Goal: Task Accomplishment & Management: Manage account settings

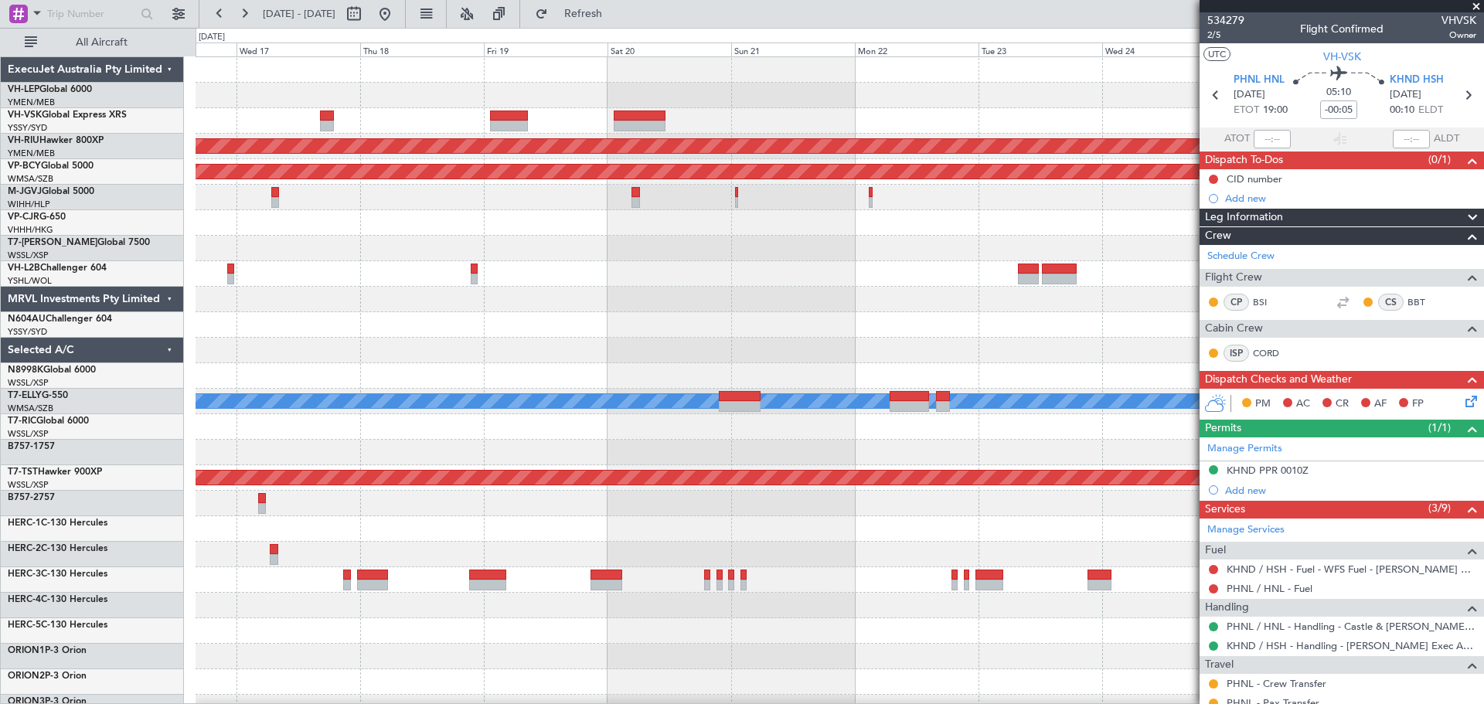
click at [580, 256] on div "Planned Maint [GEOGRAPHIC_DATA] ([GEOGRAPHIC_DATA]) Unplanned Maint [GEOGRAPHIC…" at bounding box center [838, 477] width 1287 height 841
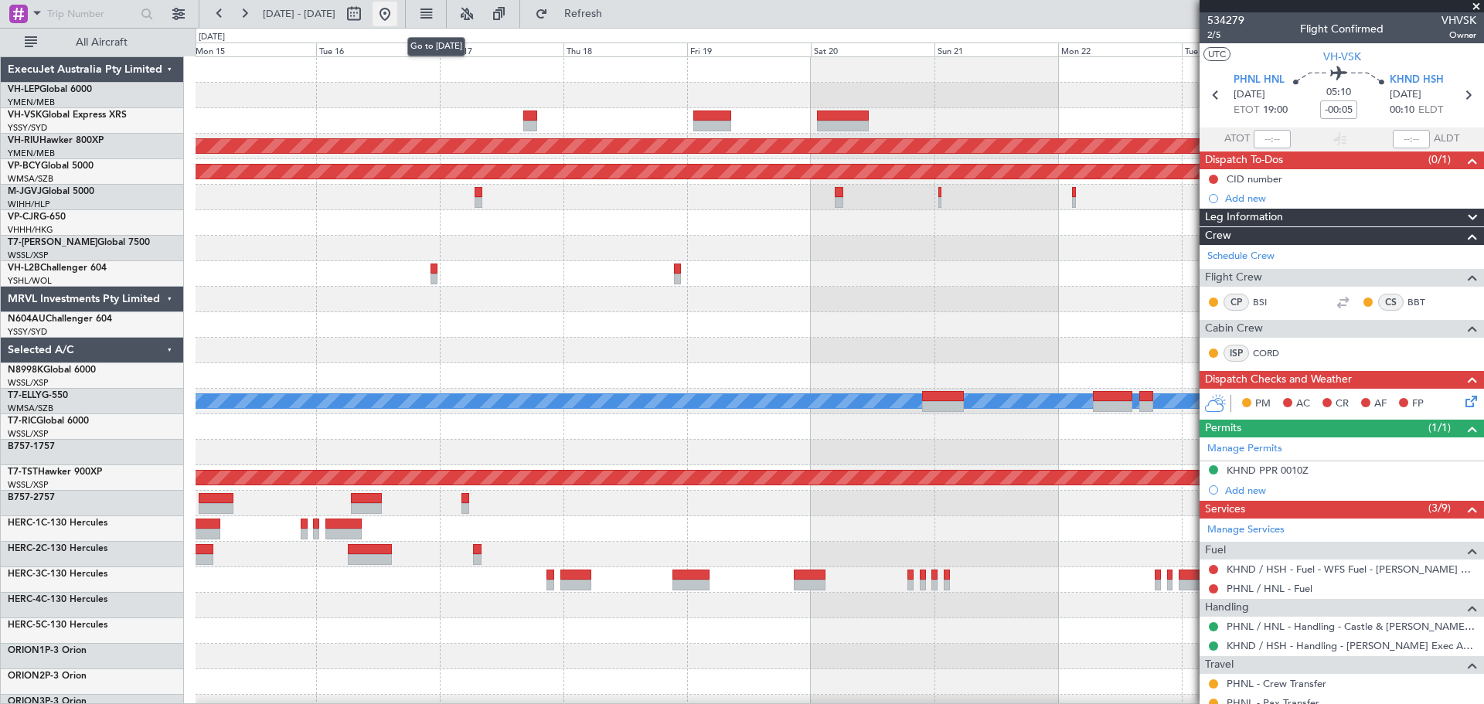
click at [397, 13] on button at bounding box center [384, 14] width 25 height 25
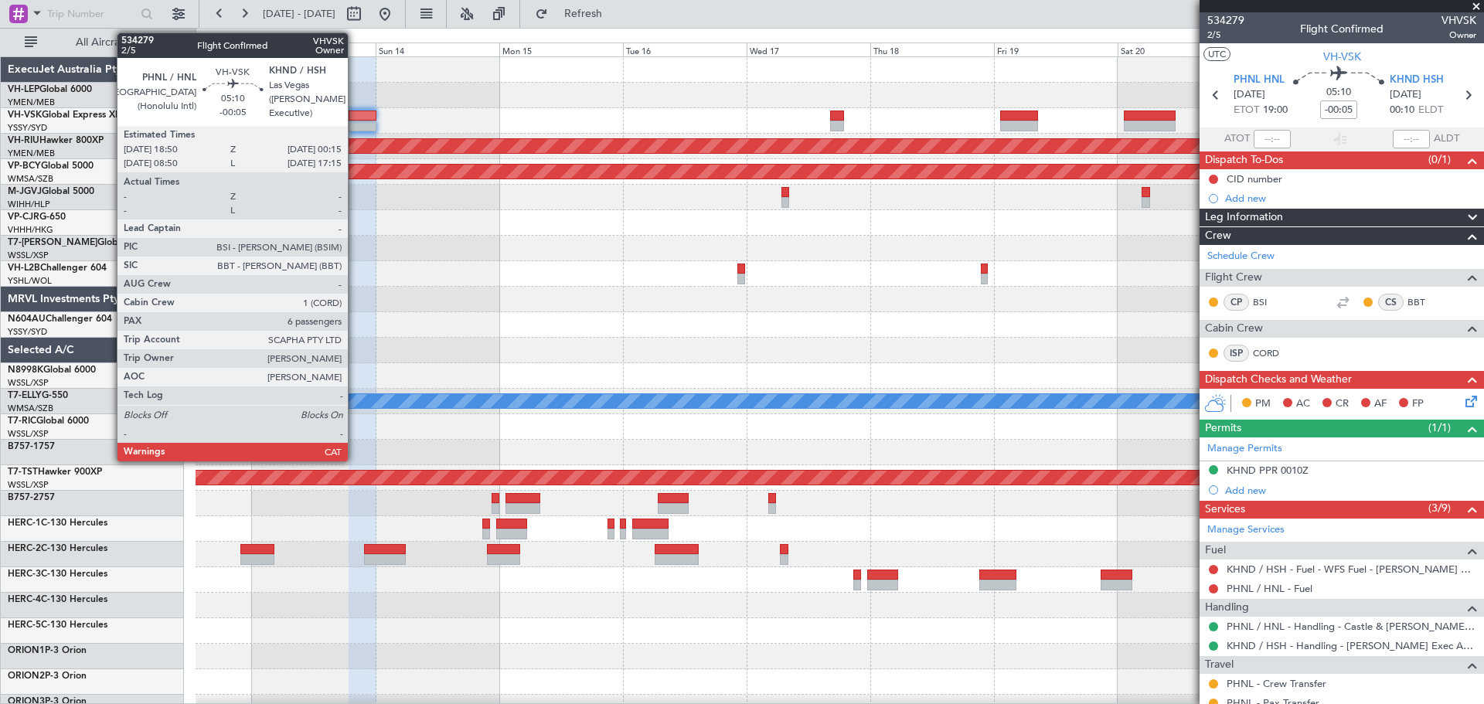
click at [355, 125] on div at bounding box center [362, 126] width 29 height 11
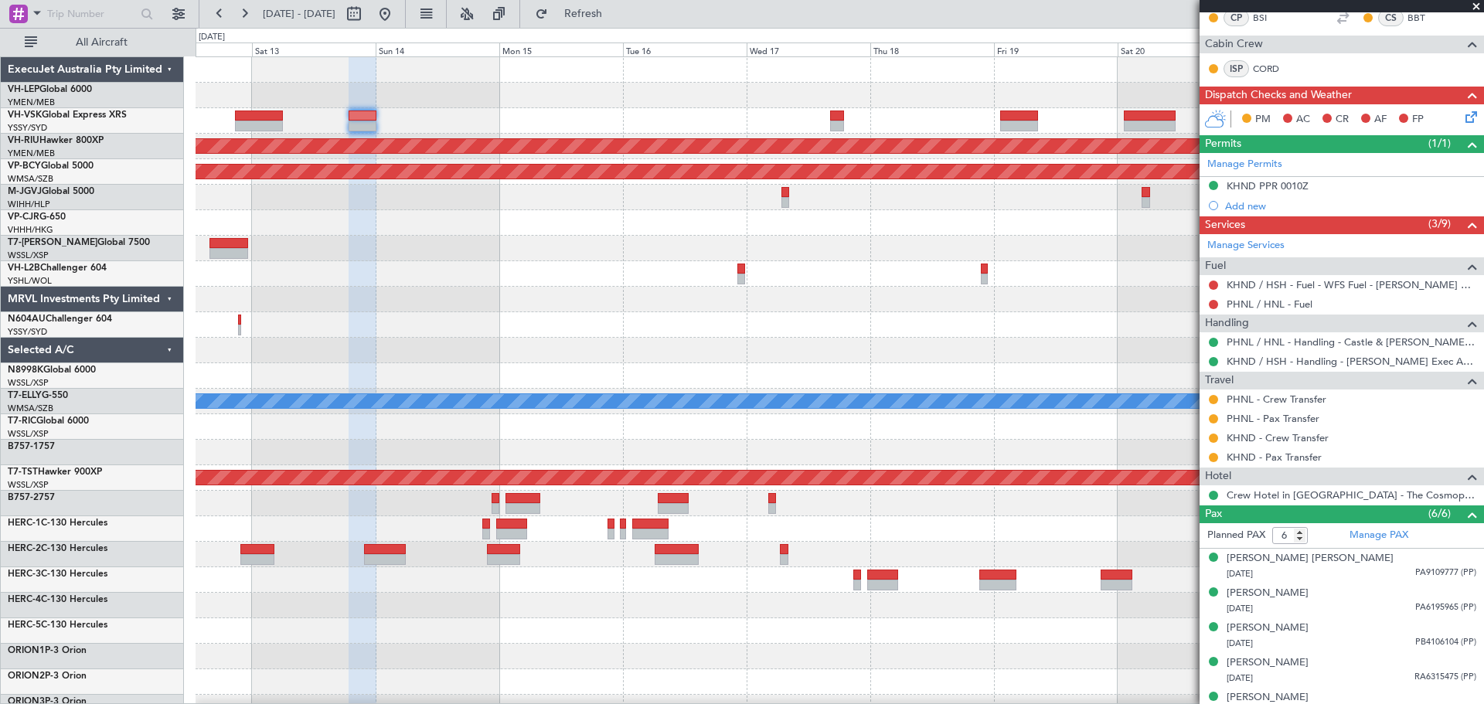
scroll to position [291, 0]
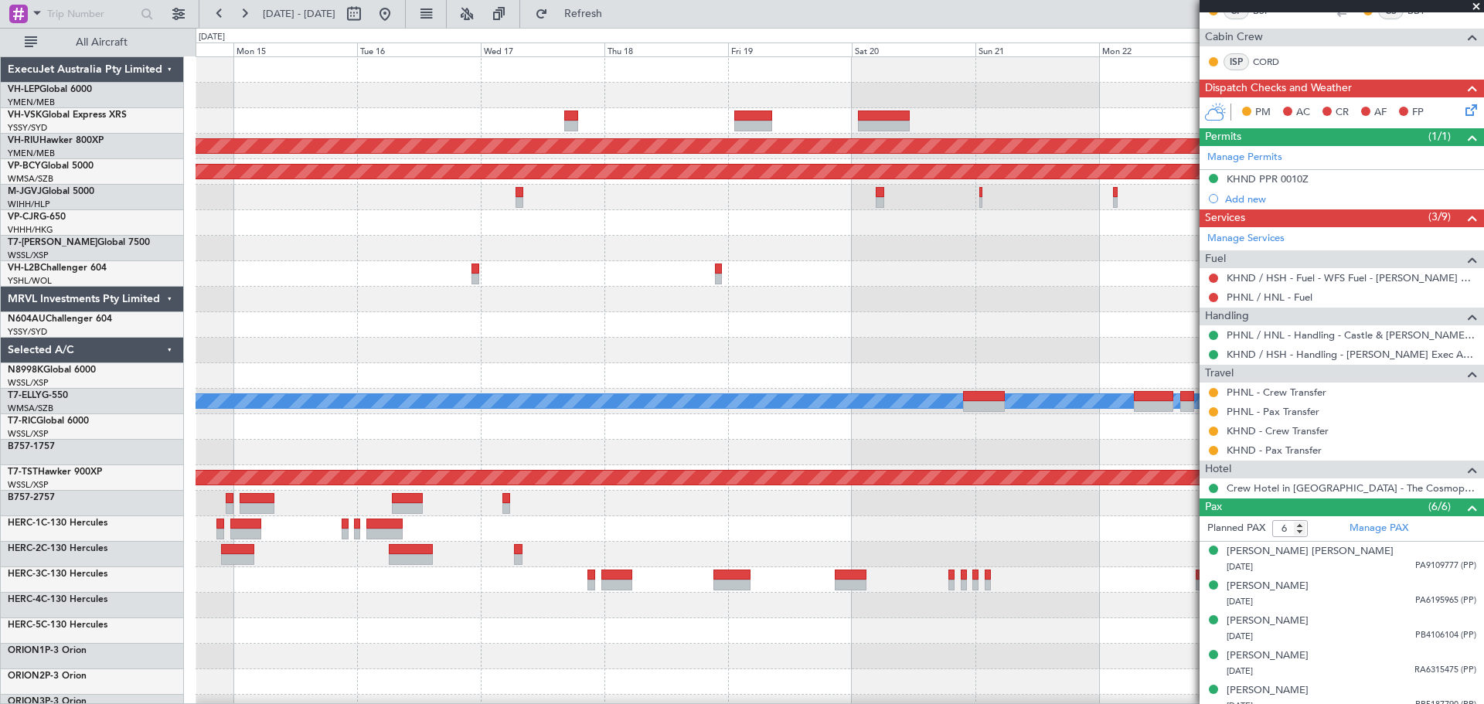
click at [158, 381] on div "Unplanned Maint Sydney ([PERSON_NAME] Intl) Planned Maint [GEOGRAPHIC_DATA] ([G…" at bounding box center [742, 366] width 1484 height 676
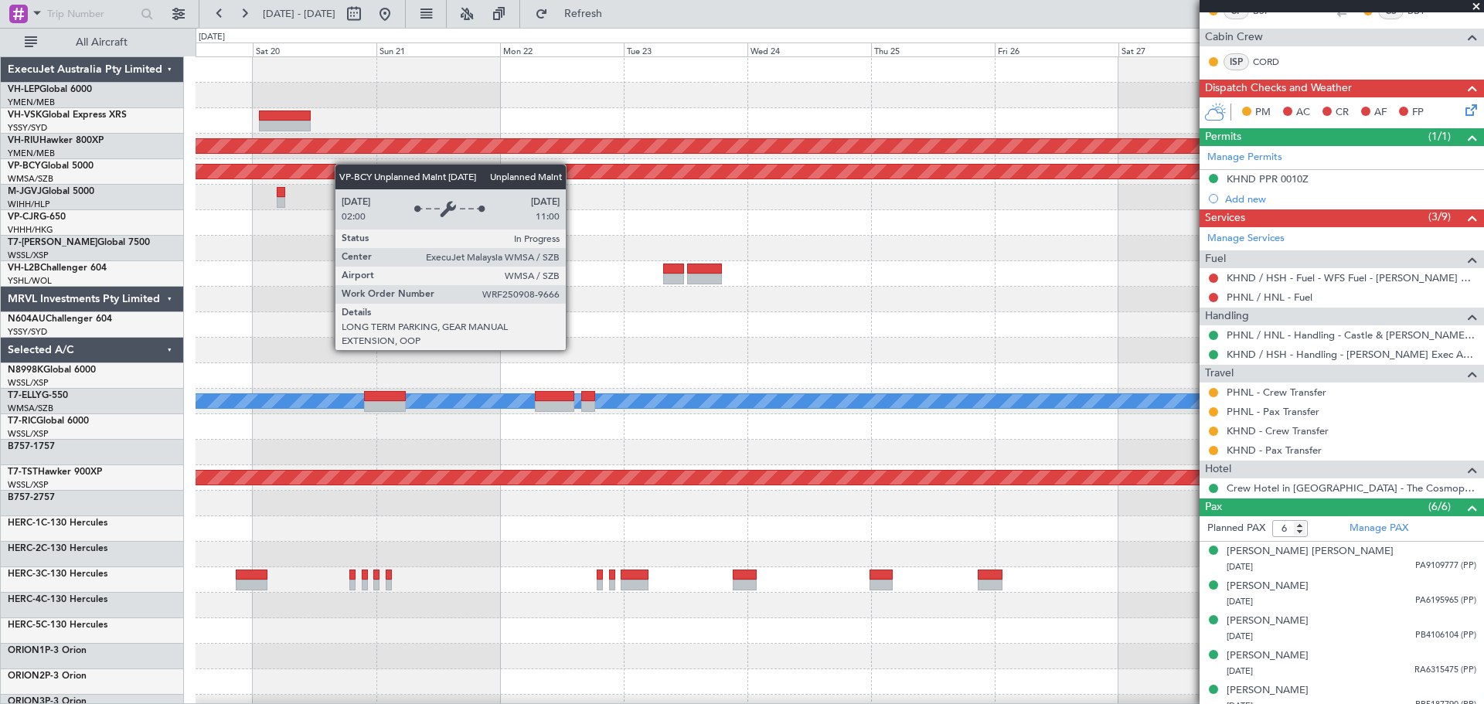
click at [648, 141] on div "Planned Maint [GEOGRAPHIC_DATA] ([GEOGRAPHIC_DATA])" at bounding box center [838, 146] width 1287 height 25
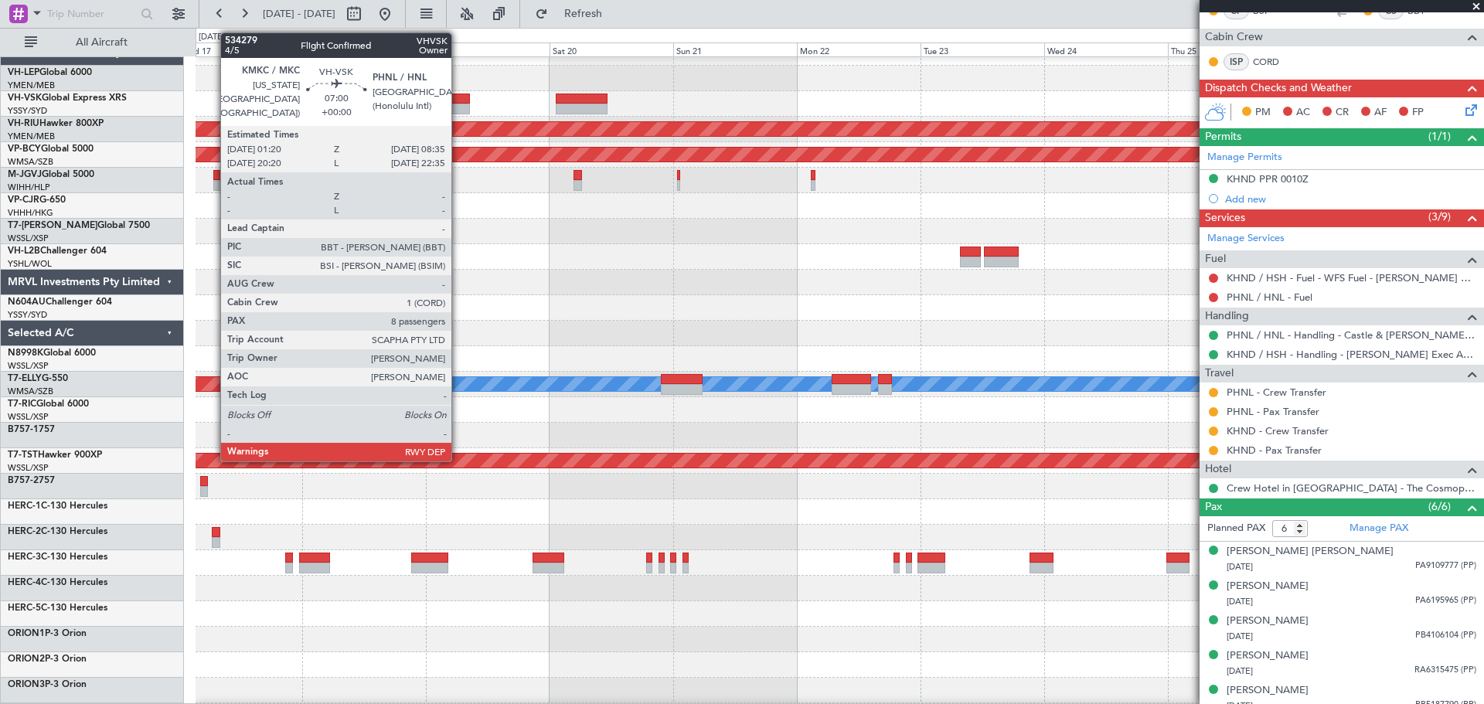
click at [458, 105] on div at bounding box center [451, 109] width 38 height 11
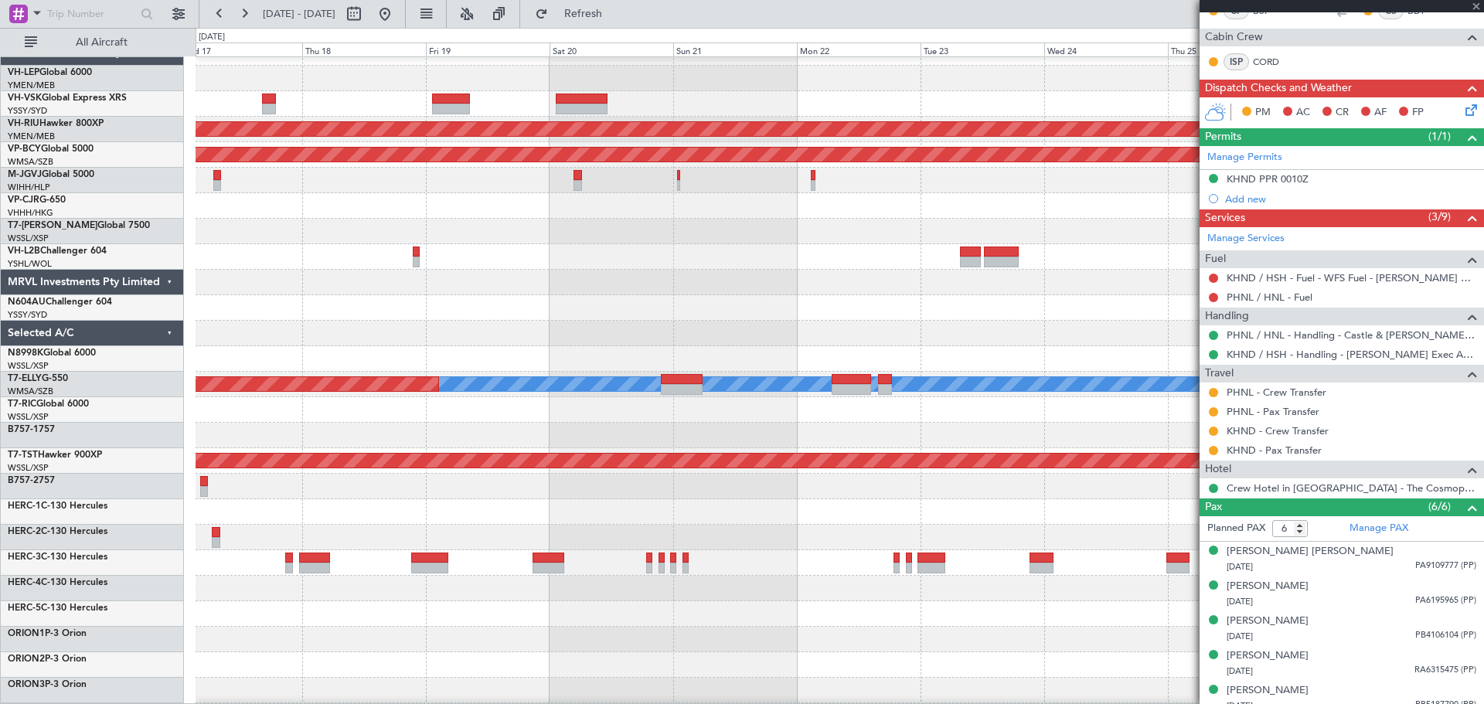
type input "8"
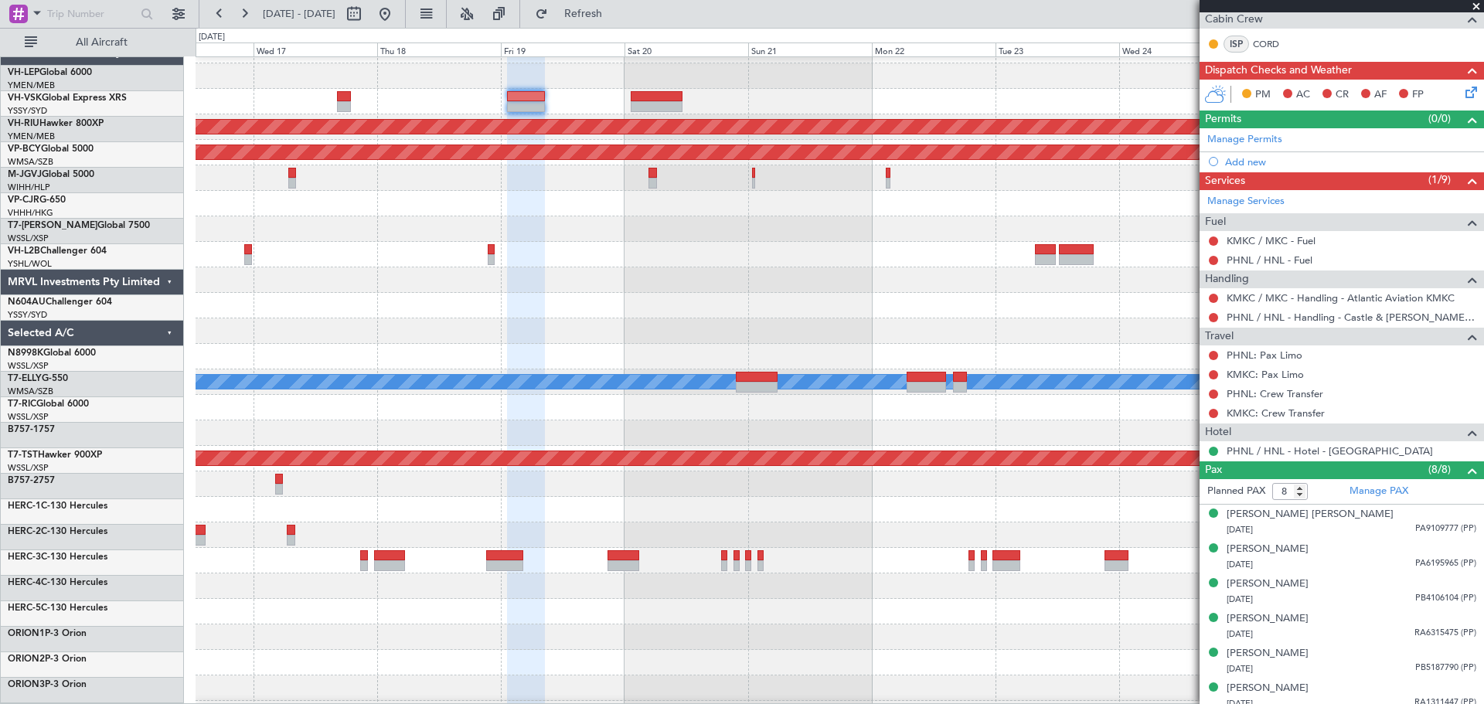
scroll to position [19, 0]
click at [351, 110] on div at bounding box center [344, 106] width 14 height 11
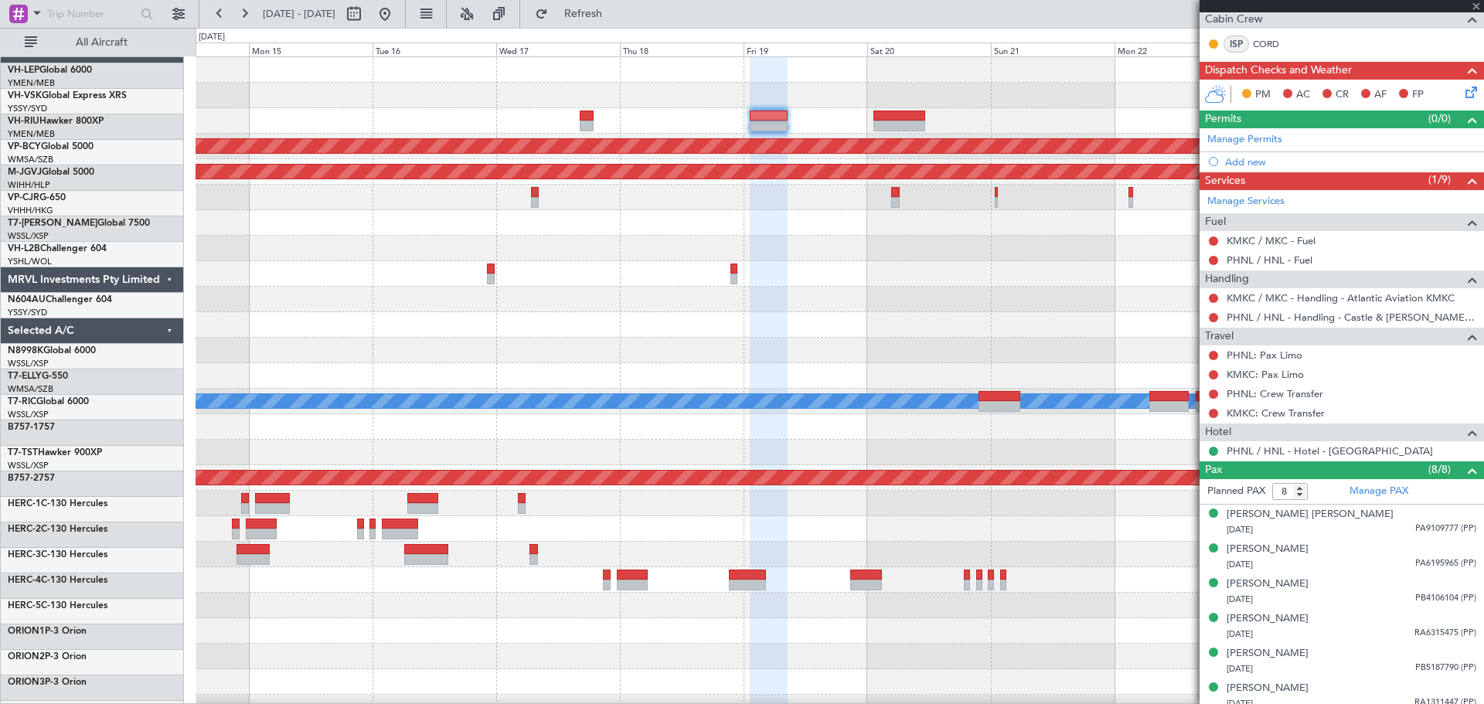
click at [580, 139] on div "Unplanned Maint Sydney ([PERSON_NAME] Intl) Planned Maint [GEOGRAPHIC_DATA] ([G…" at bounding box center [838, 477] width 1287 height 841
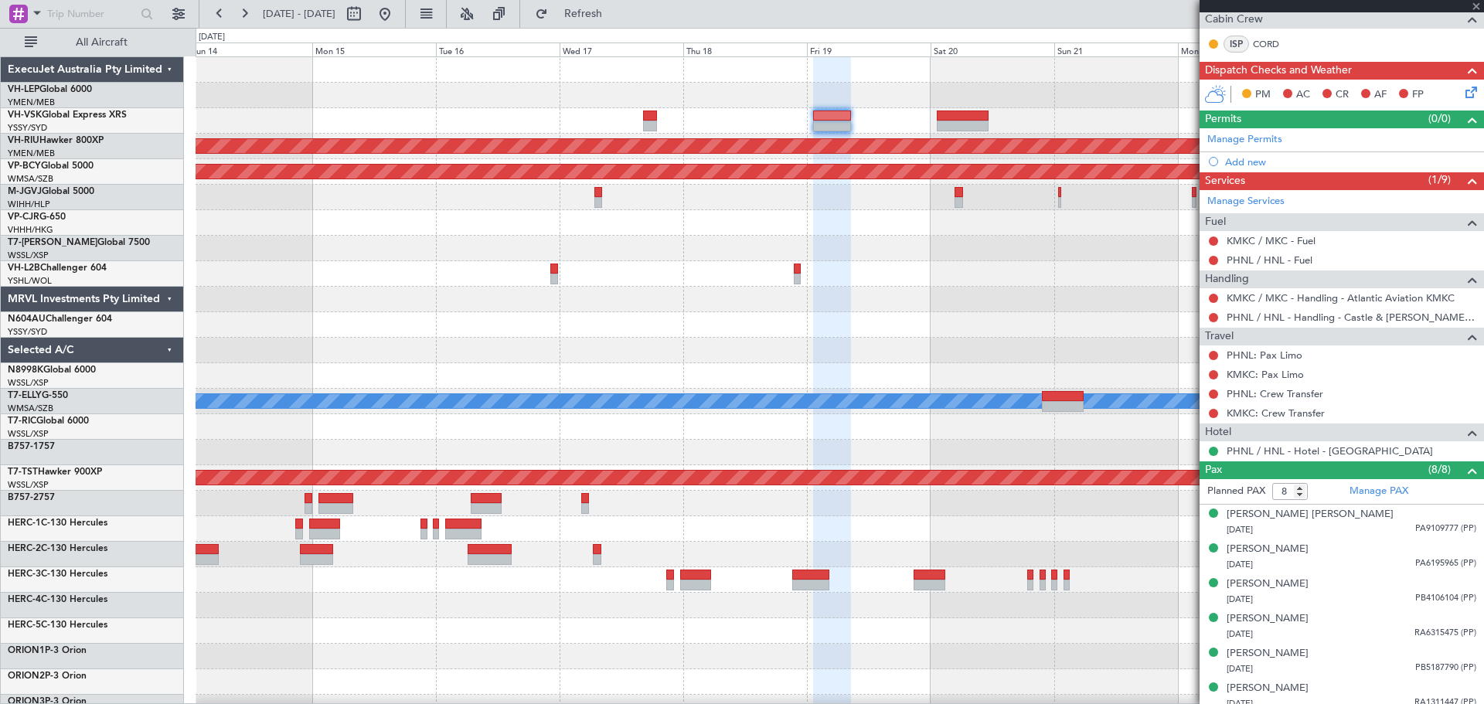
click at [604, 154] on div "Unplanned Maint Sydney ([PERSON_NAME] Intl) Planned Maint [GEOGRAPHIC_DATA] ([G…" at bounding box center [838, 477] width 1287 height 841
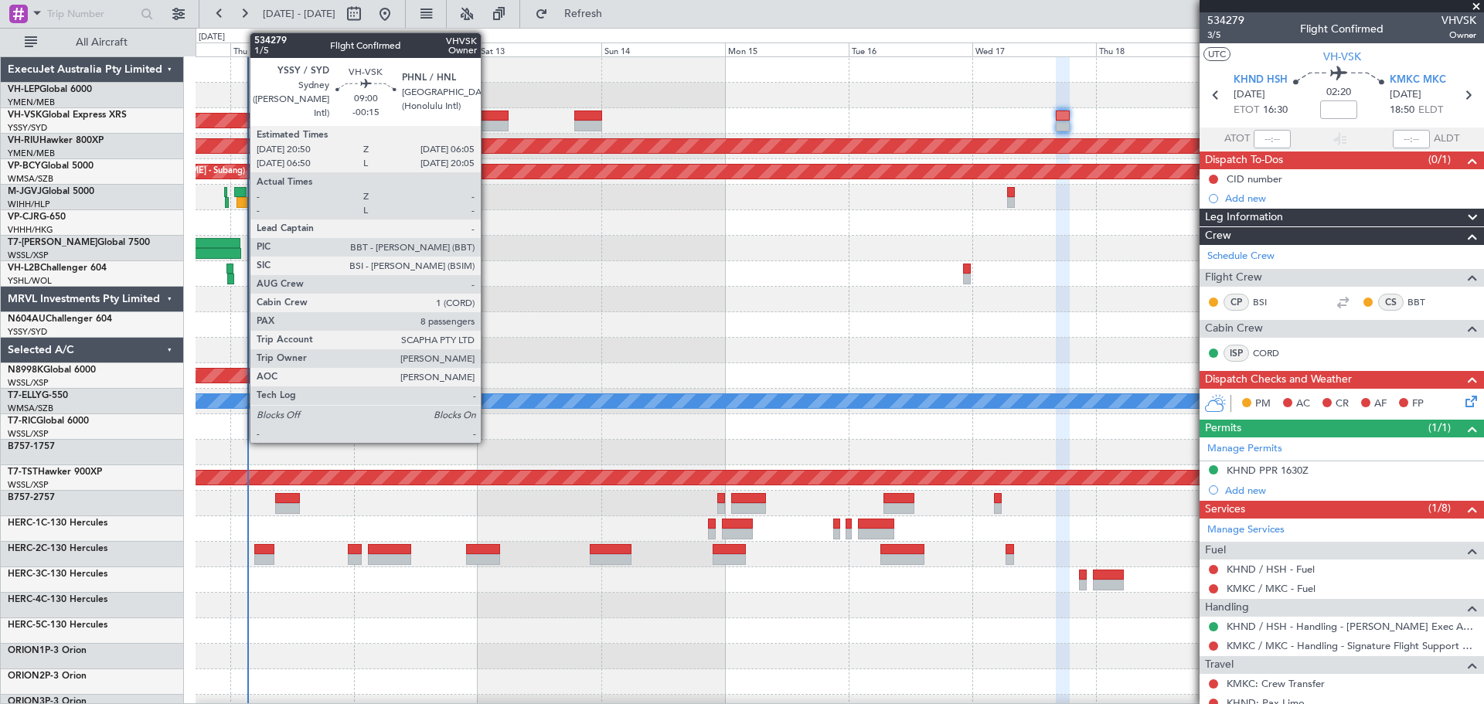
click at [488, 124] on div at bounding box center [485, 126] width 48 height 11
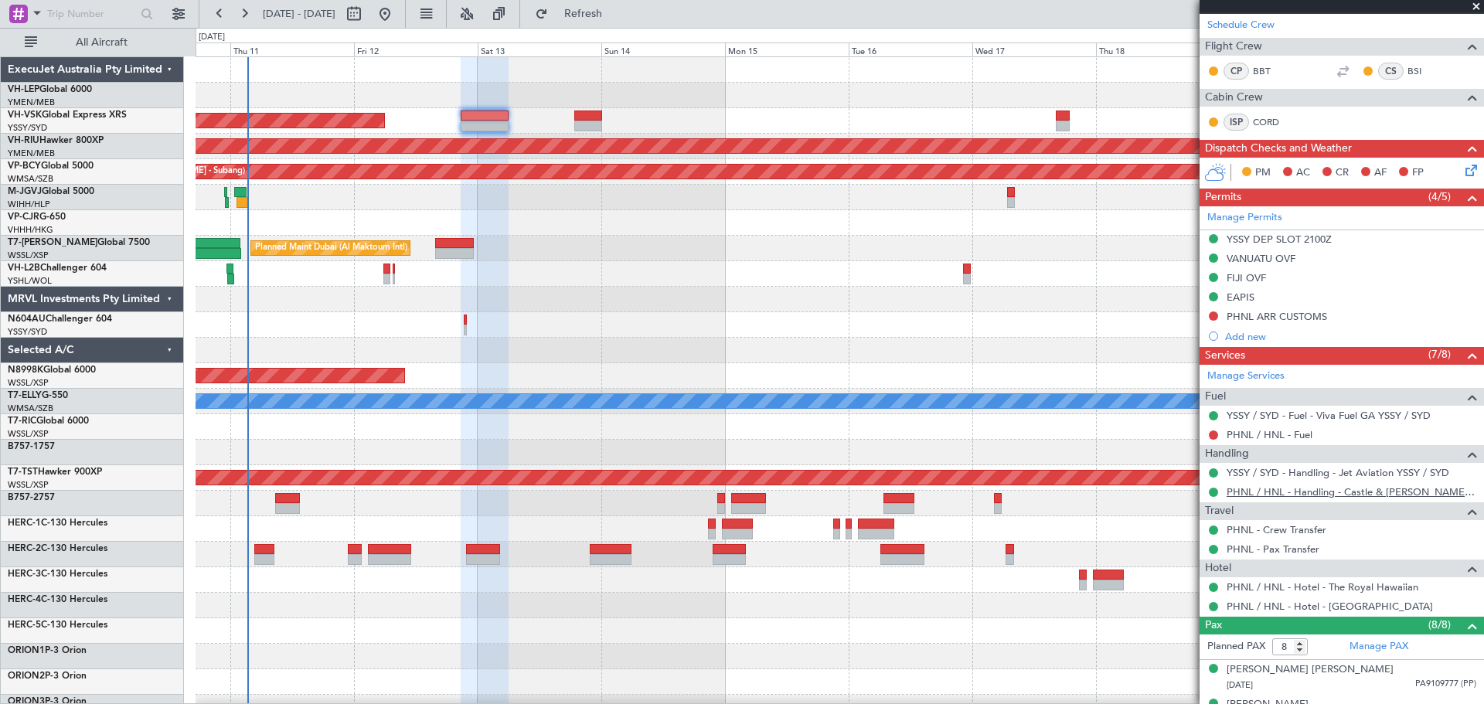
scroll to position [249, 0]
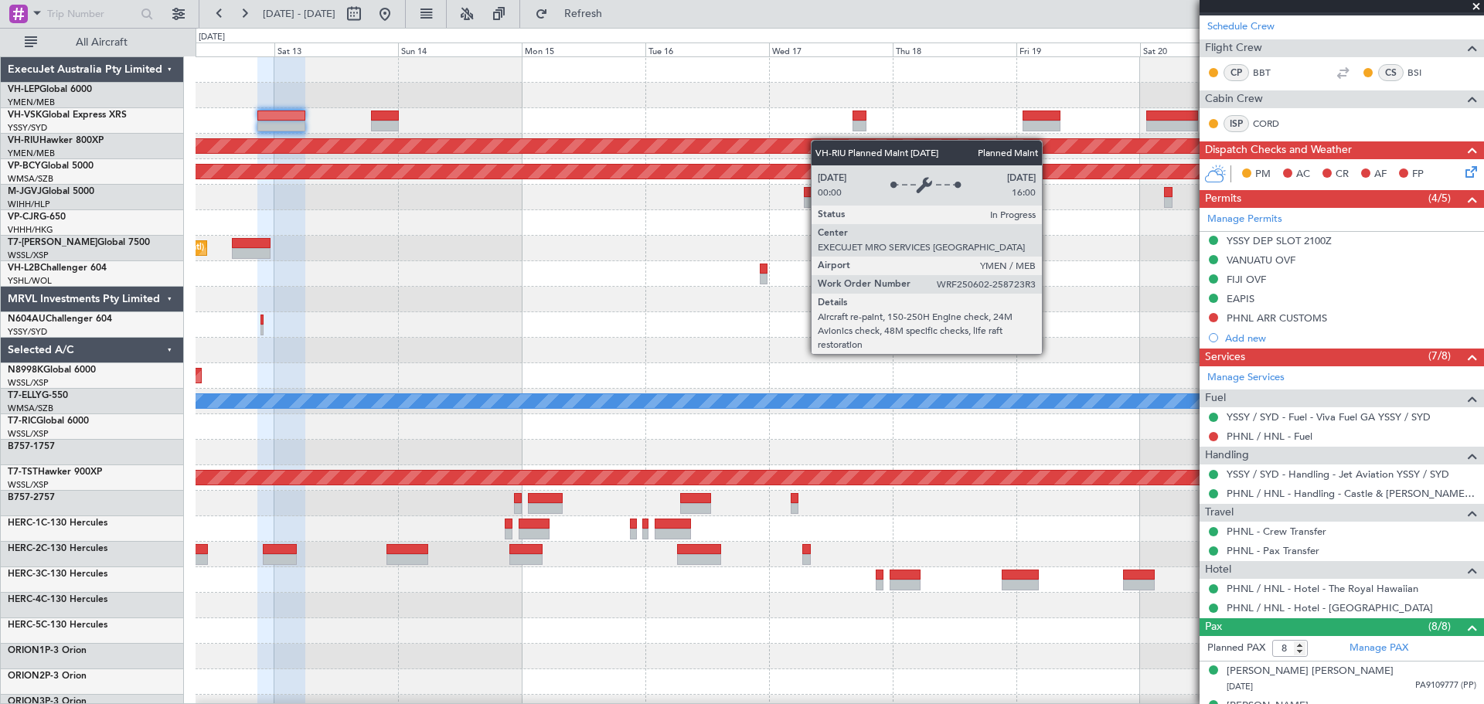
click at [693, 155] on div "Unplanned Maint Sydney ([PERSON_NAME] Intl) Planned Maint [GEOGRAPHIC_DATA] ([G…" at bounding box center [838, 477] width 1287 height 841
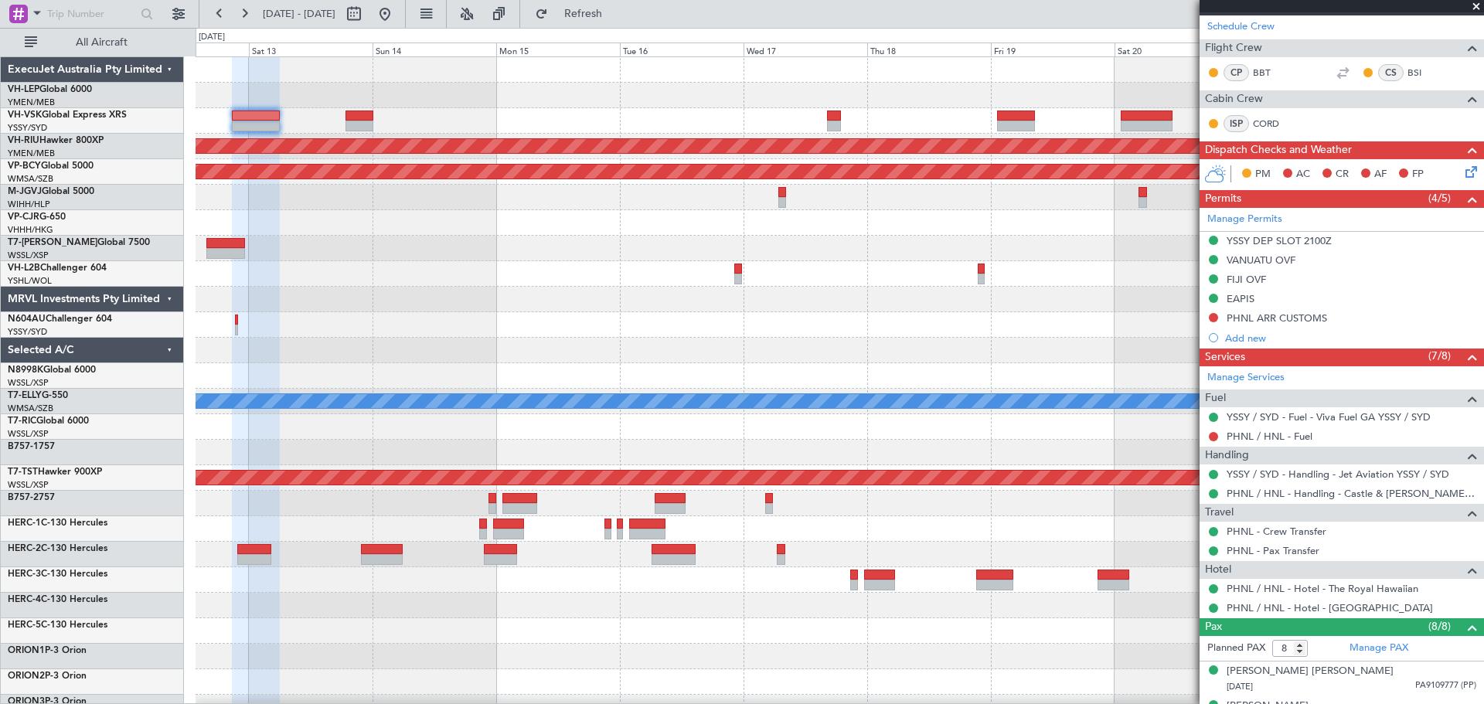
click at [641, 161] on div "Unplanned Maint Sydney ([PERSON_NAME] Intl) Planned Maint [GEOGRAPHIC_DATA] ([G…" at bounding box center [838, 477] width 1287 height 841
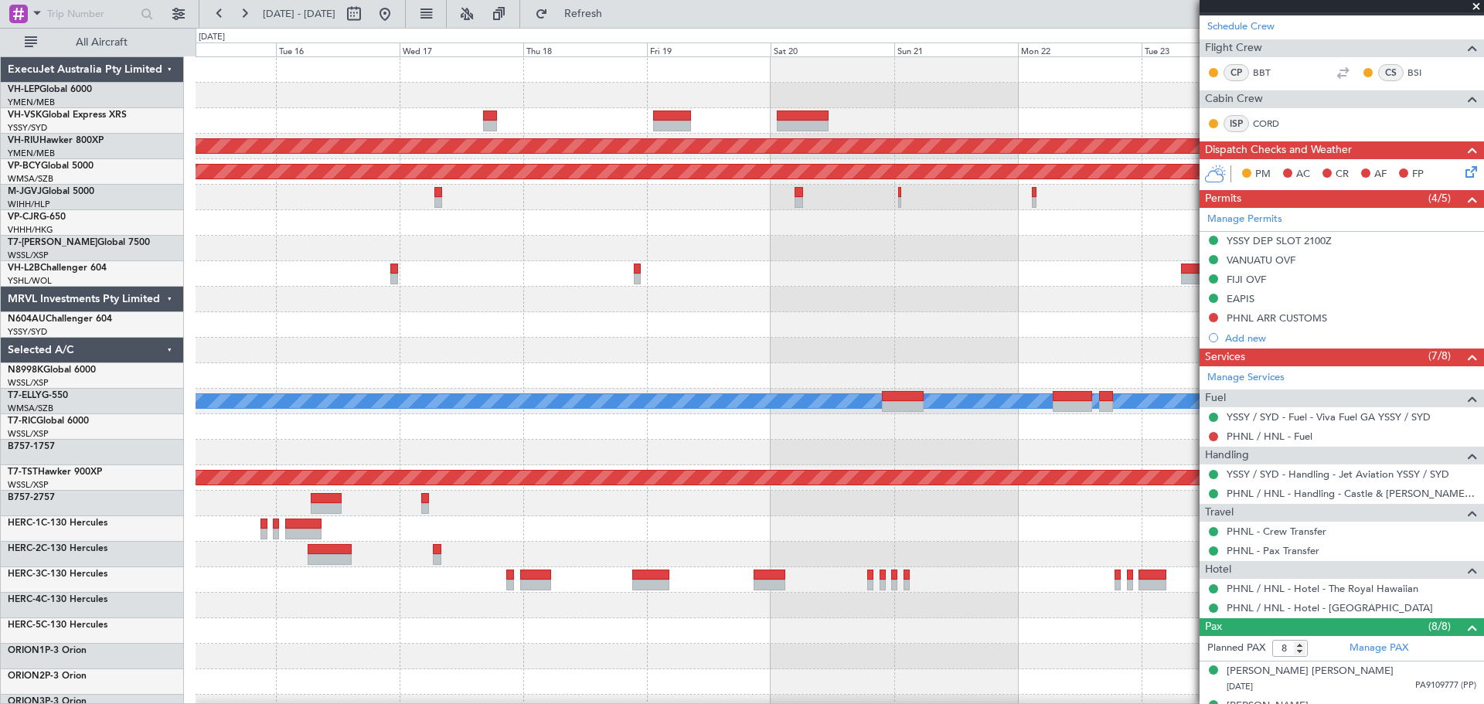
click at [889, 134] on div "Planned Maint [GEOGRAPHIC_DATA] ([GEOGRAPHIC_DATA]) Unplanned Maint [GEOGRAPHIC…" at bounding box center [838, 477] width 1287 height 841
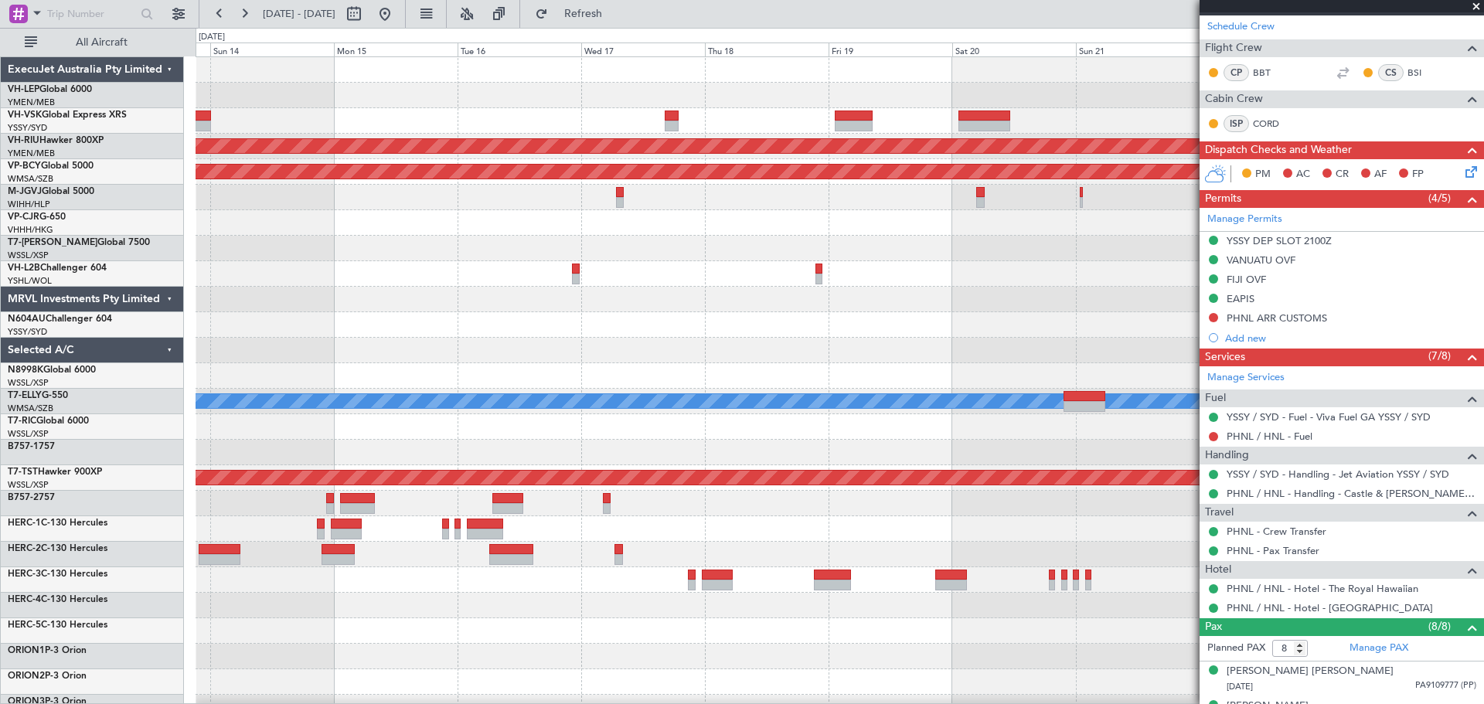
click at [838, 137] on div "Unplanned Maint Sydney ([PERSON_NAME] Intl) Planned Maint [GEOGRAPHIC_DATA] ([G…" at bounding box center [838, 477] width 1287 height 841
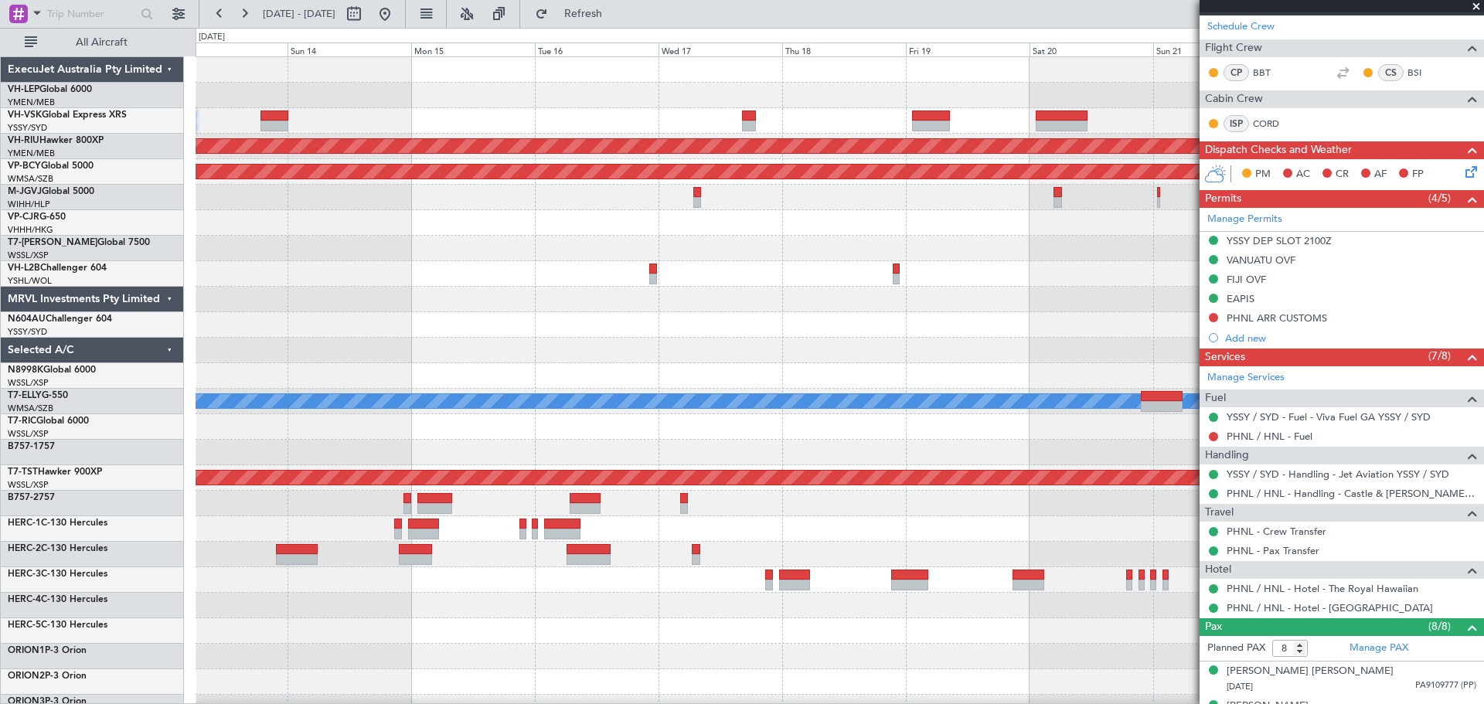
click at [331, 125] on div "Unplanned Maint Sydney ([PERSON_NAME] Intl) Planned Maint [GEOGRAPHIC_DATA] ([G…" at bounding box center [838, 477] width 1287 height 841
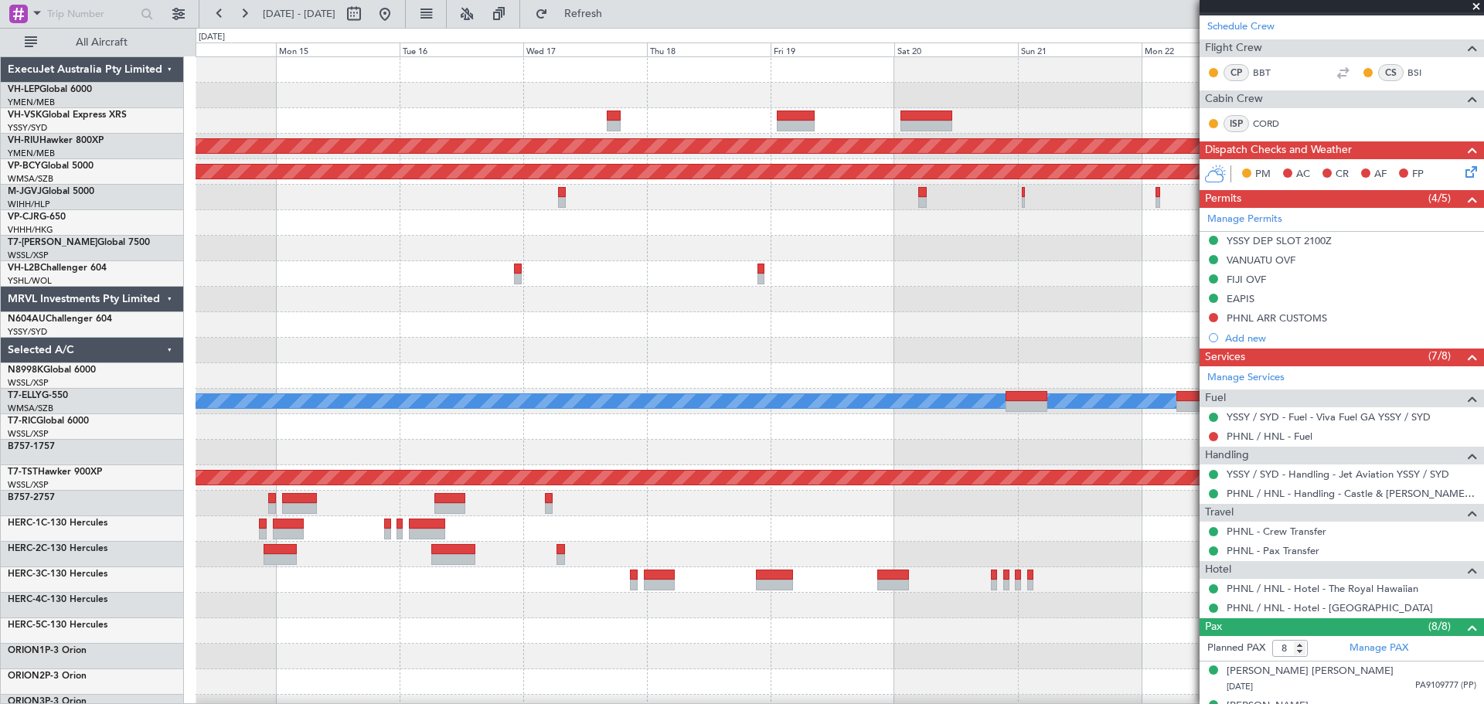
click at [318, 126] on div "Unplanned Maint Sydney ([PERSON_NAME] Intl) Planned Maint [GEOGRAPHIC_DATA] ([G…" at bounding box center [838, 477] width 1287 height 841
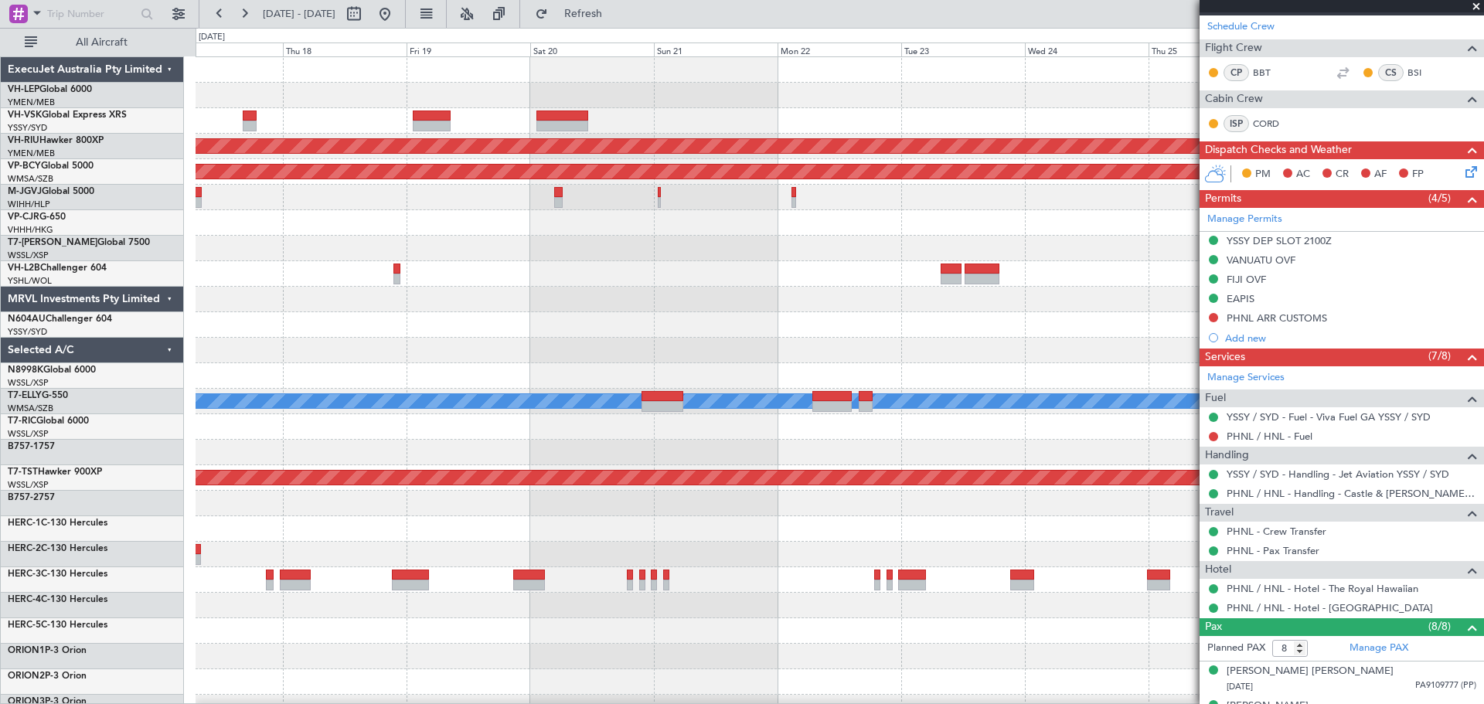
click at [365, 132] on div "Planned Maint [GEOGRAPHIC_DATA] ([GEOGRAPHIC_DATA]) Unplanned Maint [GEOGRAPHIC…" at bounding box center [838, 477] width 1287 height 841
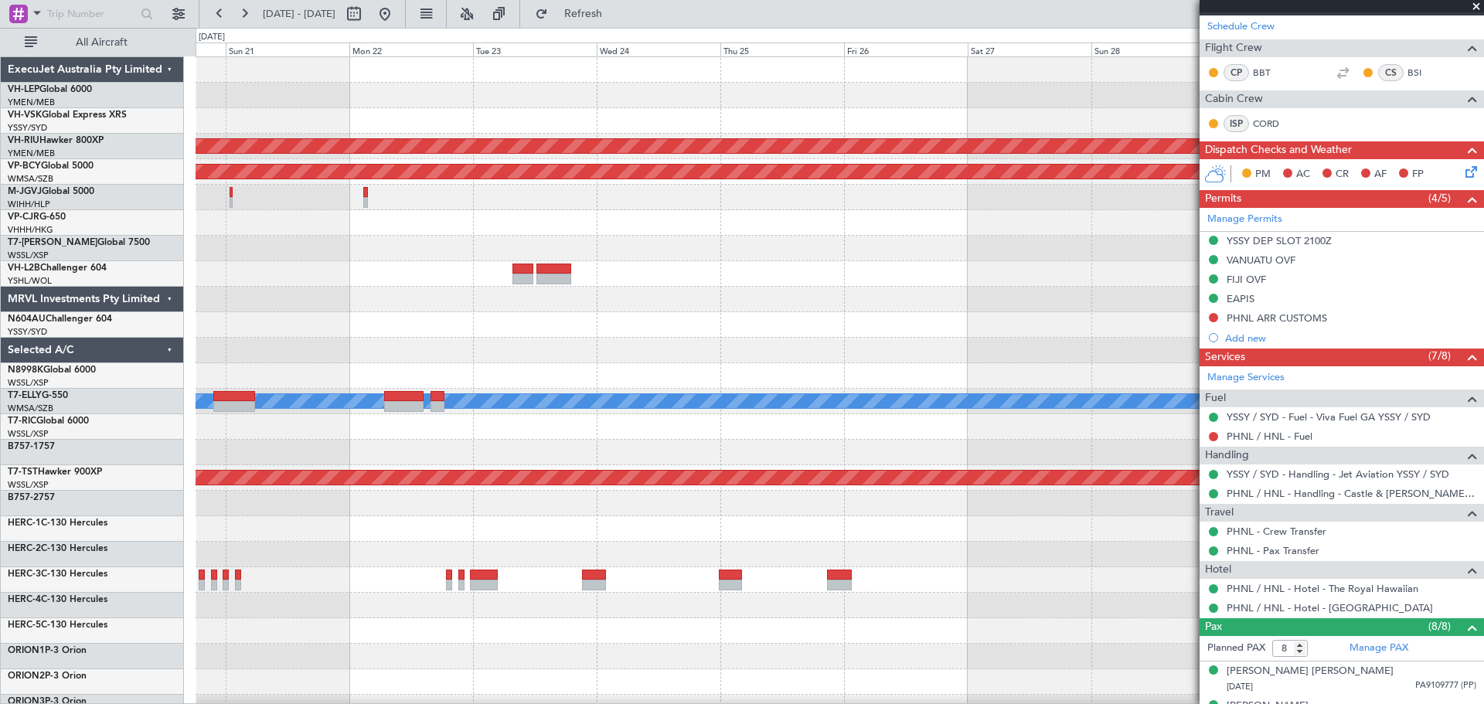
click at [291, 138] on div "Planned Maint [GEOGRAPHIC_DATA] ([GEOGRAPHIC_DATA]) Unplanned Maint [GEOGRAPHIC…" at bounding box center [838, 477] width 1287 height 841
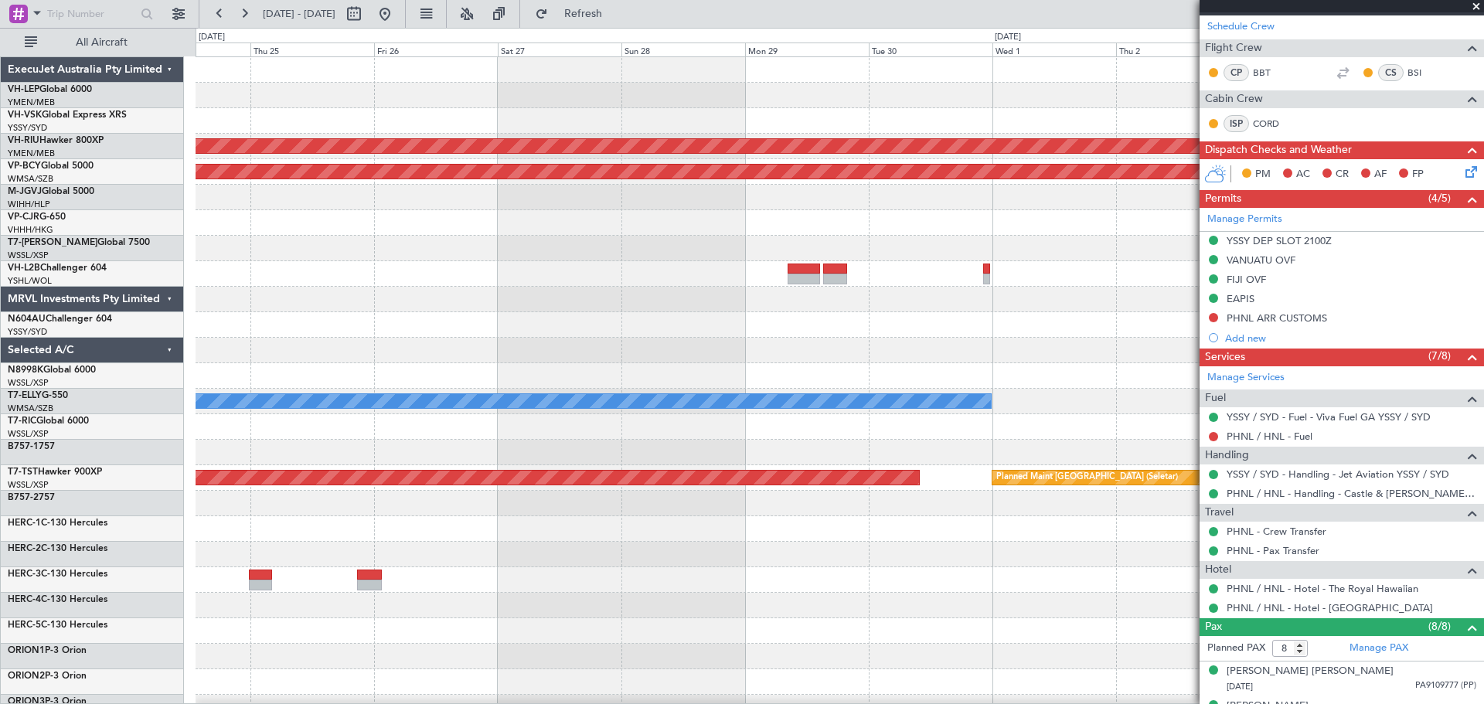
click at [756, 148] on div "Planned Maint [GEOGRAPHIC_DATA] ([GEOGRAPHIC_DATA]) Unplanned Maint [GEOGRAPHIC…" at bounding box center [838, 477] width 1287 height 841
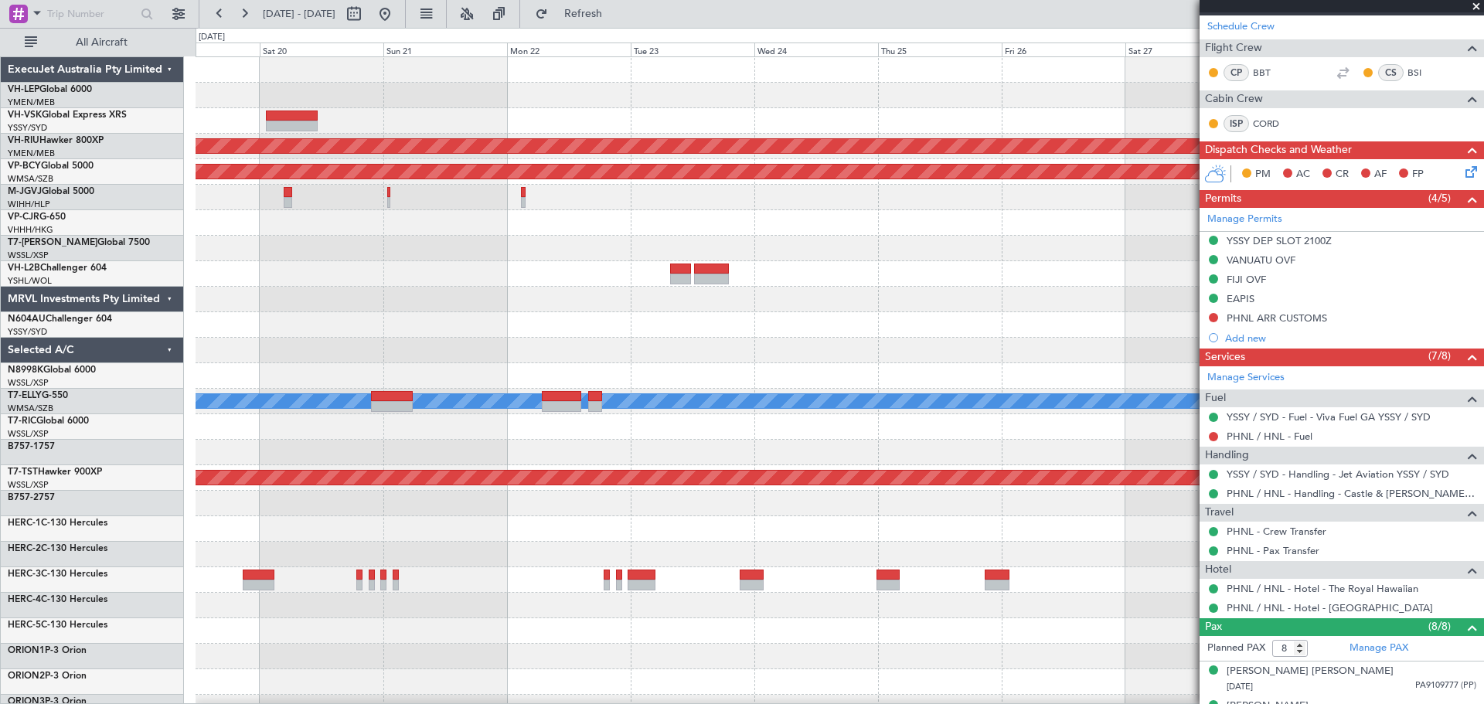
click at [958, 149] on div "Planned Maint [GEOGRAPHIC_DATA] ([GEOGRAPHIC_DATA]) Unplanned Maint [GEOGRAPHIC…" at bounding box center [838, 477] width 1287 height 841
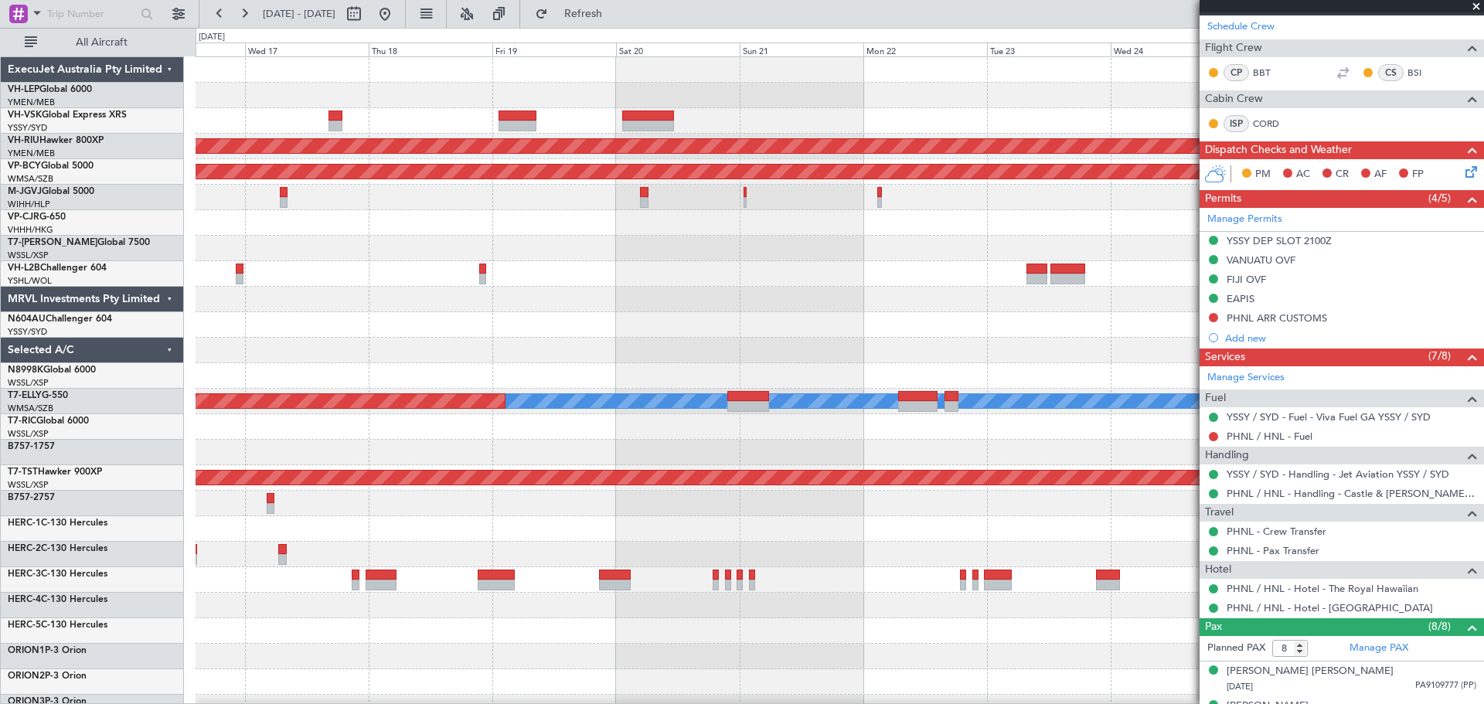
click at [766, 108] on div "Planned Maint [GEOGRAPHIC_DATA] ([GEOGRAPHIC_DATA]) Unplanned Maint [GEOGRAPHIC…" at bounding box center [838, 477] width 1287 height 841
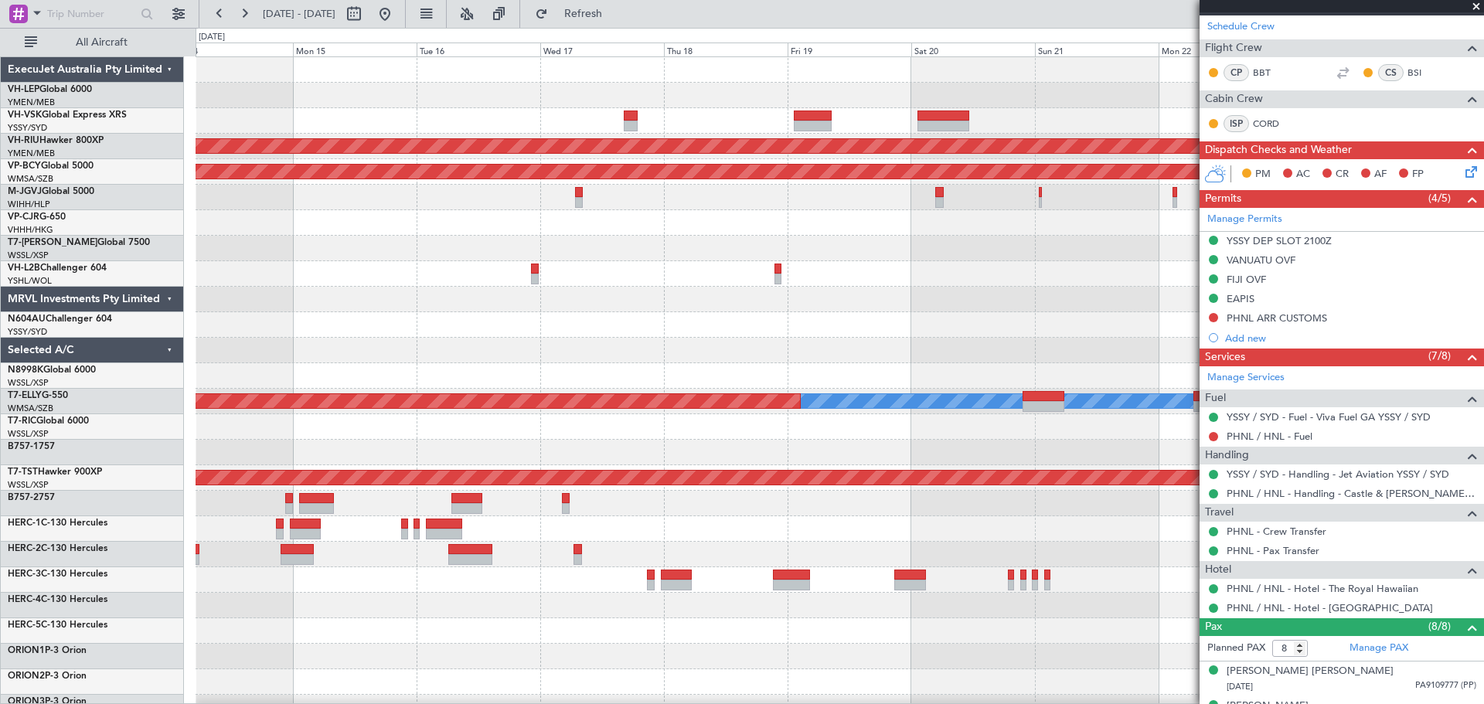
click at [726, 107] on div at bounding box center [838, 95] width 1287 height 25
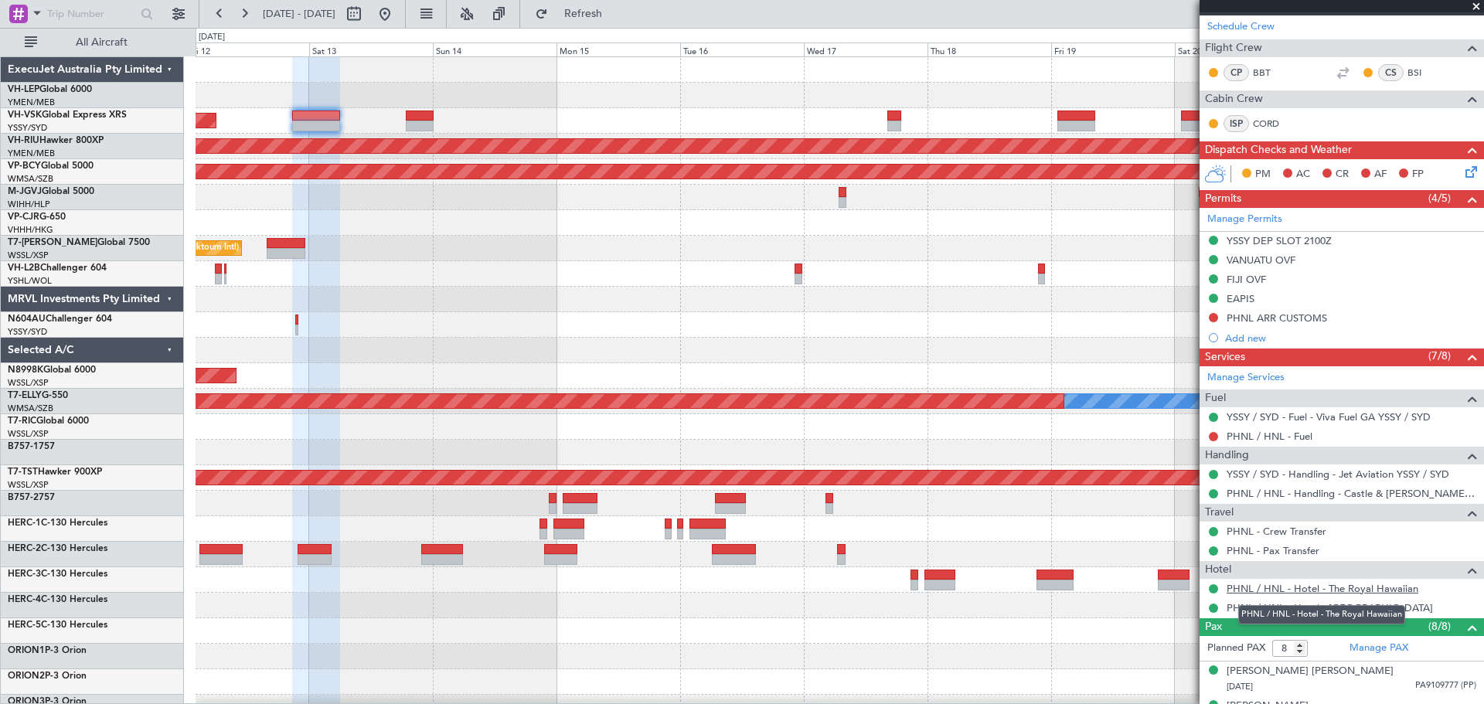
click at [1342, 588] on link "PHNL / HNL - Hotel - The Royal Hawaiian" at bounding box center [1322, 588] width 192 height 13
click at [389, 191] on div "Unplanned Maint Sydney ([PERSON_NAME] Intl) Planned Maint [GEOGRAPHIC_DATA] ([G…" at bounding box center [838, 477] width 1287 height 841
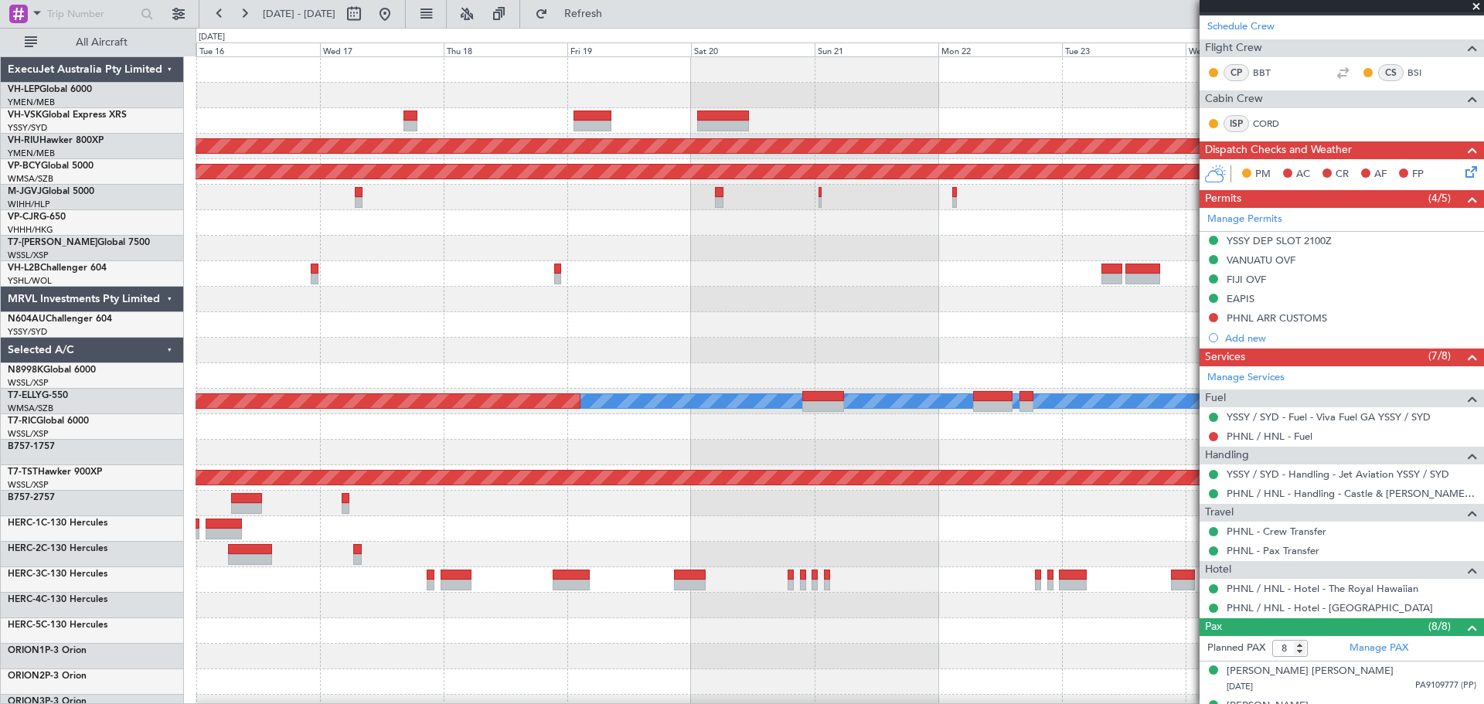
click at [634, 120] on div at bounding box center [838, 120] width 1287 height 25
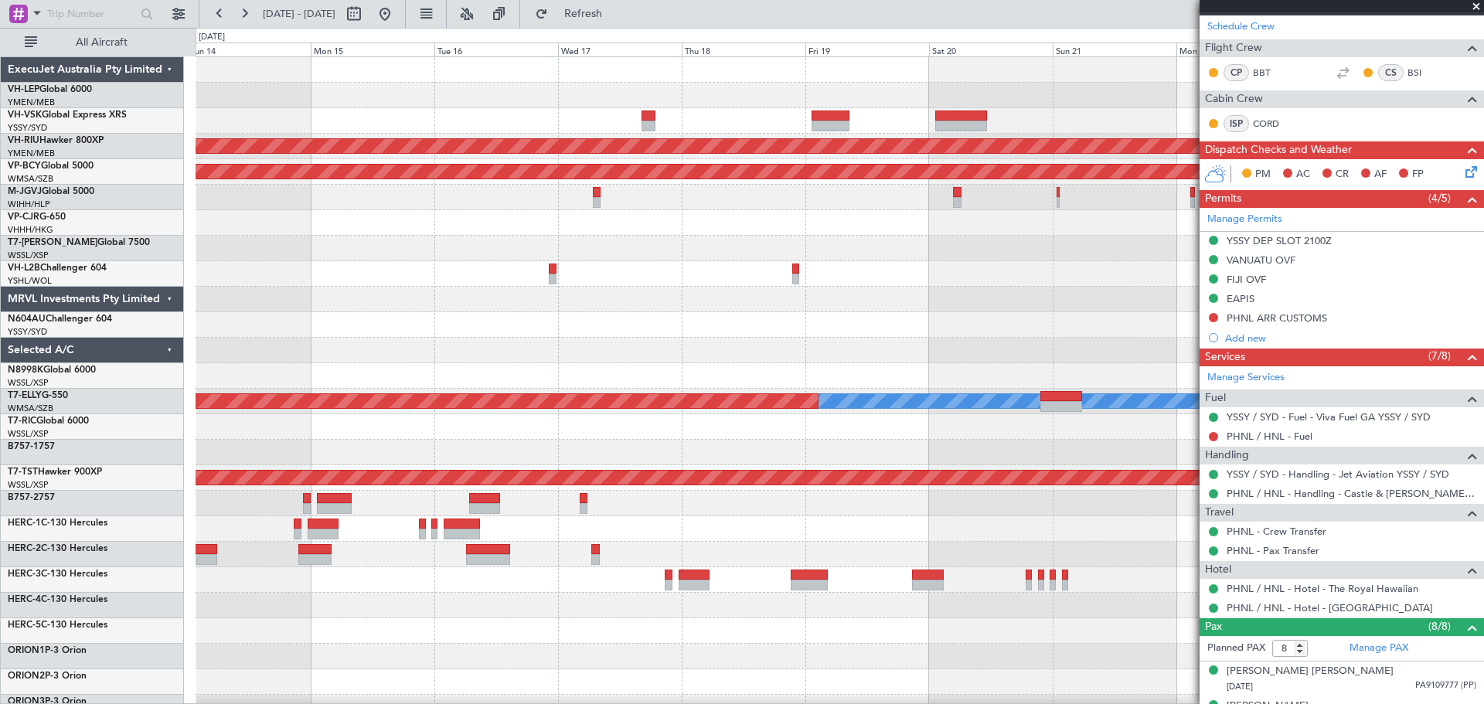
click at [532, 116] on div "Unplanned Maint Sydney ([PERSON_NAME] Intl)" at bounding box center [838, 120] width 1287 height 25
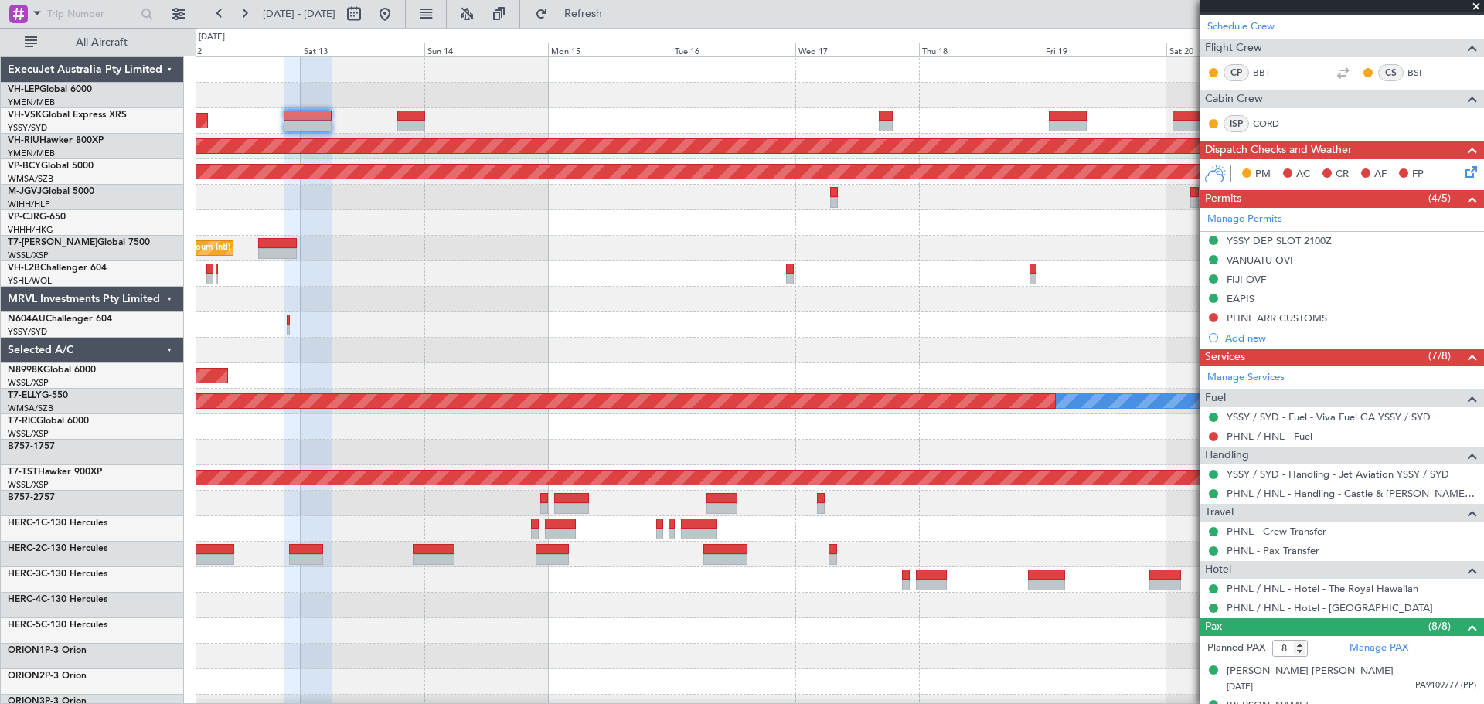
click at [331, 122] on div at bounding box center [308, 126] width 48 height 11
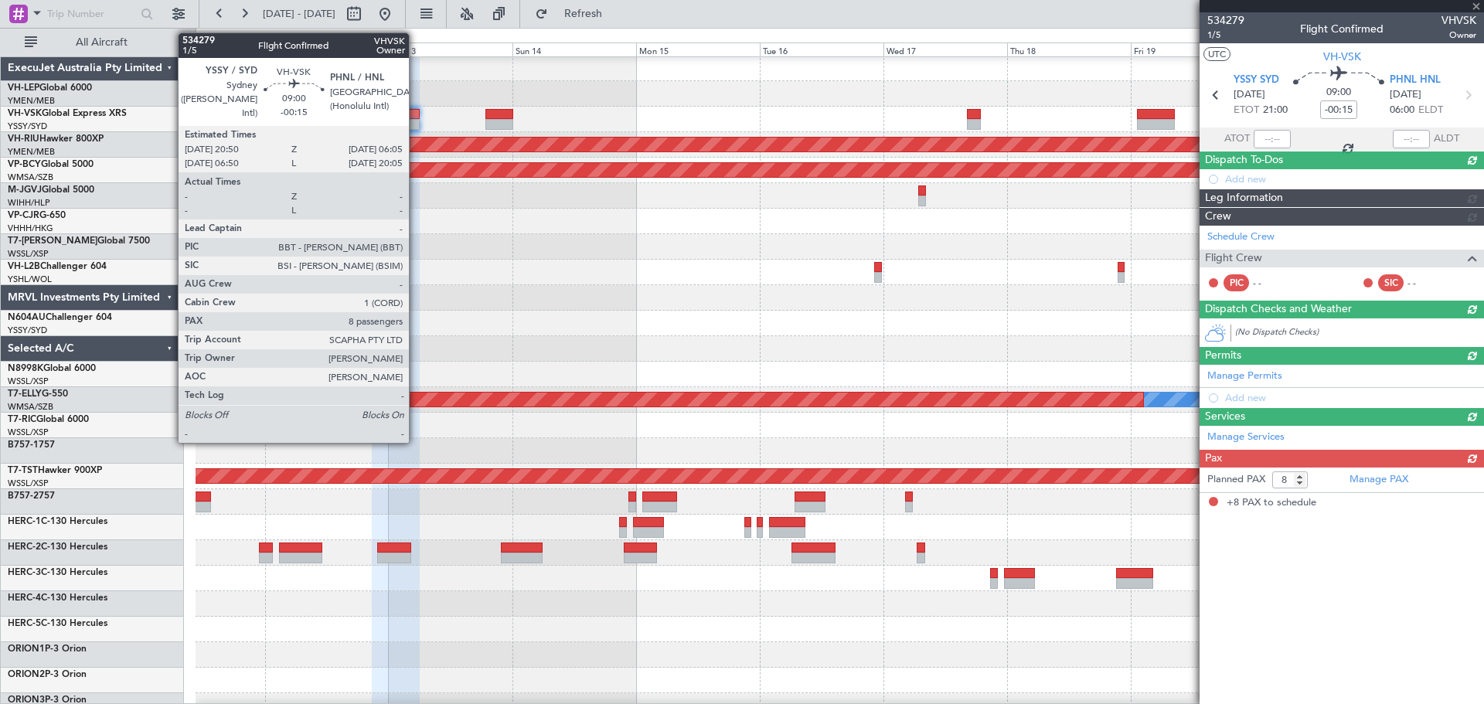
scroll to position [0, 0]
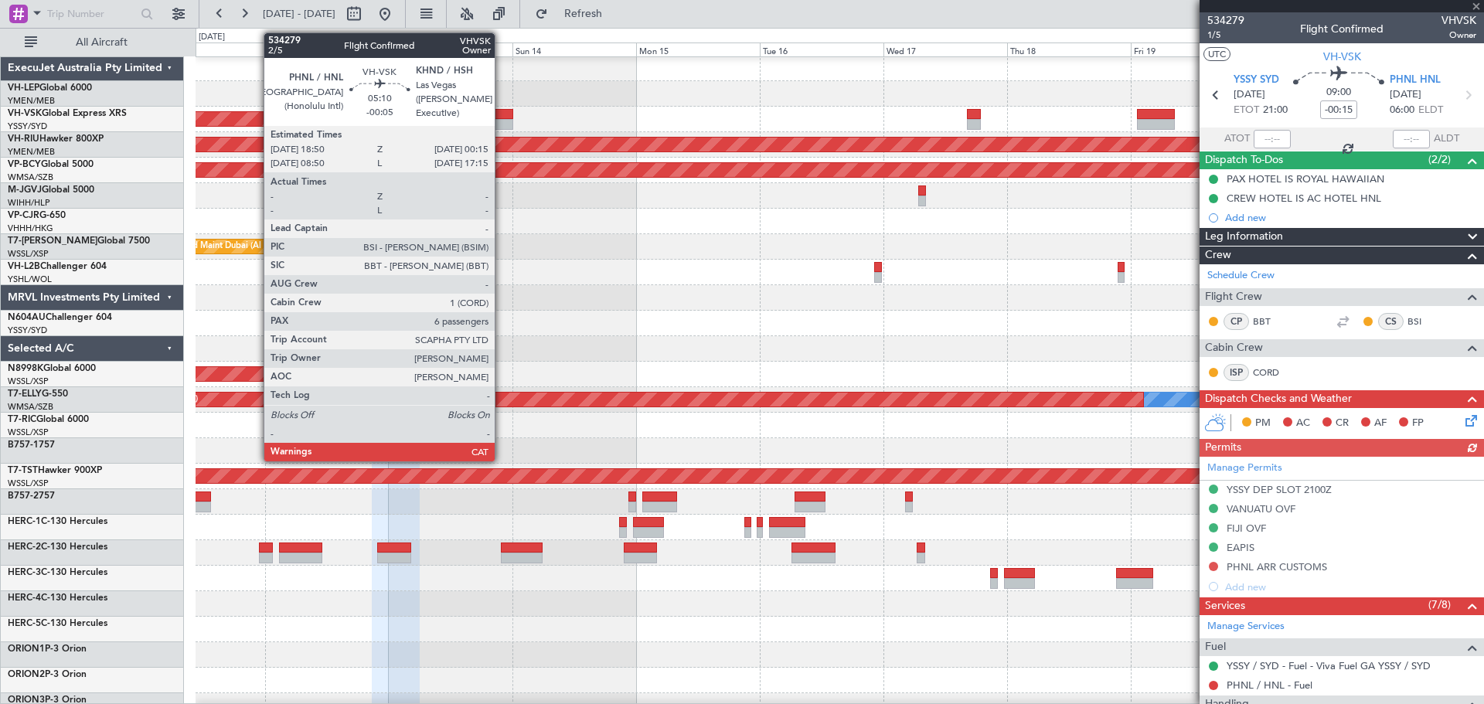
click at [501, 119] on div at bounding box center [499, 124] width 29 height 11
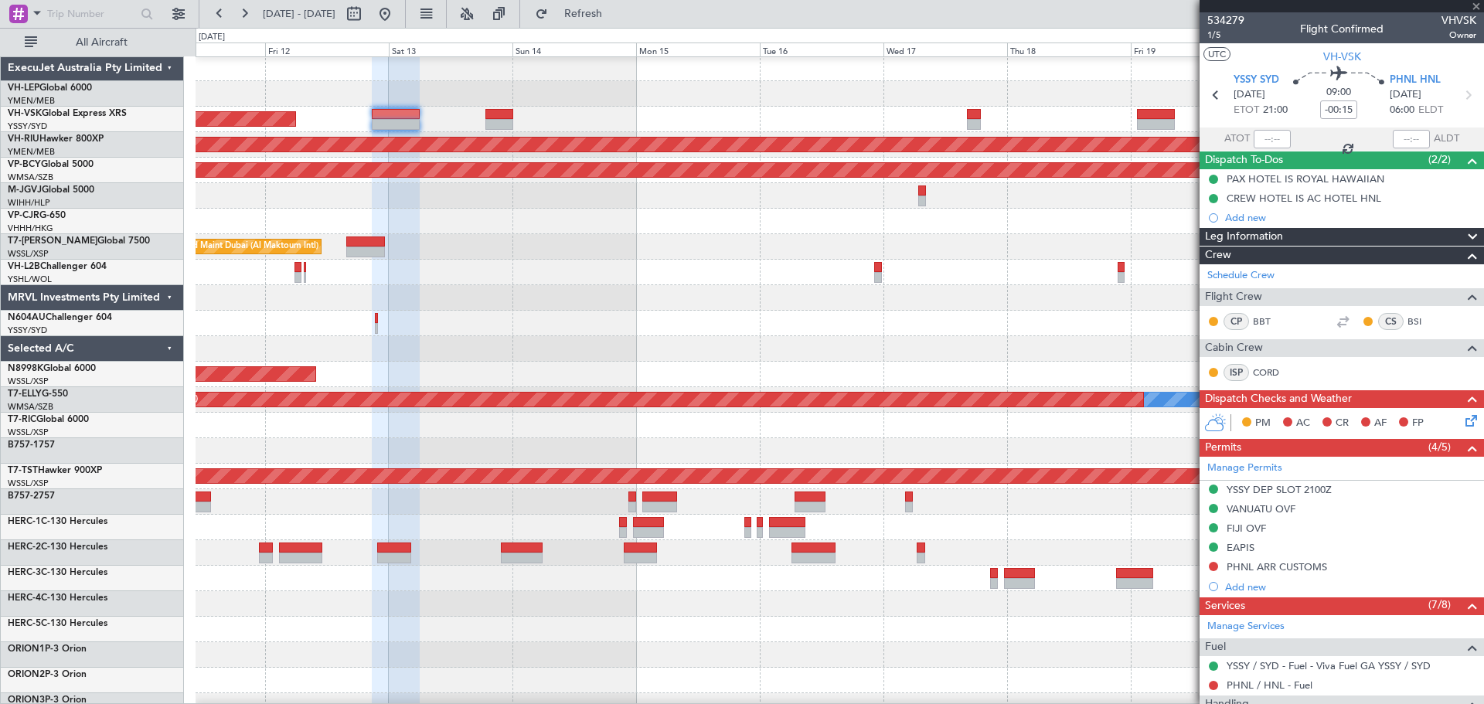
type input "-00:05"
type input "6"
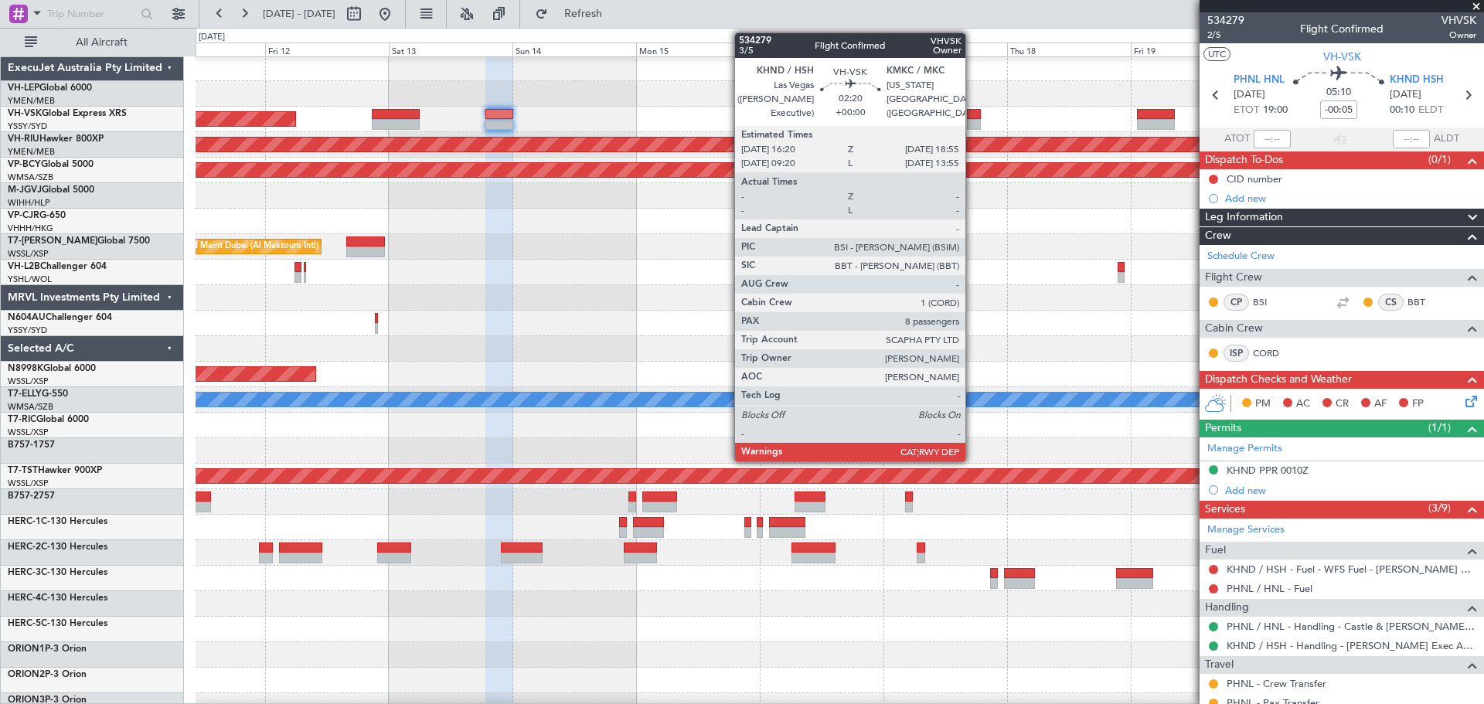
click at [972, 117] on div at bounding box center [974, 114] width 14 height 11
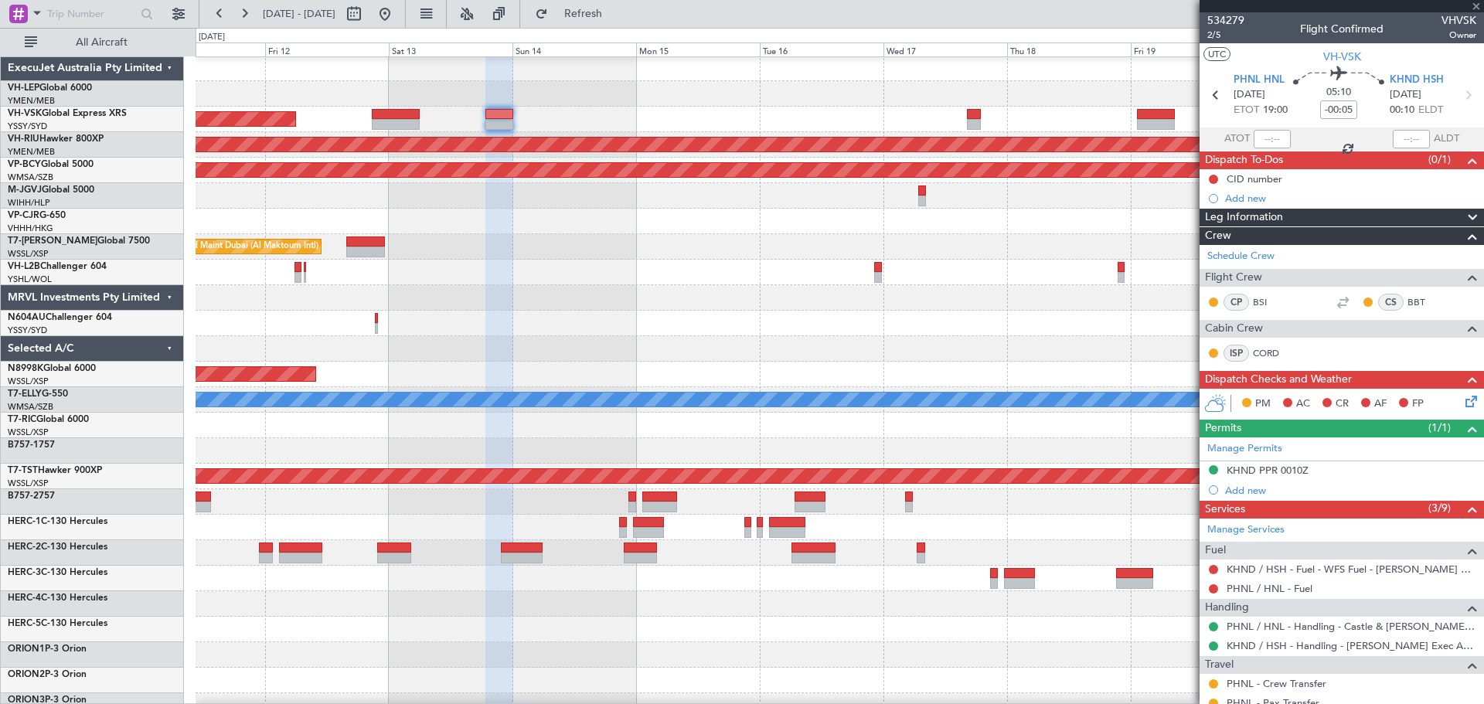
type input "8"
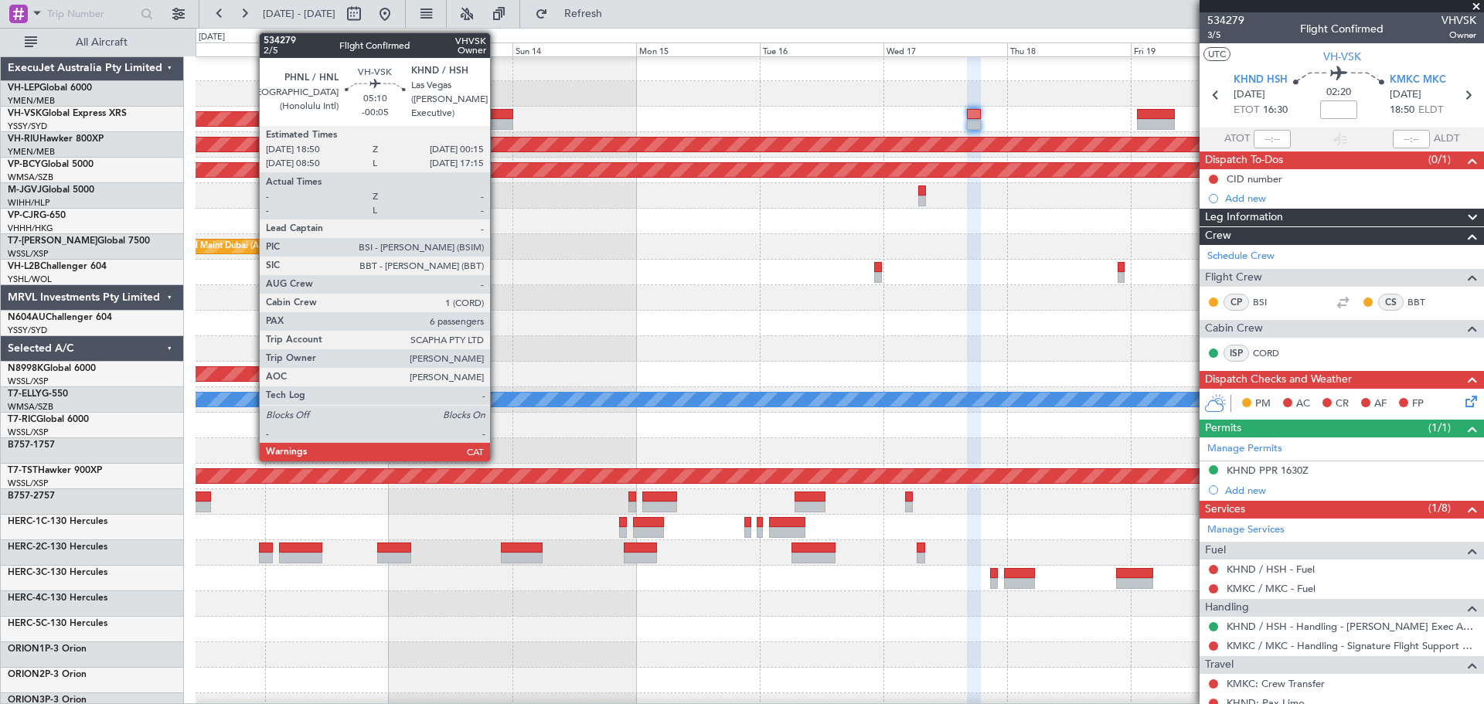
click at [497, 120] on div at bounding box center [499, 124] width 29 height 11
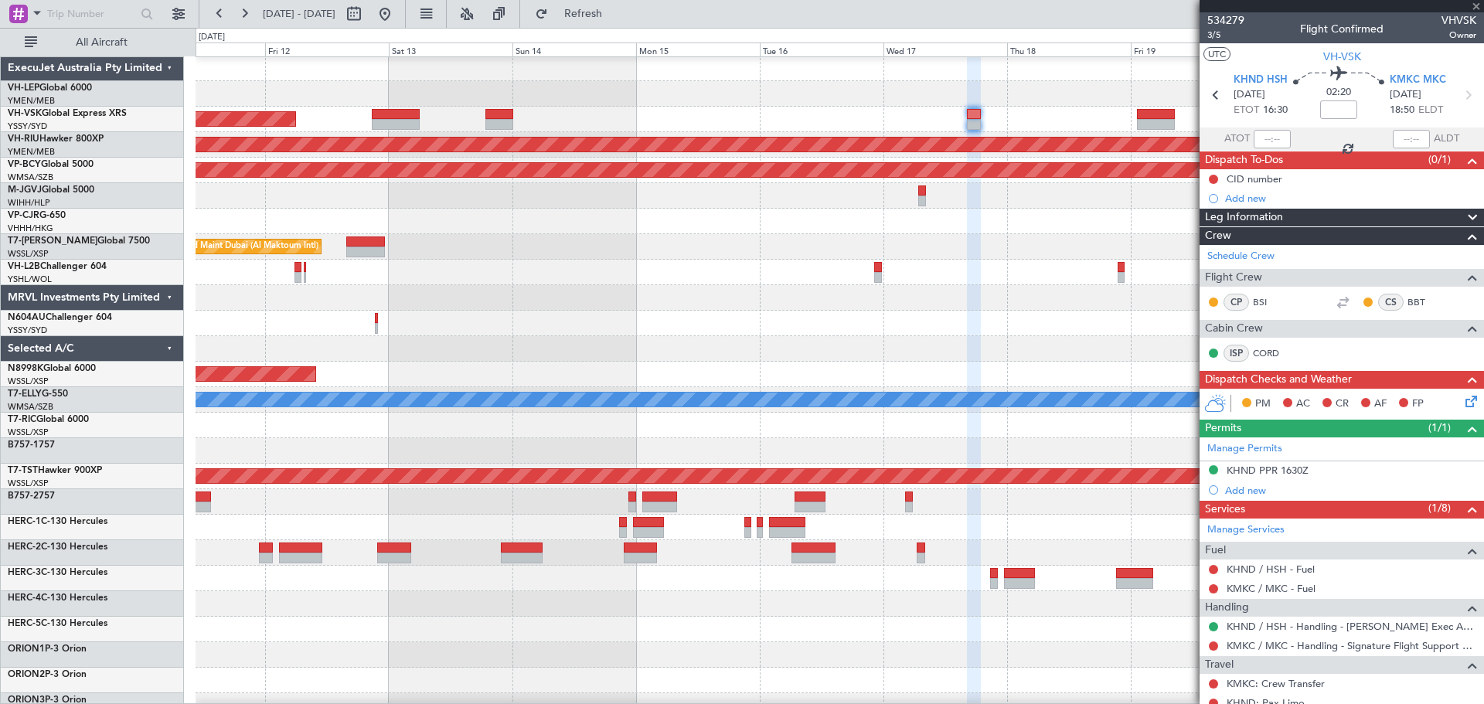
type input "-00:05"
type input "6"
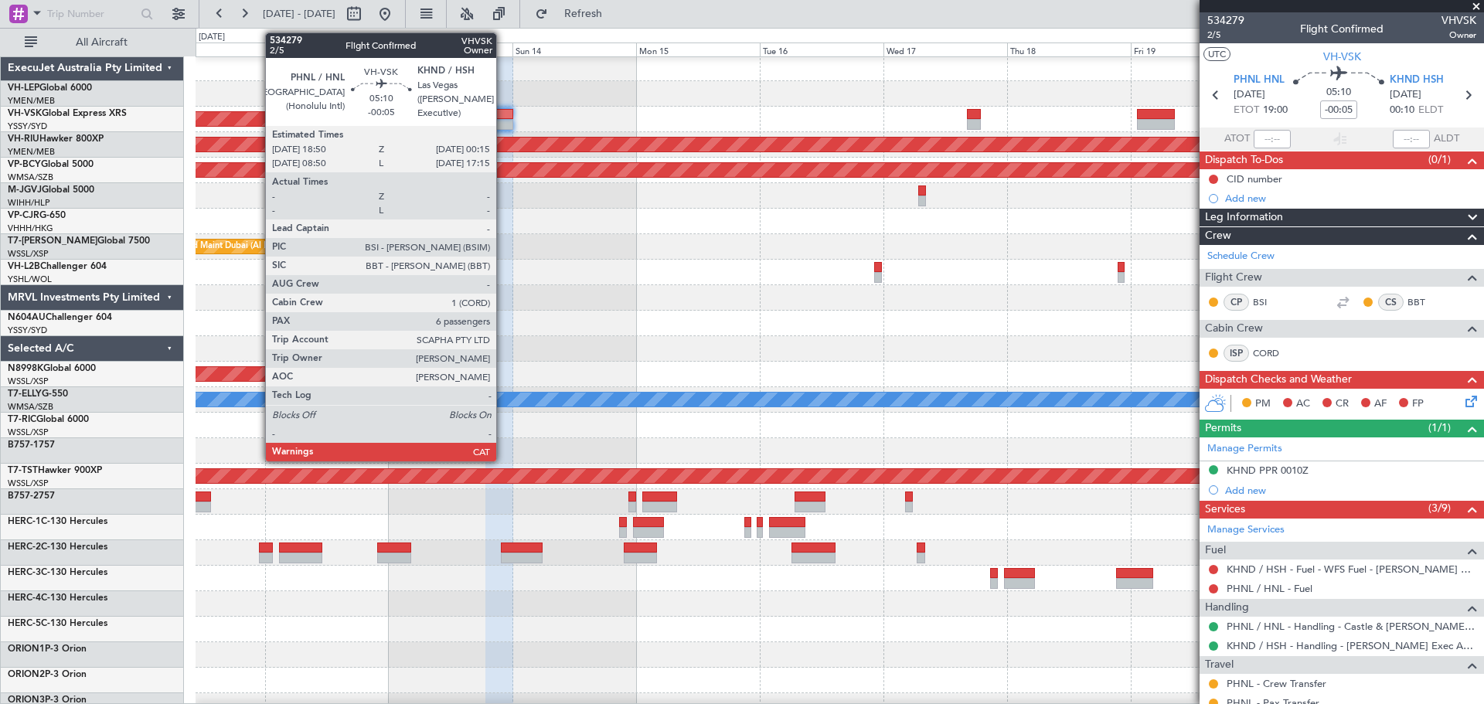
click at [503, 118] on div at bounding box center [499, 114] width 29 height 11
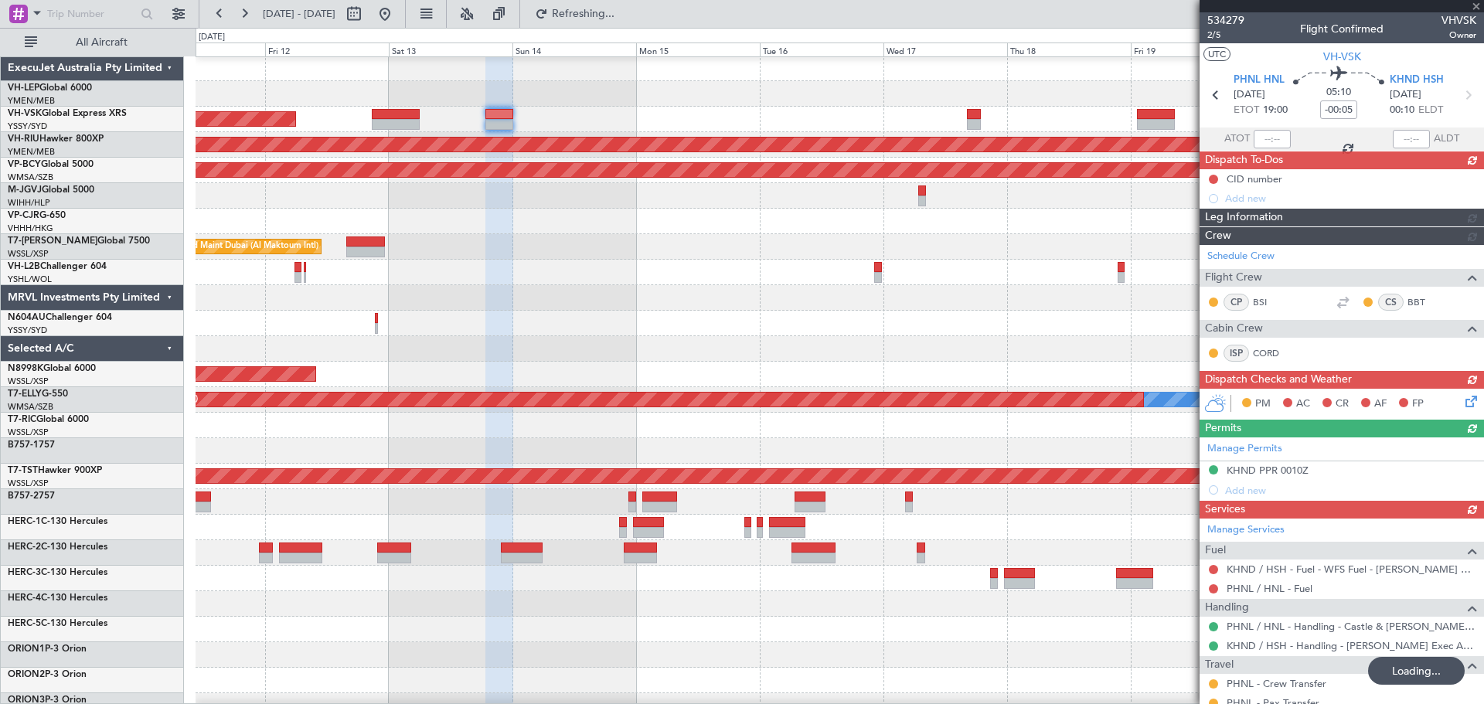
scroll to position [337, 0]
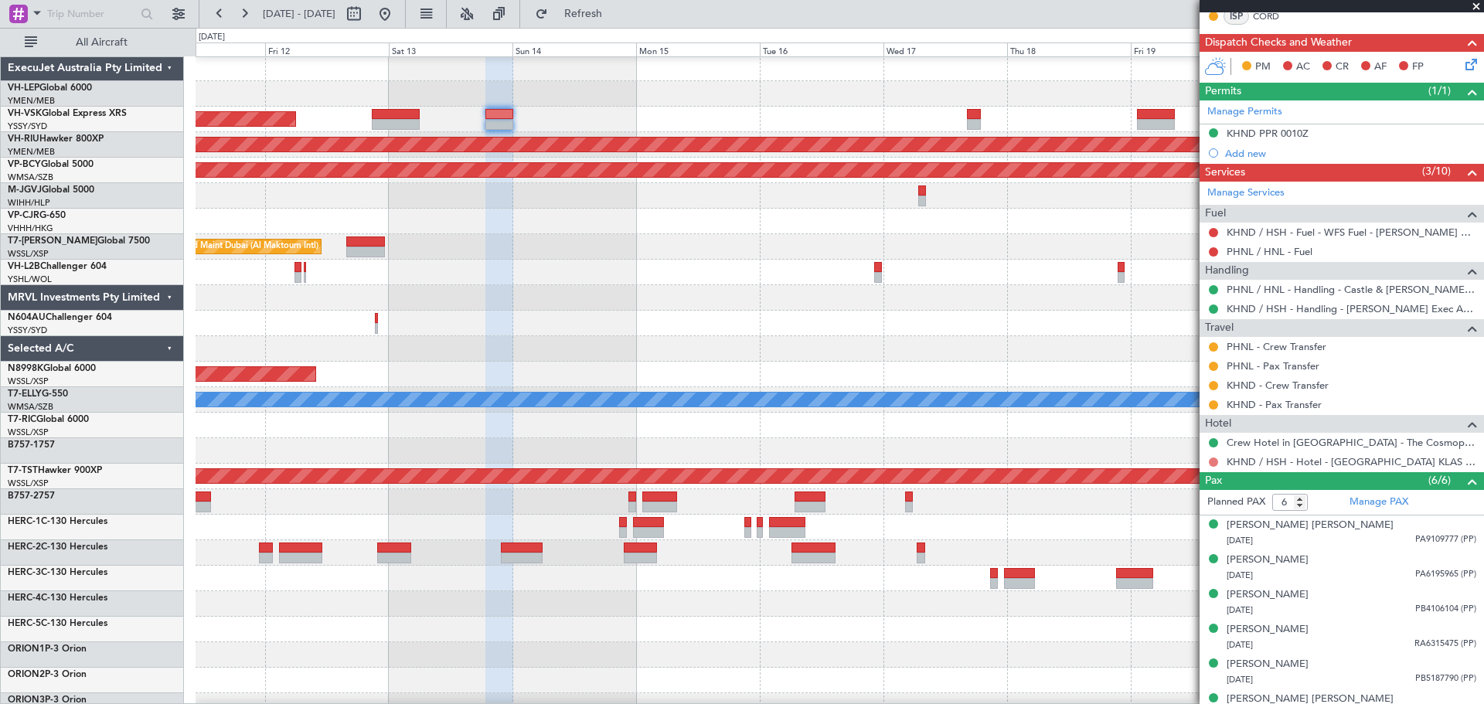
click at [1210, 461] on button at bounding box center [1212, 461] width 9 height 9
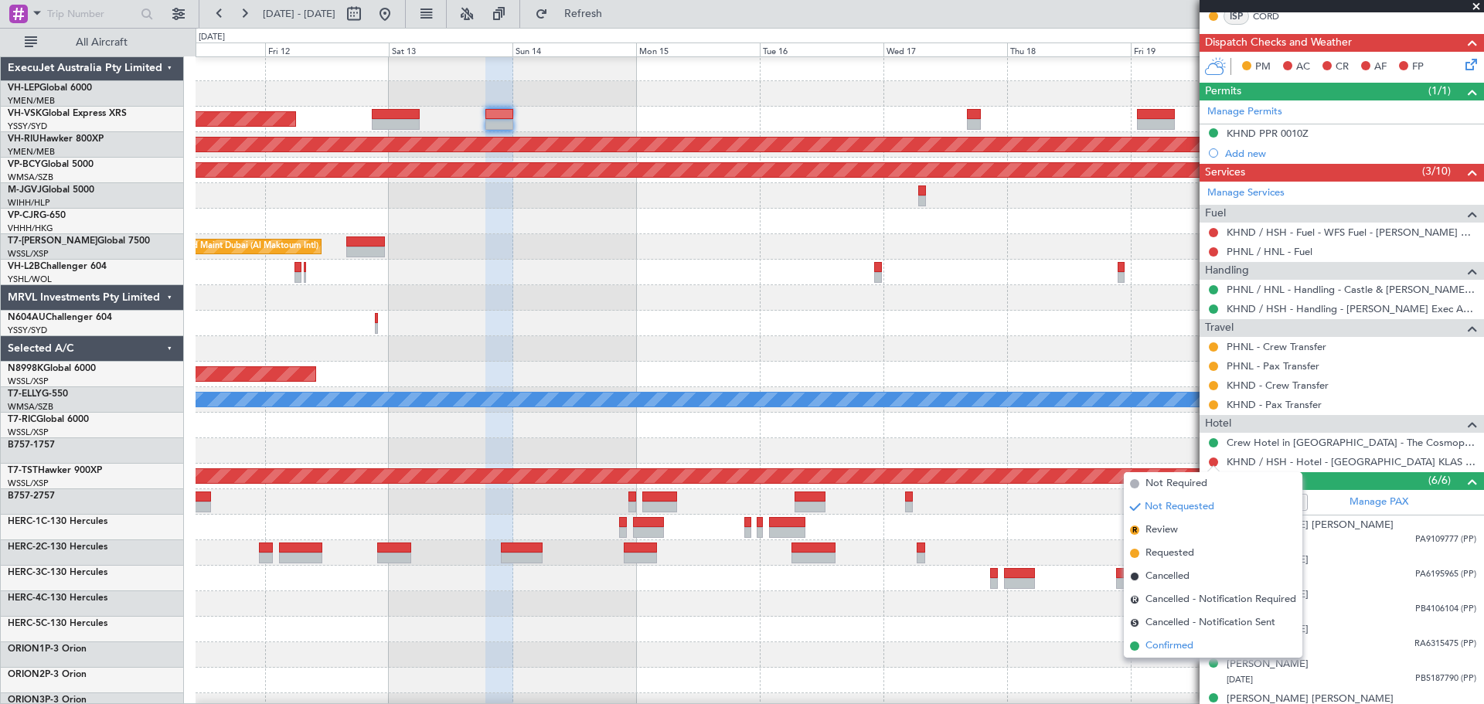
click at [1163, 644] on span "Confirmed" at bounding box center [1169, 645] width 48 height 15
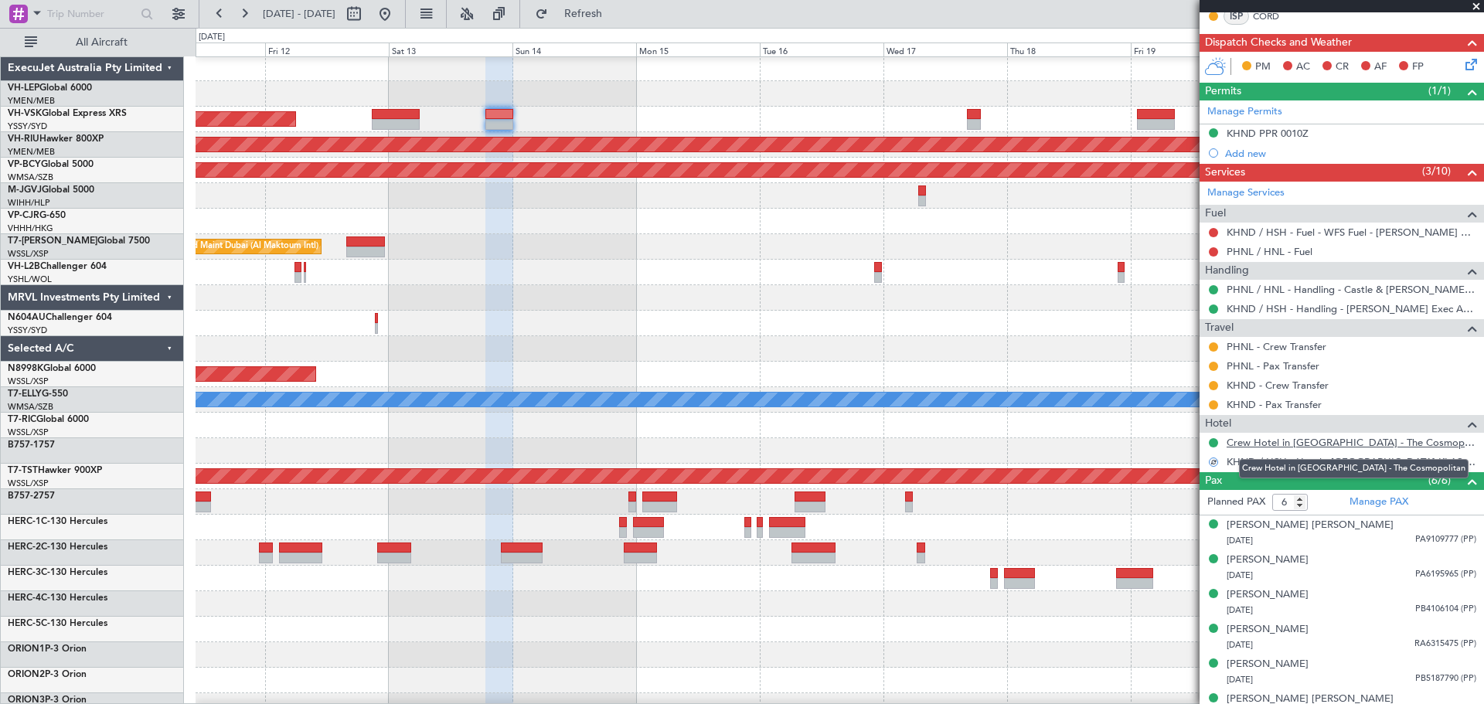
click at [1276, 444] on link "Crew Hotel in [GEOGRAPHIC_DATA] - The Cosmopolitan" at bounding box center [1351, 442] width 250 height 13
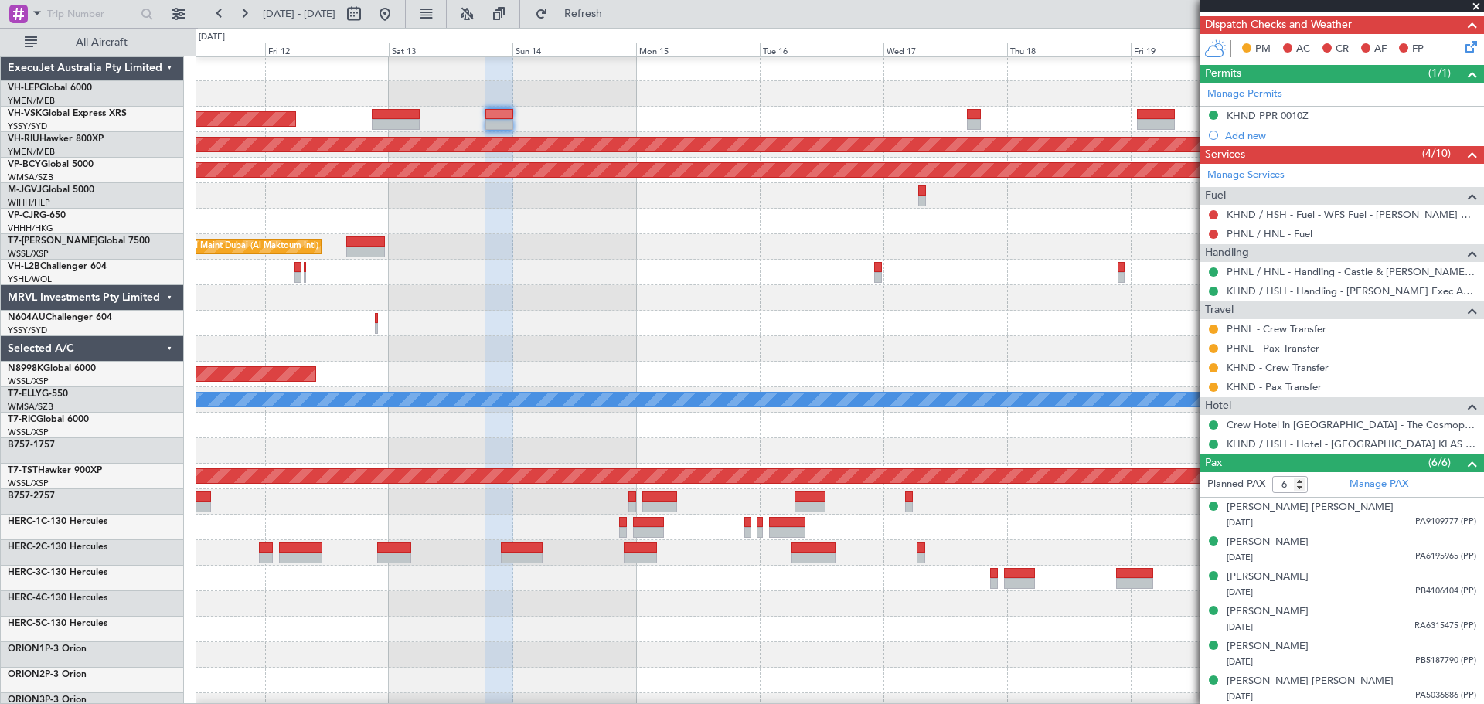
scroll to position [356, 0]
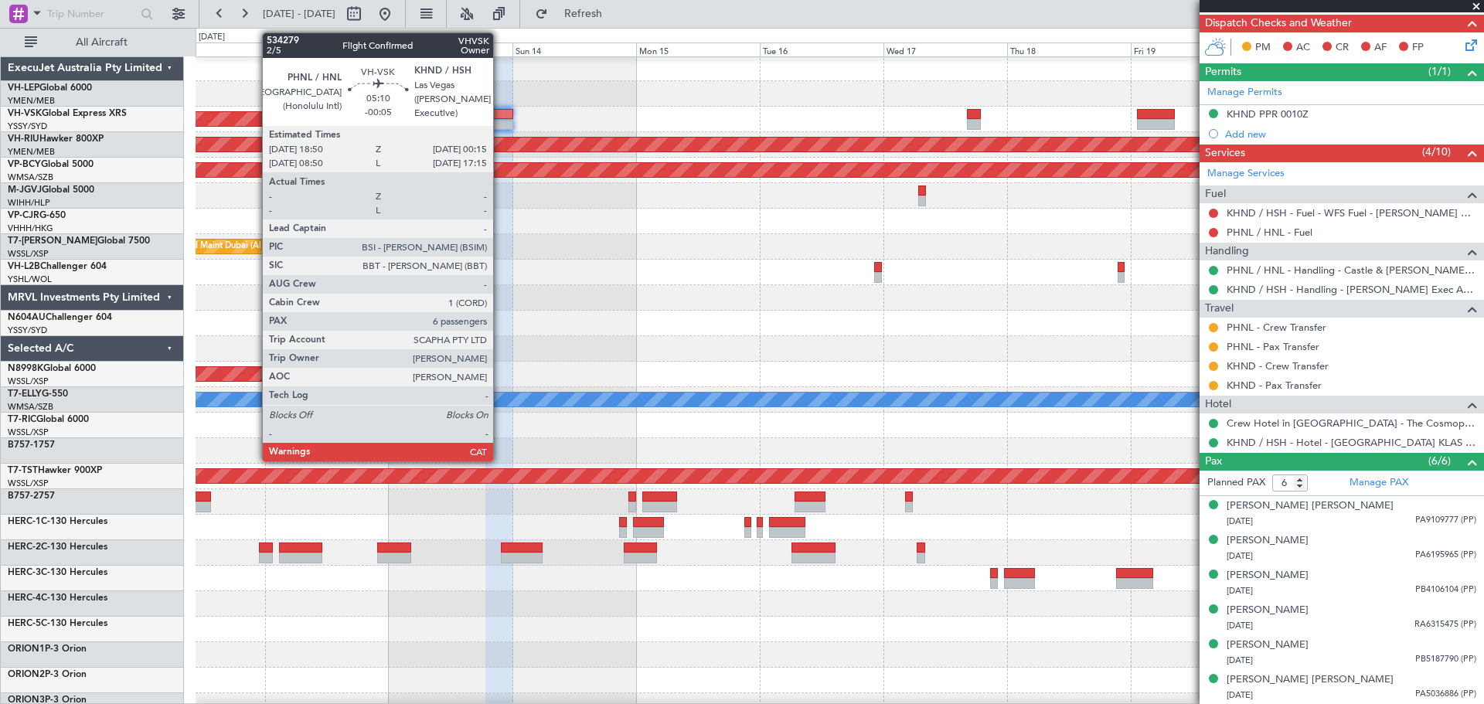
click at [500, 118] on div at bounding box center [499, 114] width 29 height 11
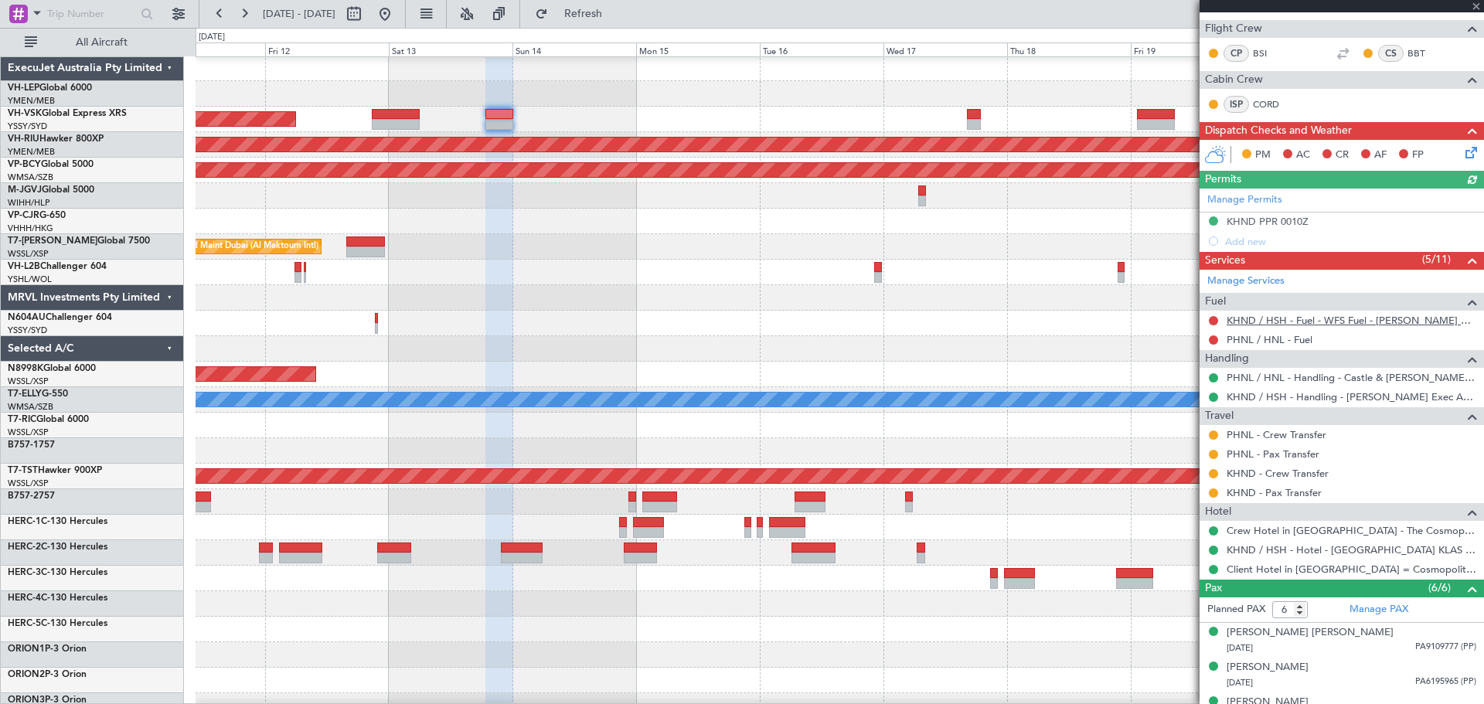
scroll to position [309, 0]
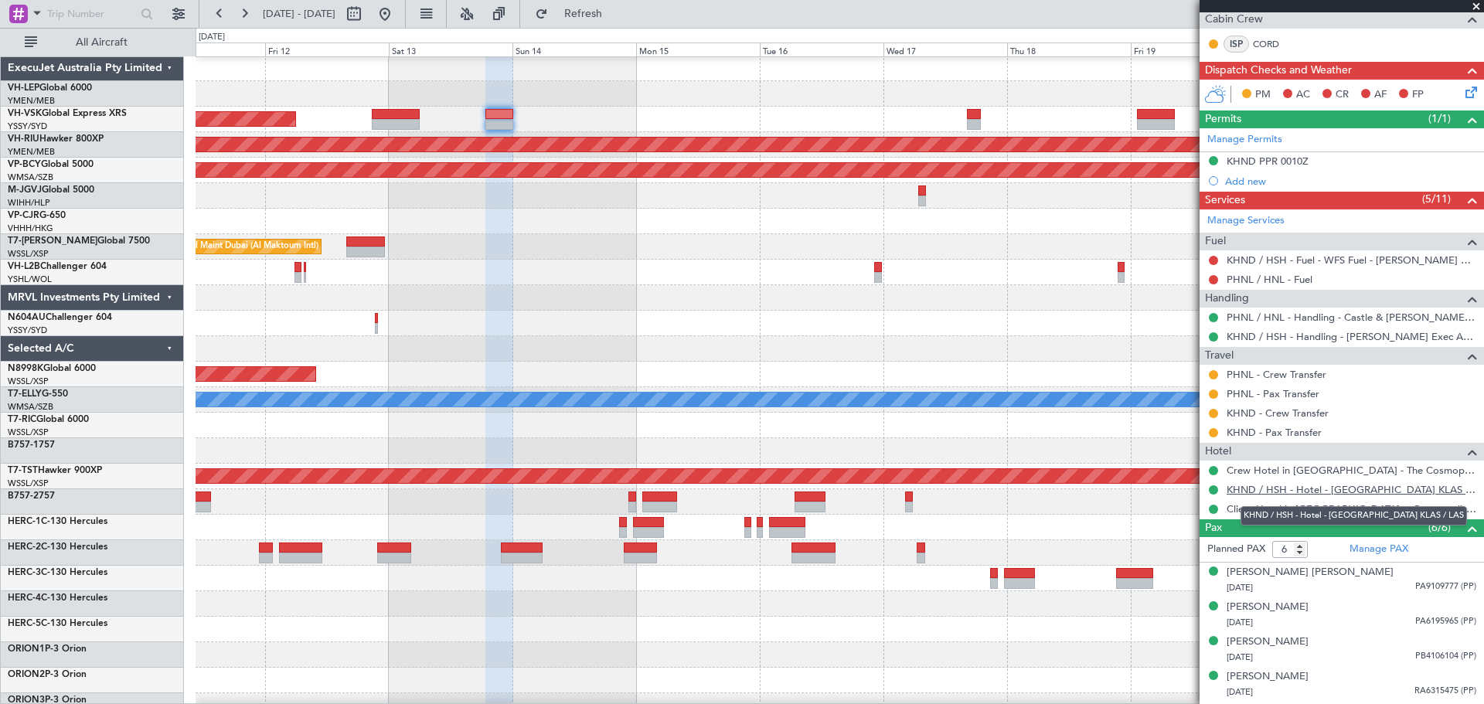
click at [1304, 488] on link "KHND / HSH - Hotel - [GEOGRAPHIC_DATA] KLAS / LAS" at bounding box center [1351, 489] width 250 height 13
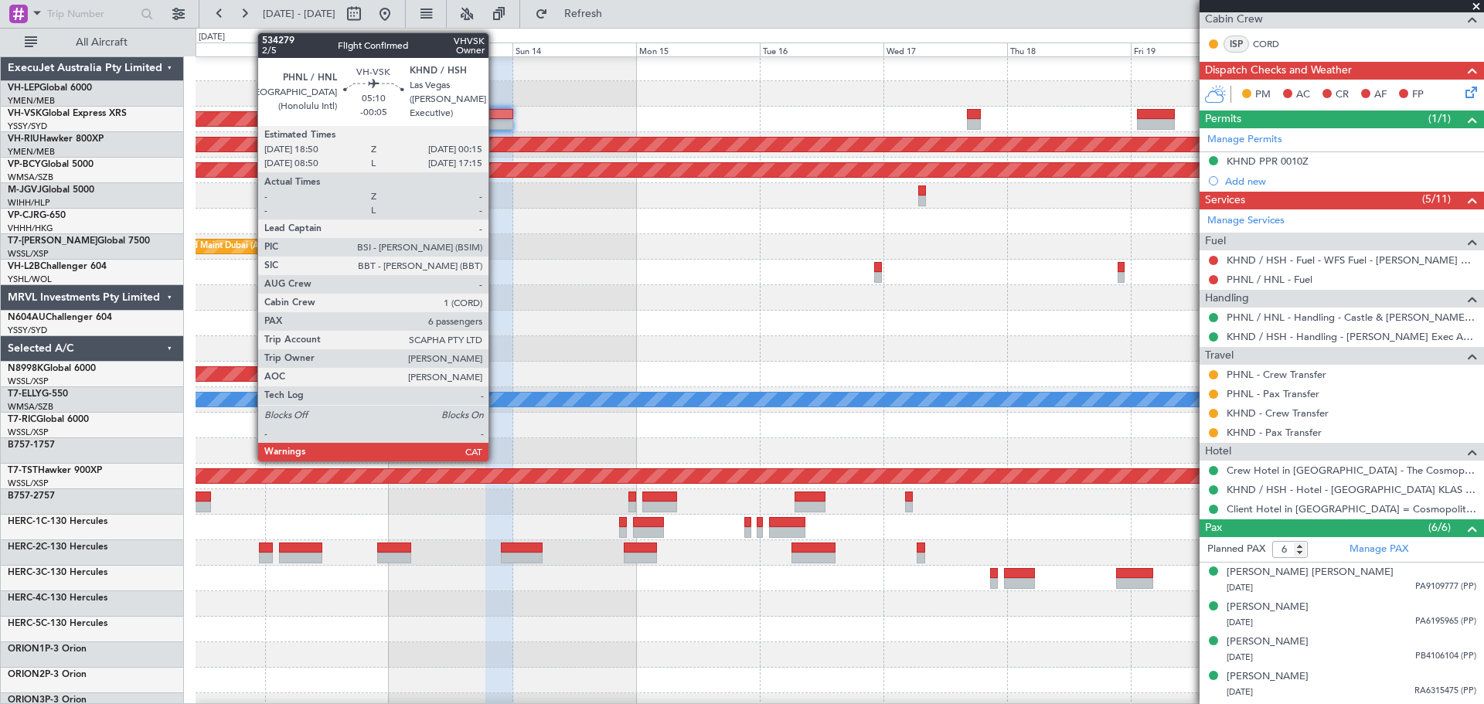
click at [495, 122] on div at bounding box center [499, 124] width 29 height 11
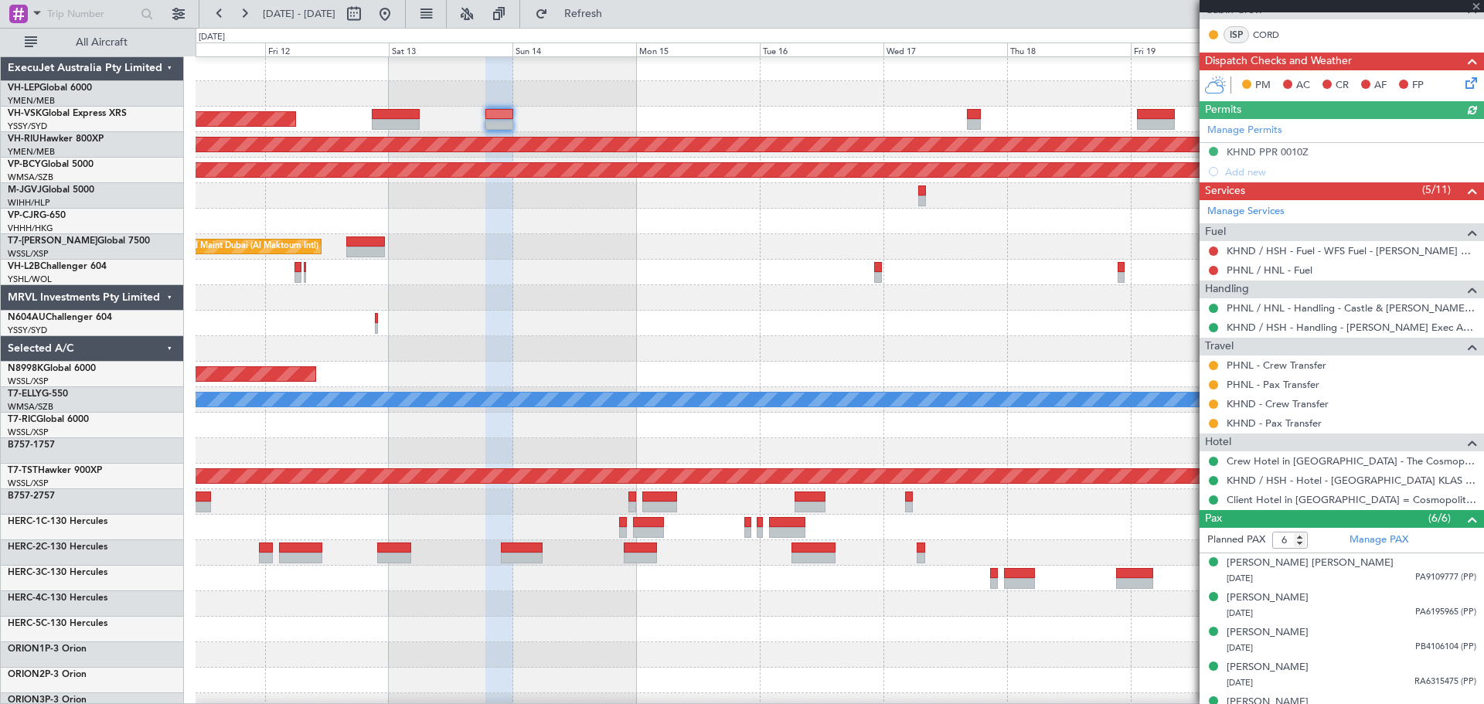
scroll to position [376, 0]
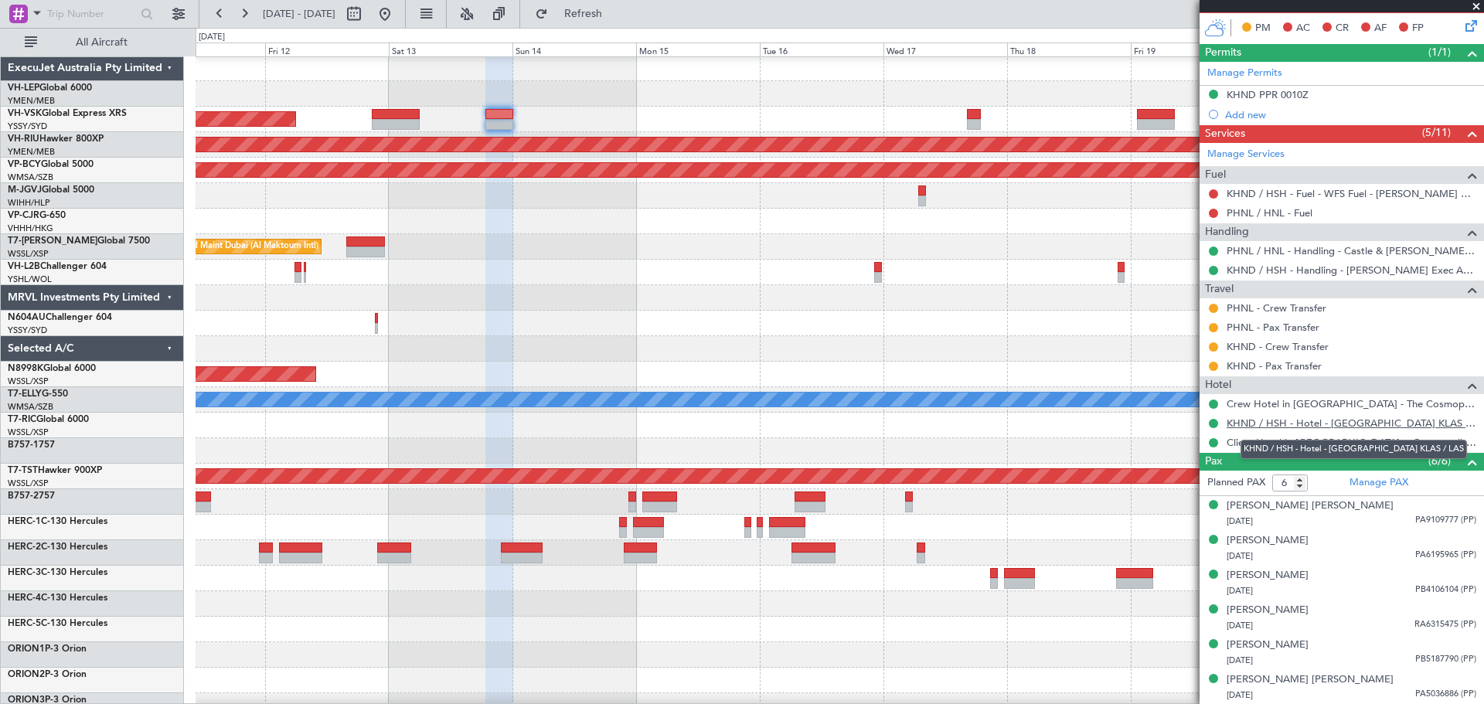
click at [1319, 422] on link "KHND / HSH - Hotel - [GEOGRAPHIC_DATA] KLAS / LAS" at bounding box center [1351, 422] width 250 height 13
click at [1343, 423] on link "KHND / HSH - Hotel - [GEOGRAPHIC_DATA] KLAS / LAS" at bounding box center [1351, 422] width 250 height 13
click at [596, 5] on button "Refresh" at bounding box center [574, 14] width 93 height 25
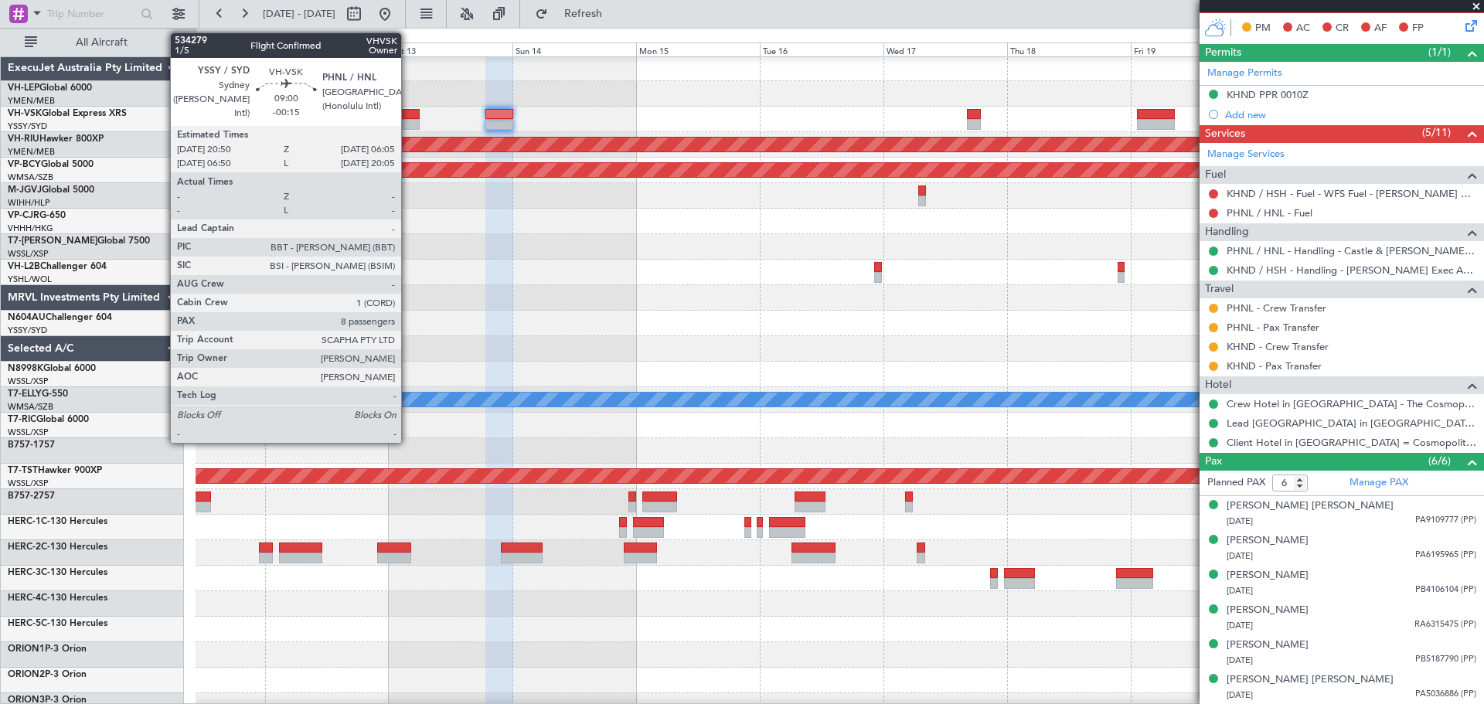
click at [408, 110] on div at bounding box center [396, 114] width 48 height 11
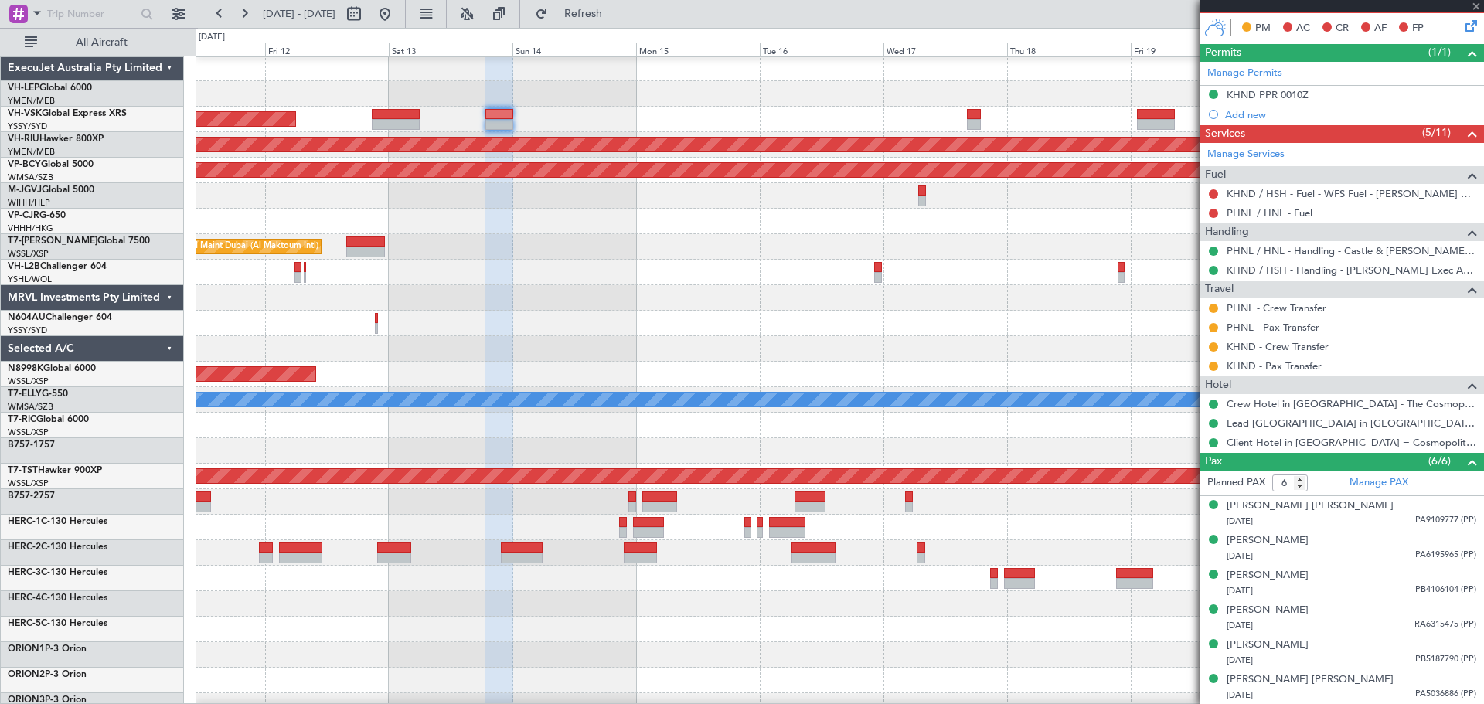
type input "-00:15"
type input "8"
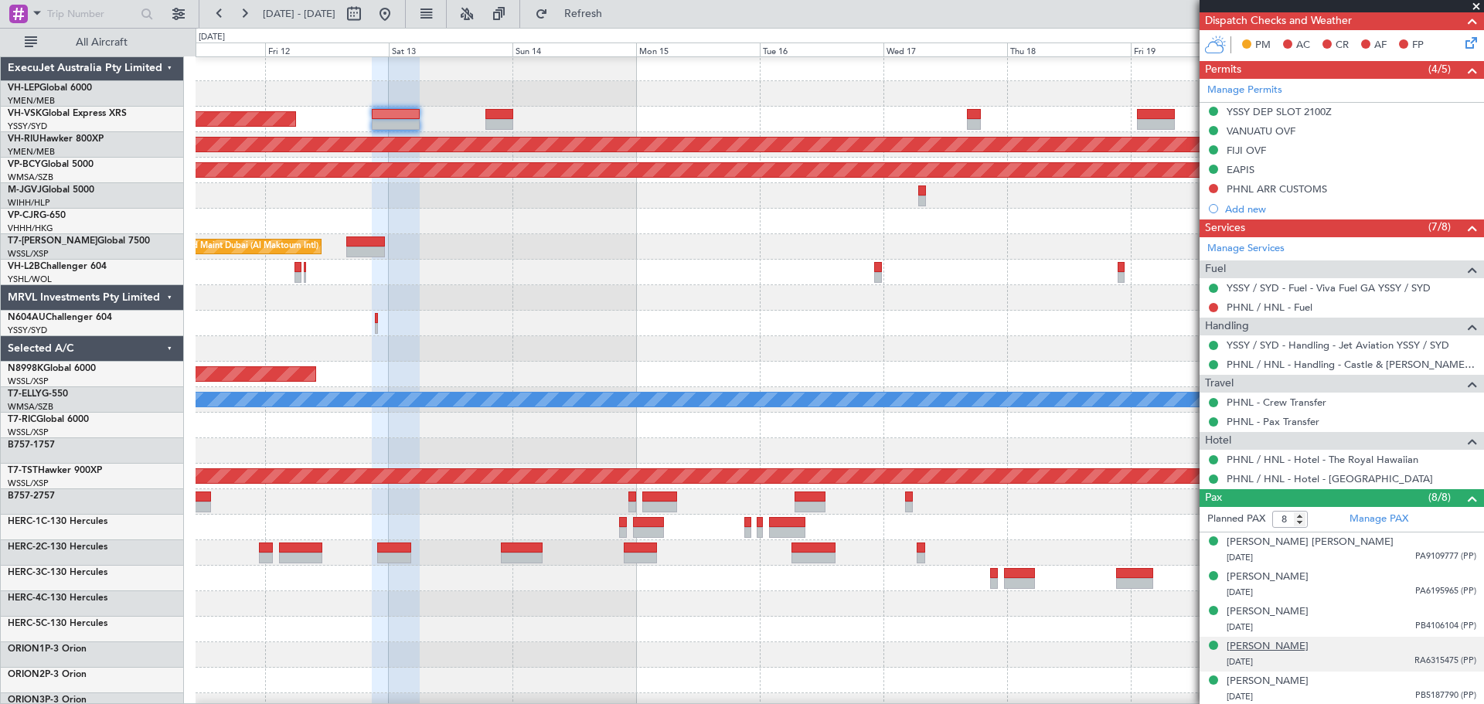
scroll to position [386, 0]
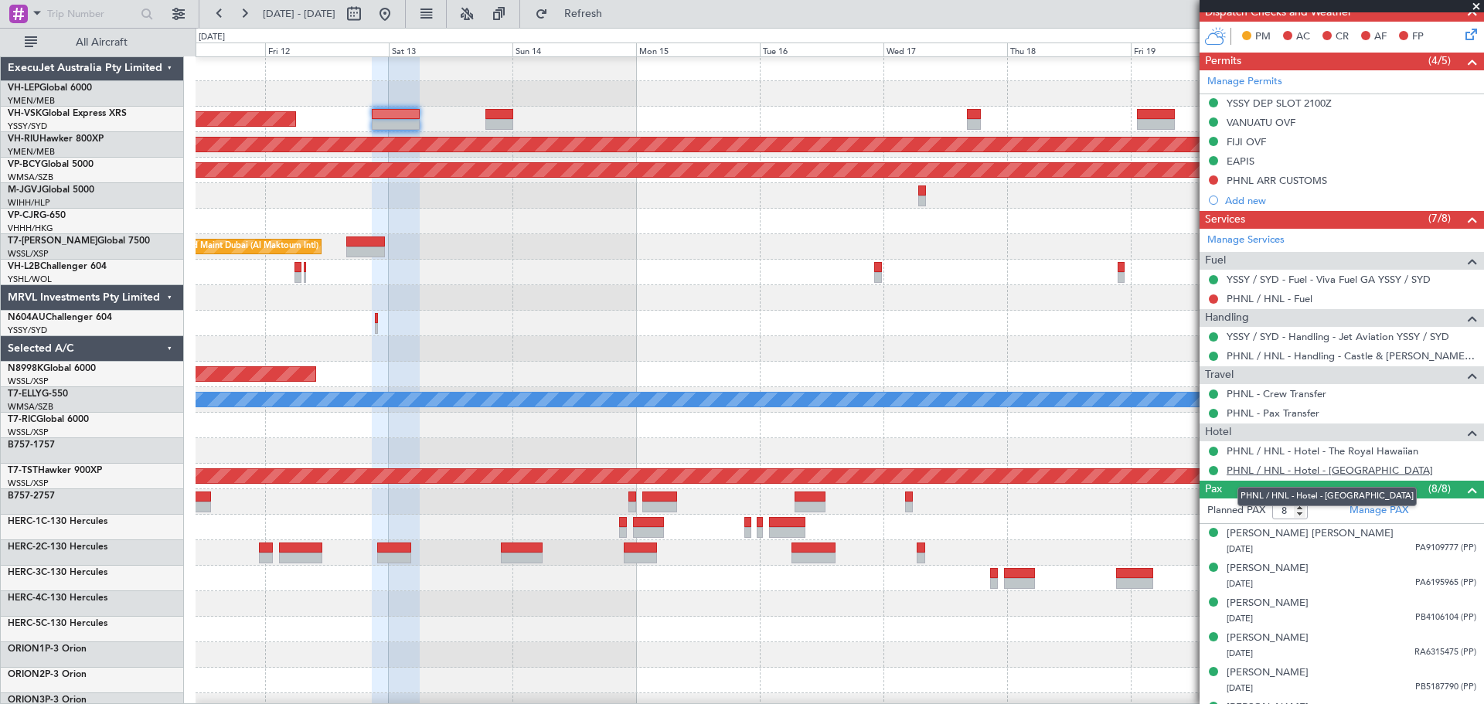
click at [1310, 469] on link "PHNL / HNL - Hotel - [GEOGRAPHIC_DATA]" at bounding box center [1329, 470] width 206 height 13
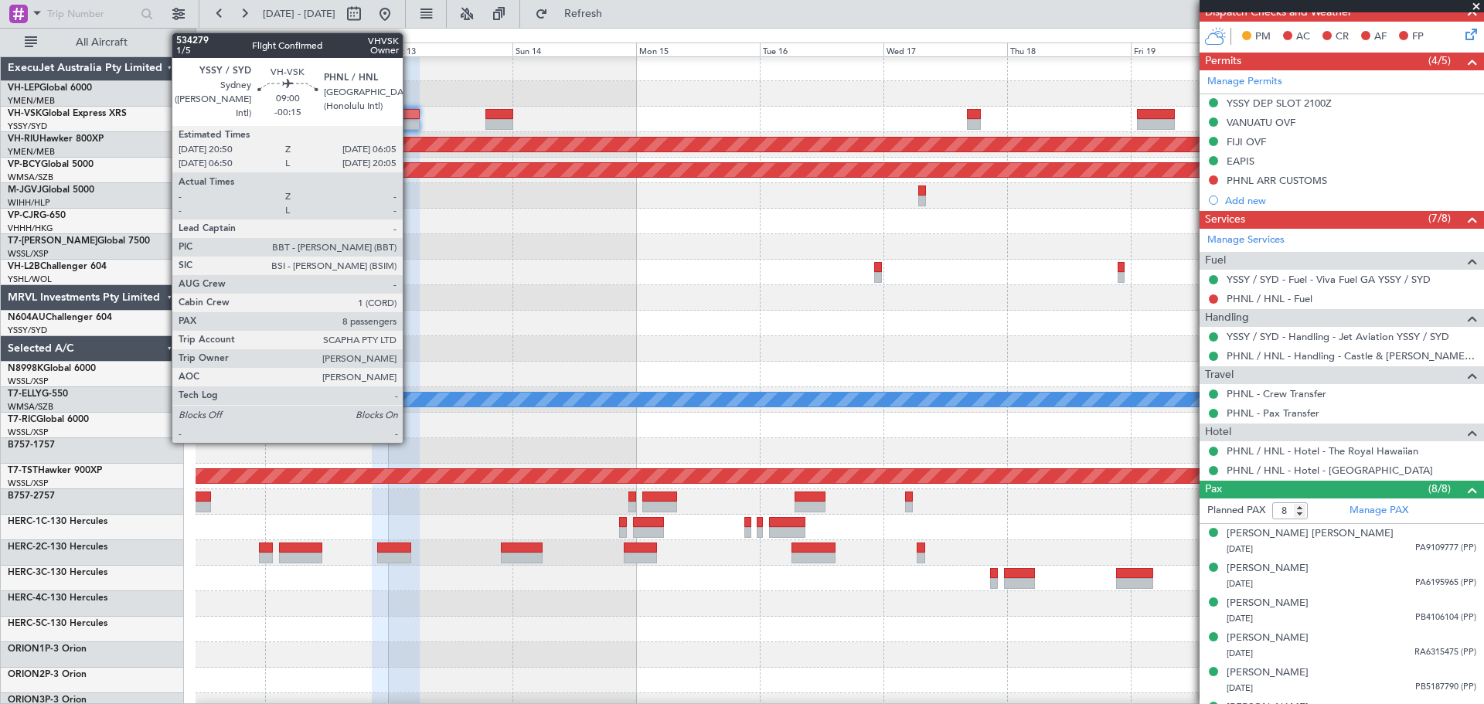
click at [410, 125] on div at bounding box center [396, 124] width 48 height 11
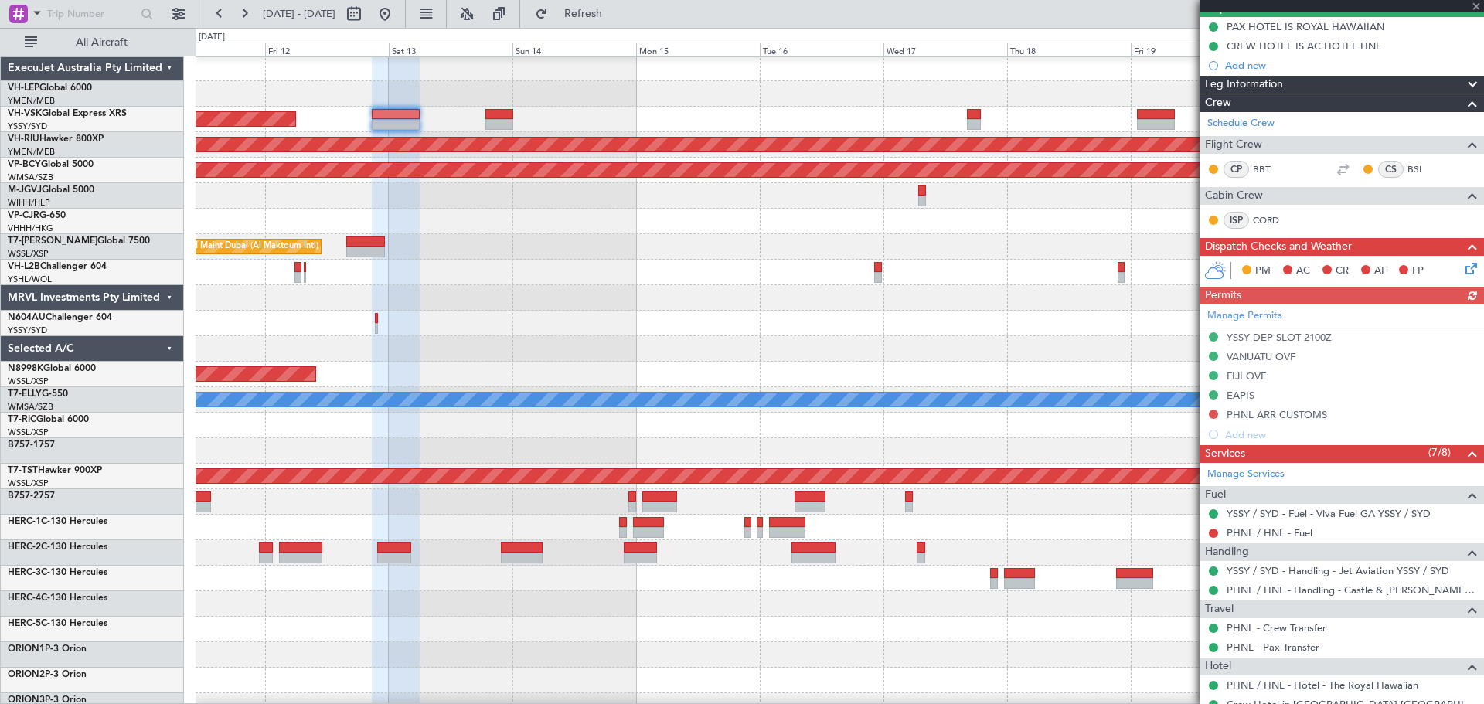
scroll to position [464, 0]
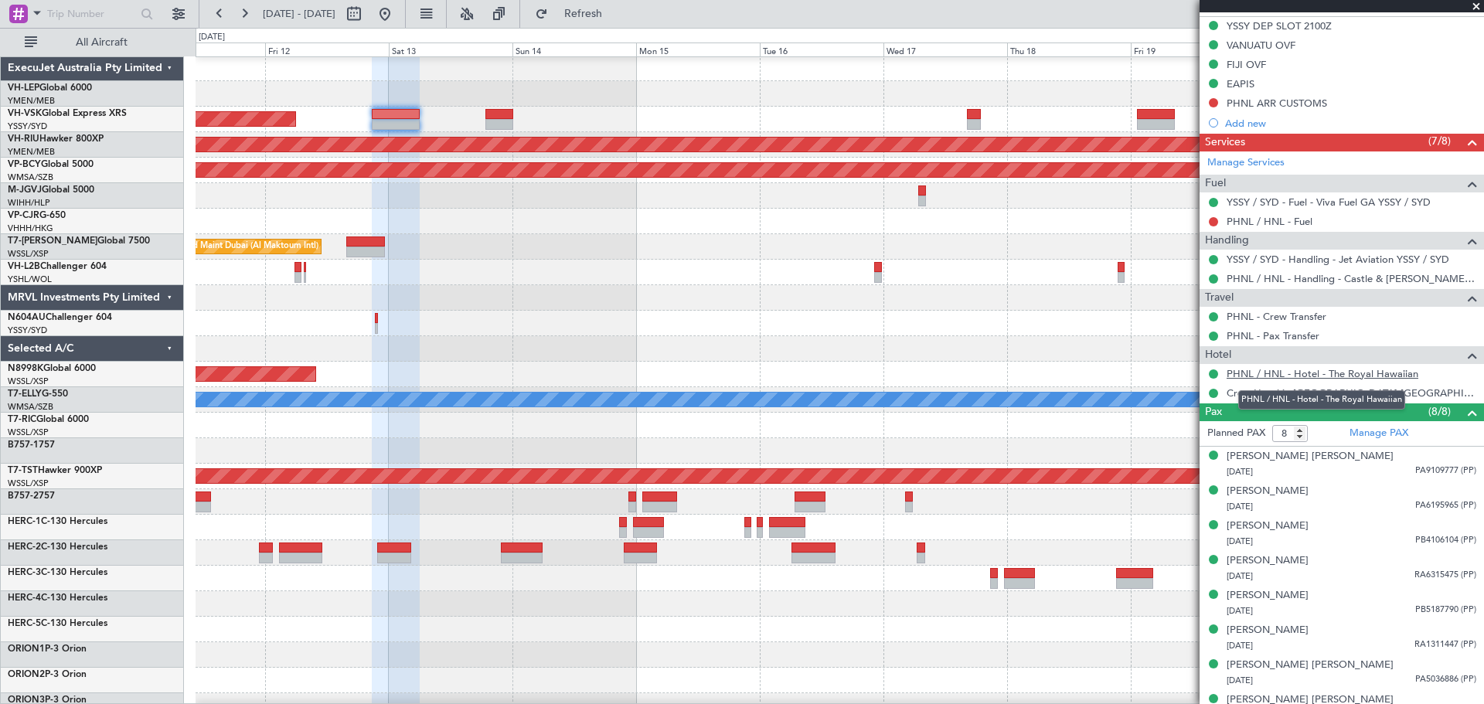
click at [1304, 375] on link "PHNL / HNL - Hotel - The Royal Hawaiian" at bounding box center [1322, 373] width 192 height 13
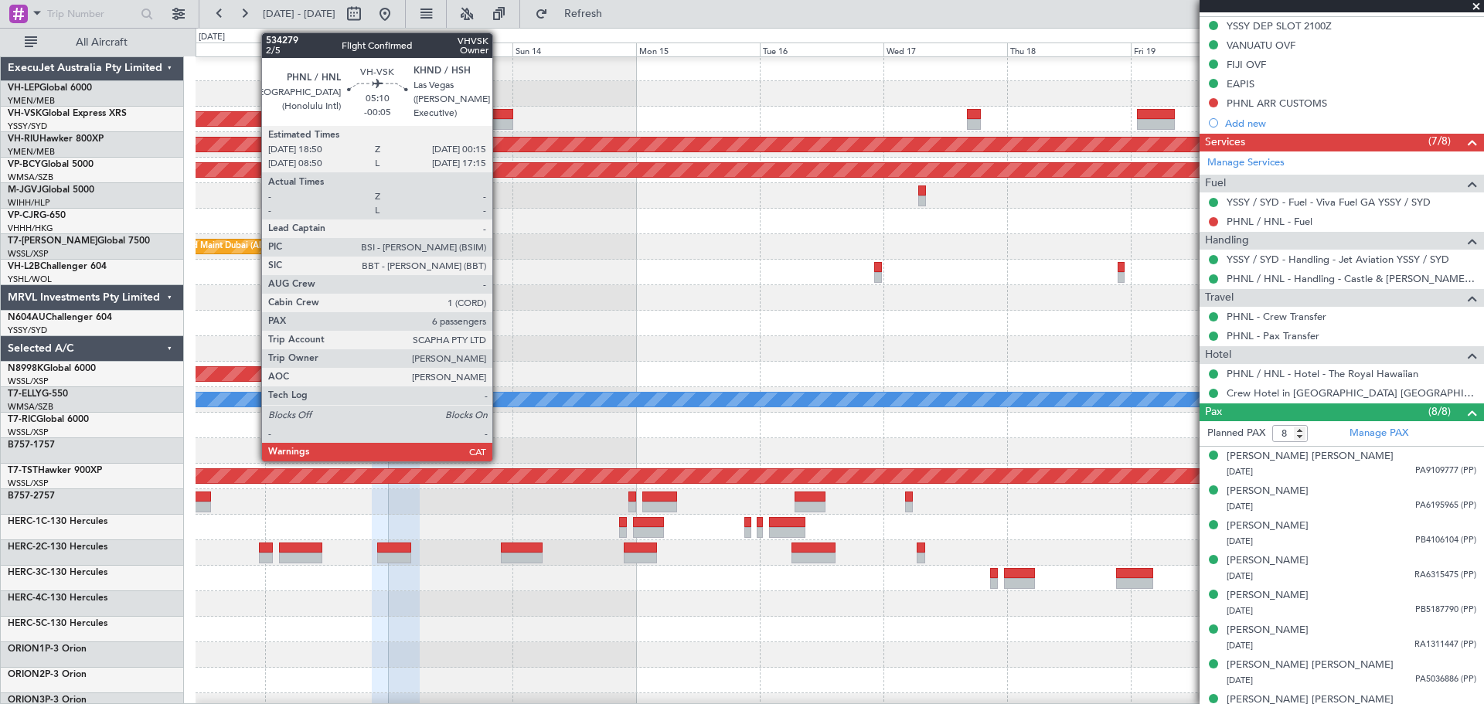
click at [500, 124] on div at bounding box center [499, 124] width 29 height 11
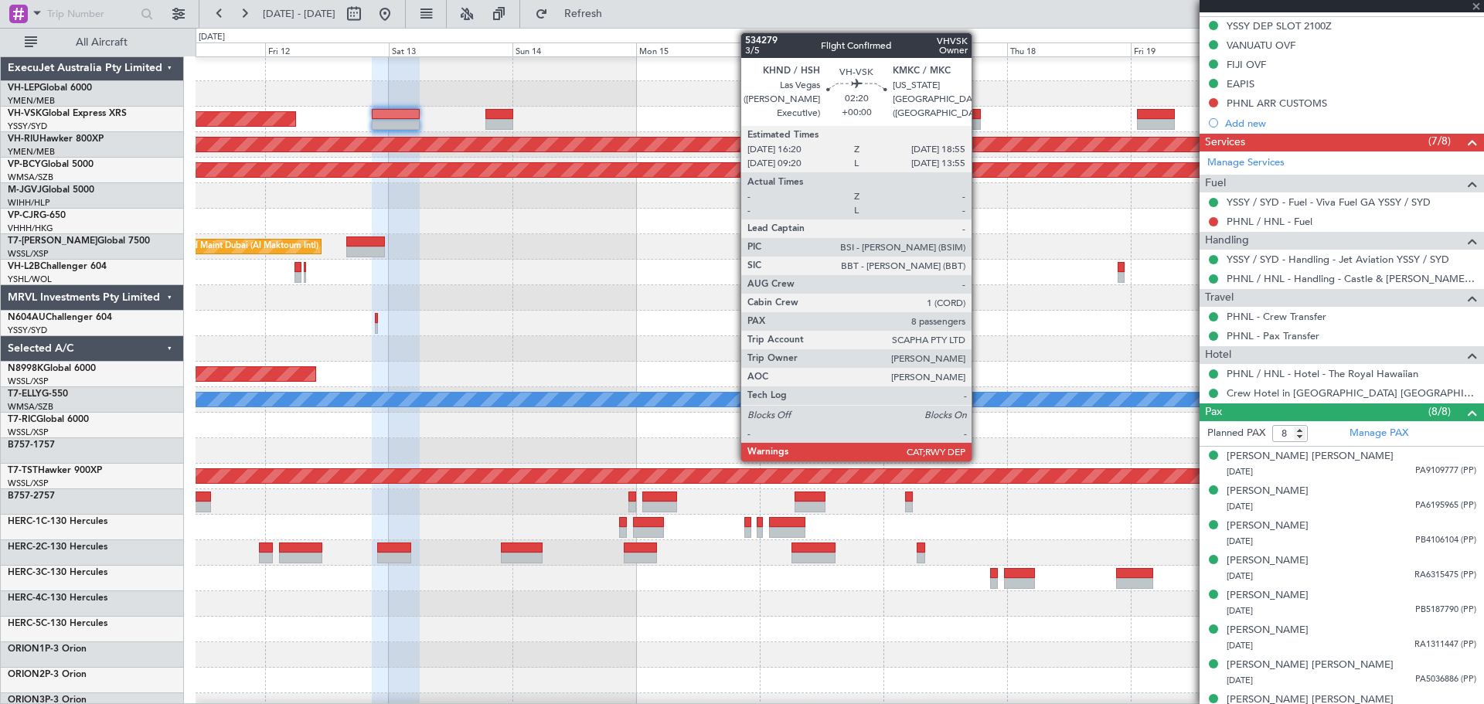
type input "-00:05"
type input "6"
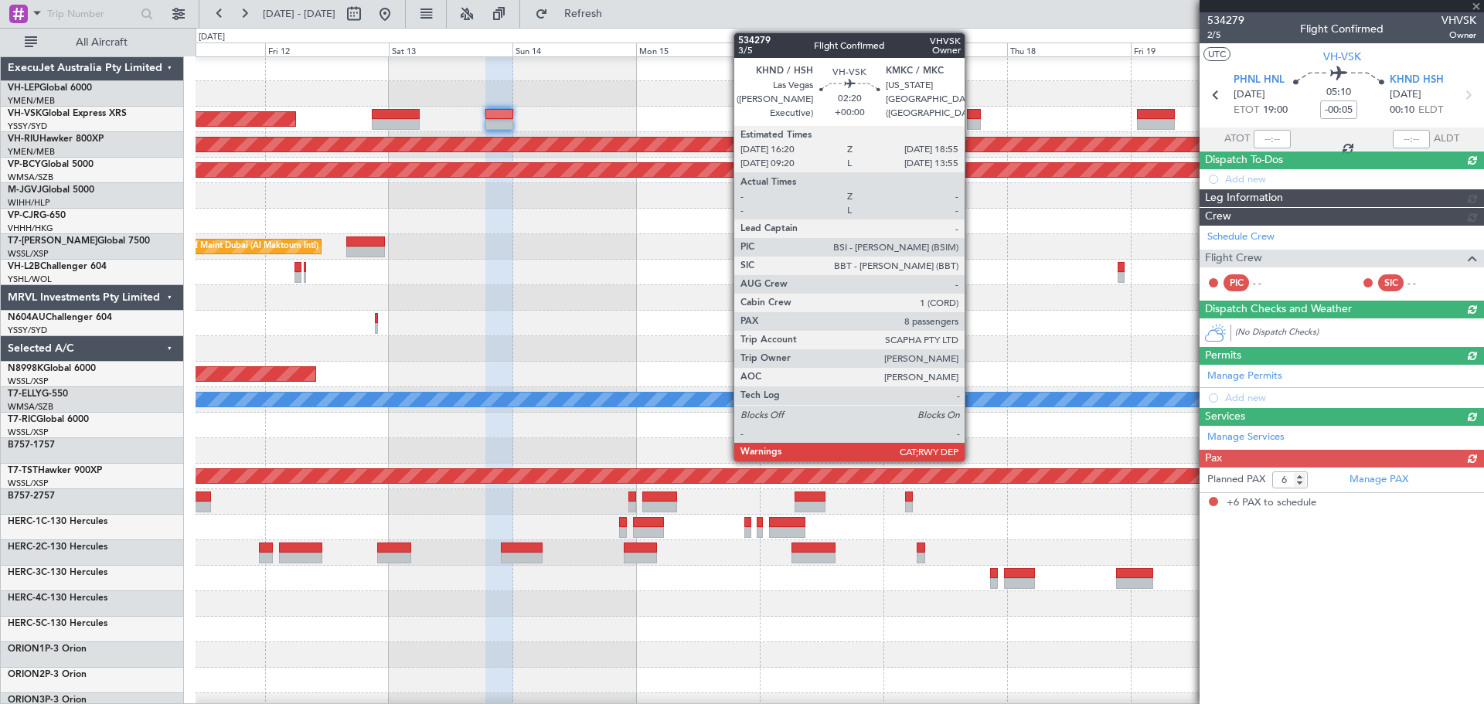
scroll to position [0, 0]
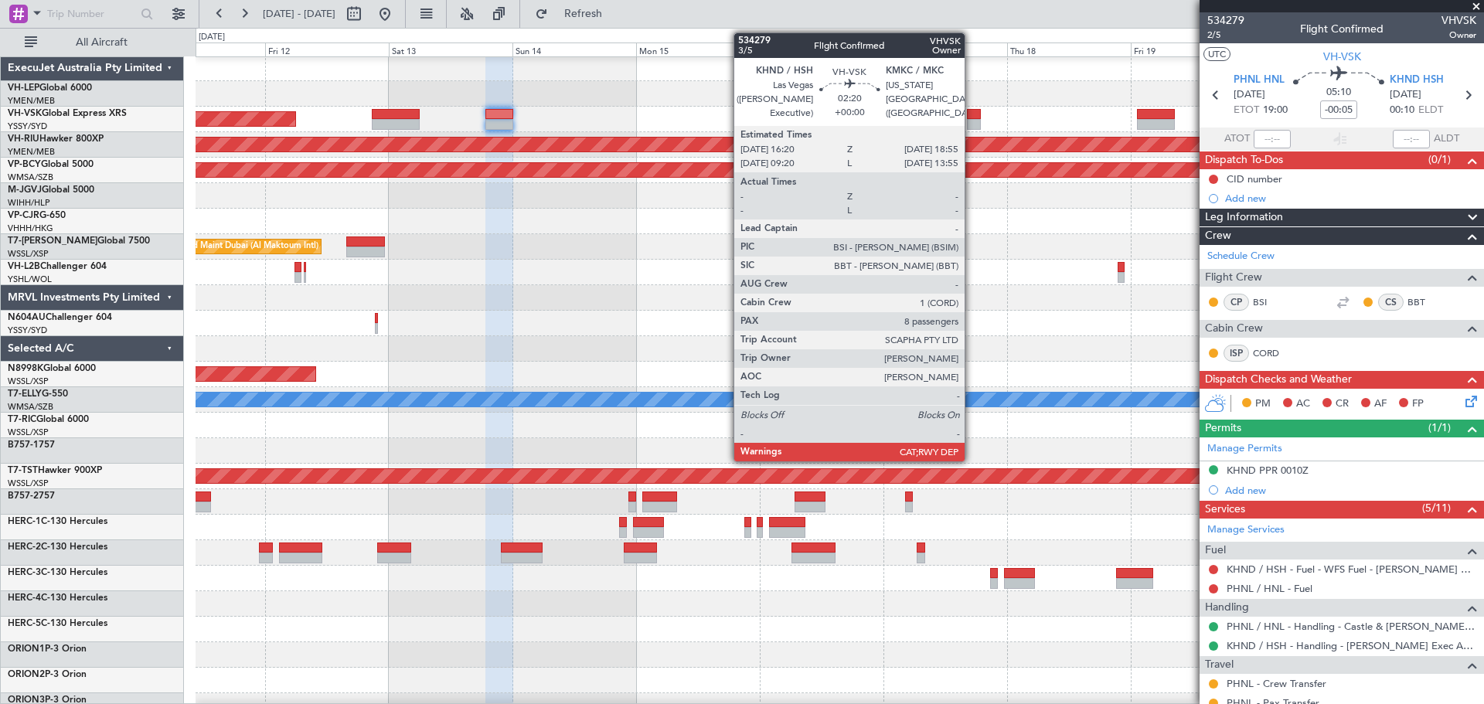
click at [971, 119] on div at bounding box center [974, 124] width 14 height 11
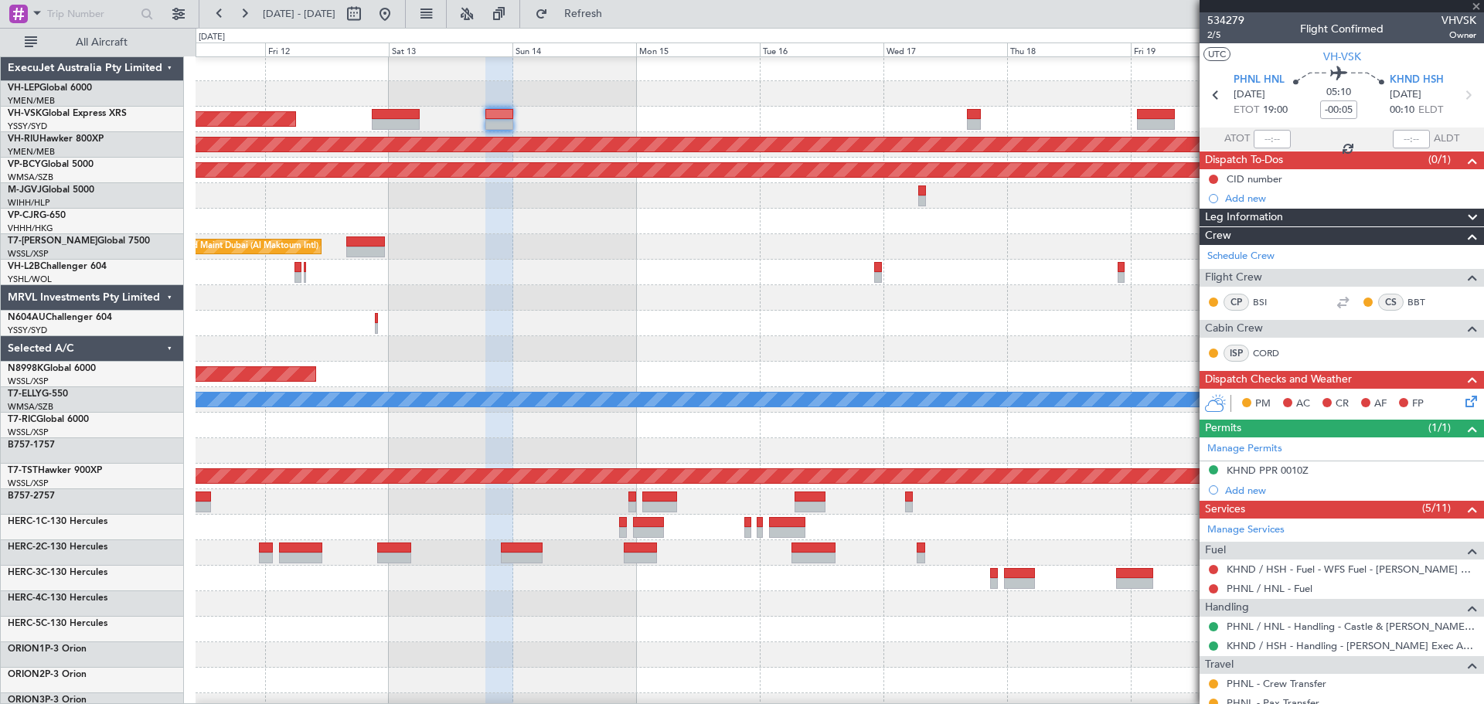
type input "8"
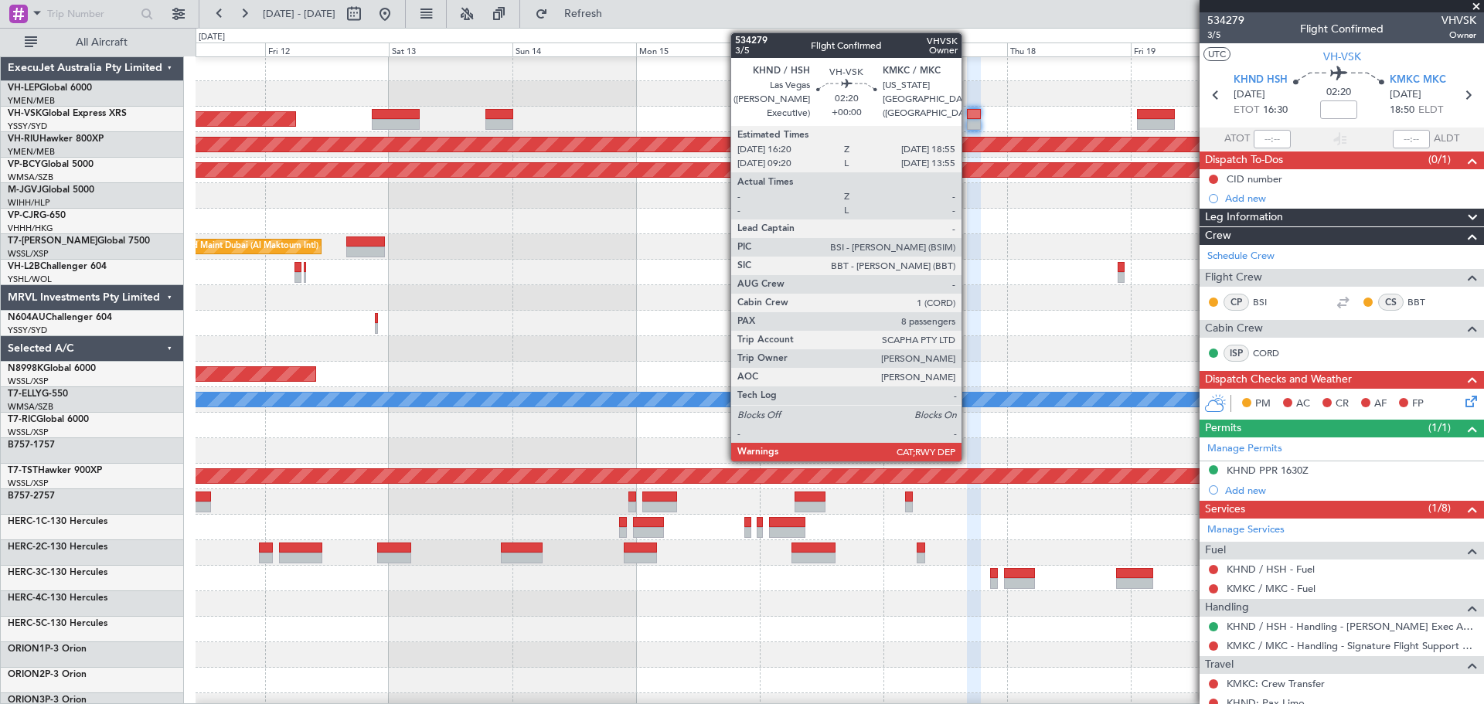
click at [968, 121] on div at bounding box center [974, 124] width 14 height 11
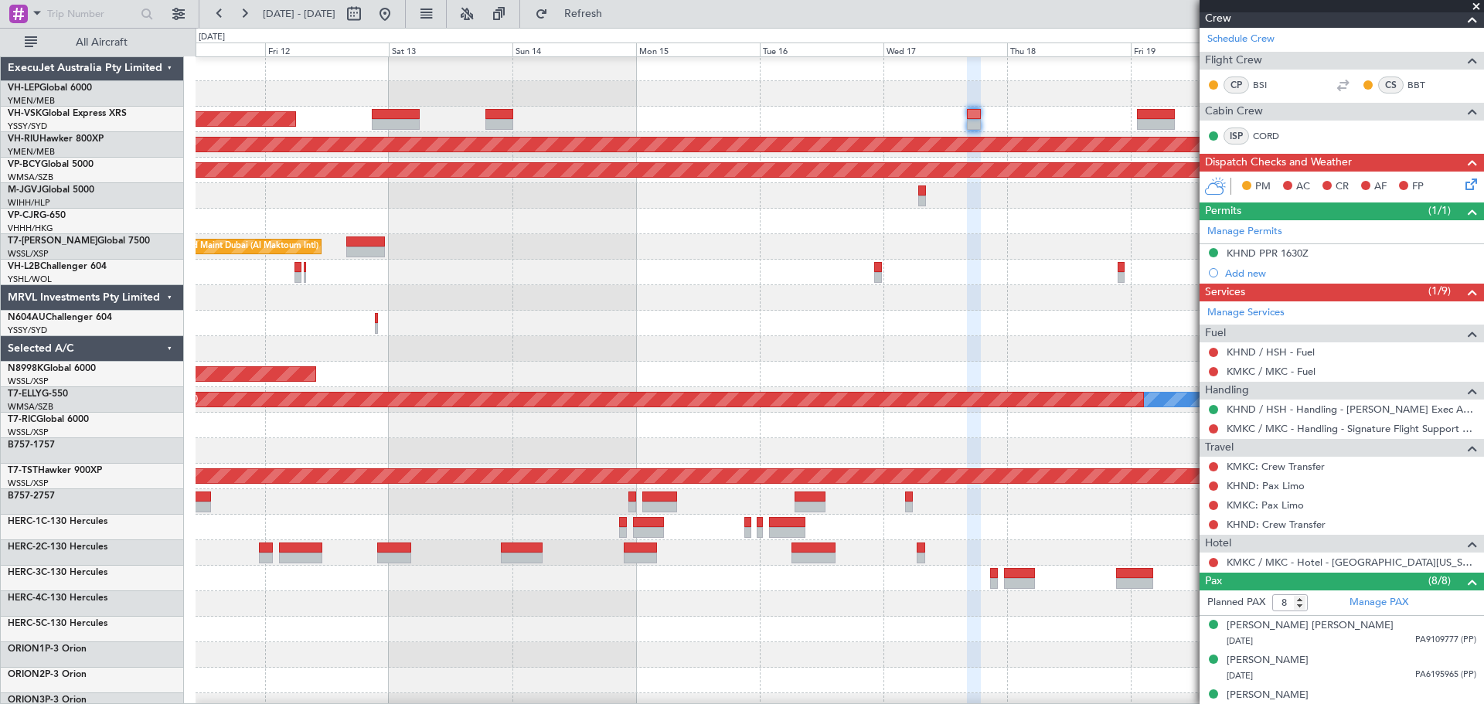
scroll to position [406, 0]
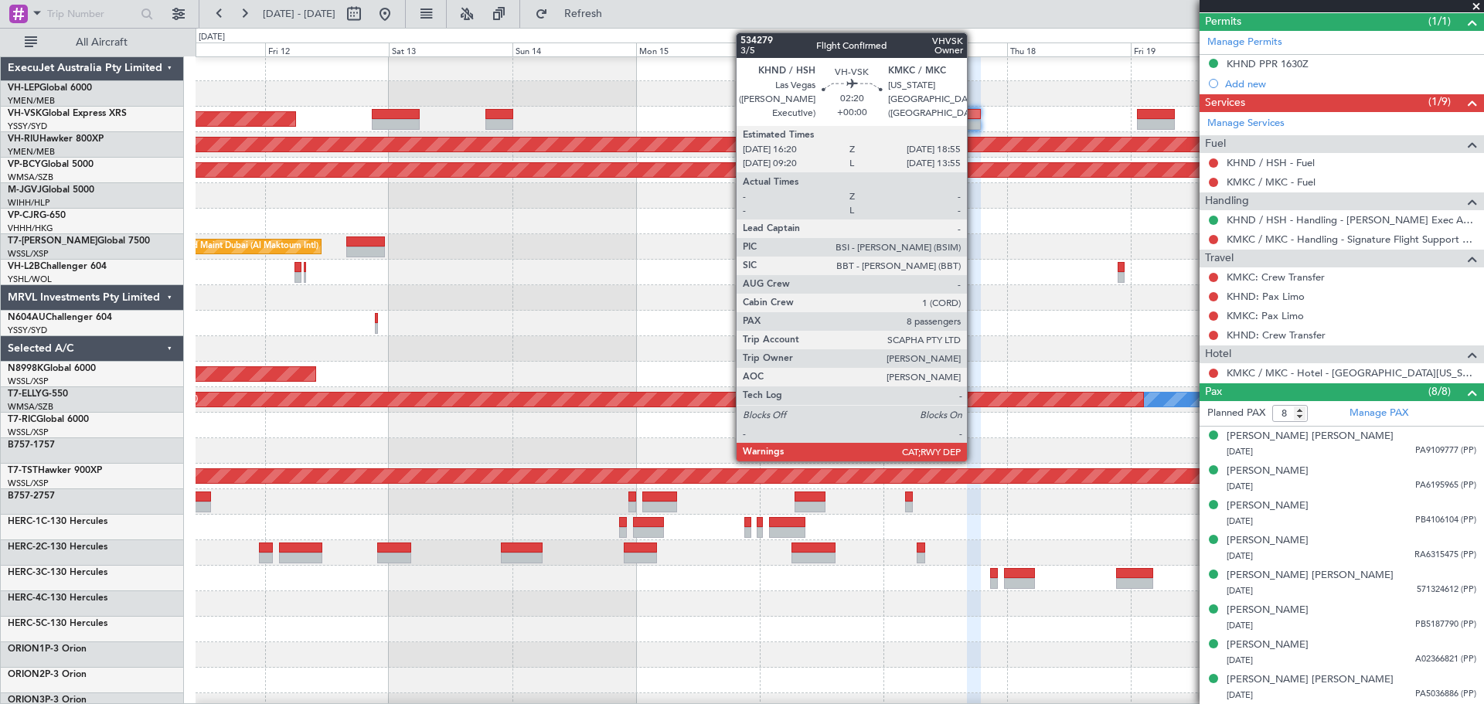
click at [974, 117] on div at bounding box center [974, 114] width 14 height 11
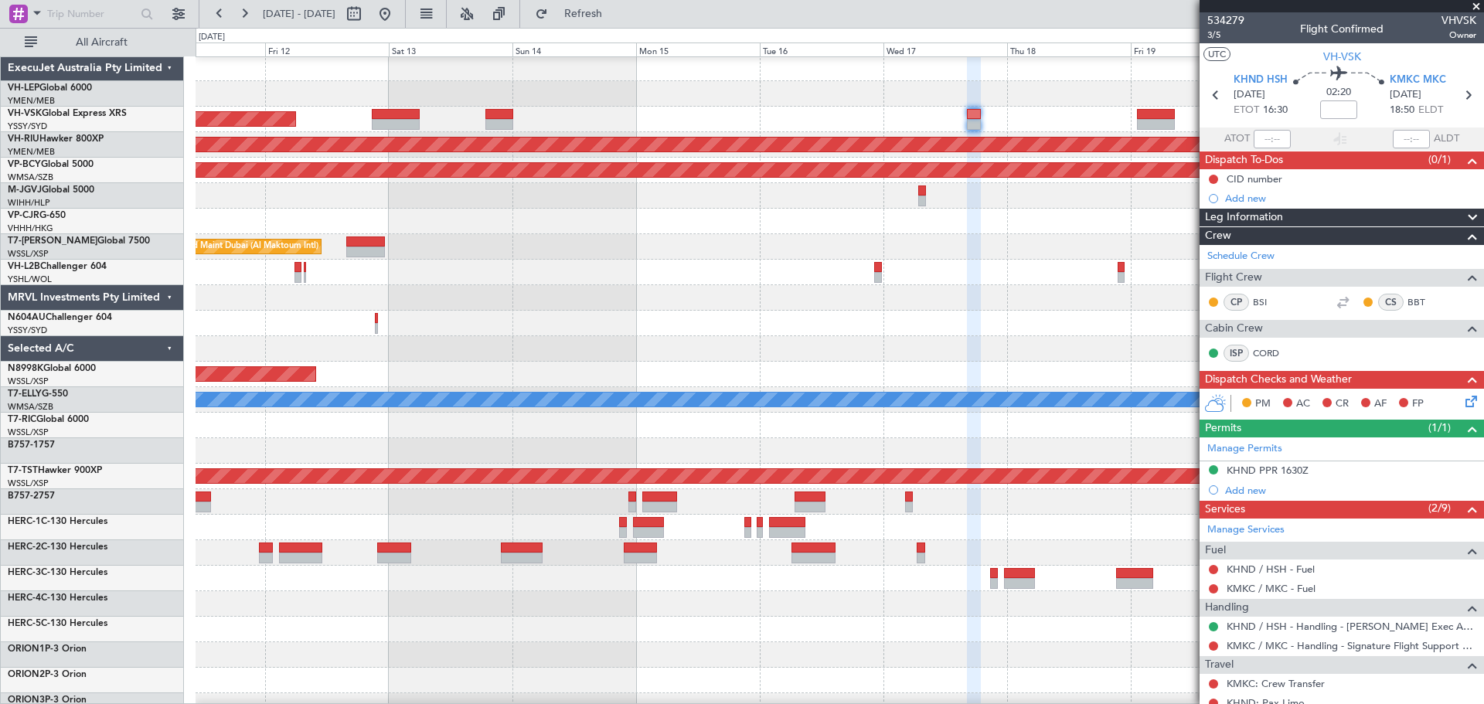
scroll to position [0, 0]
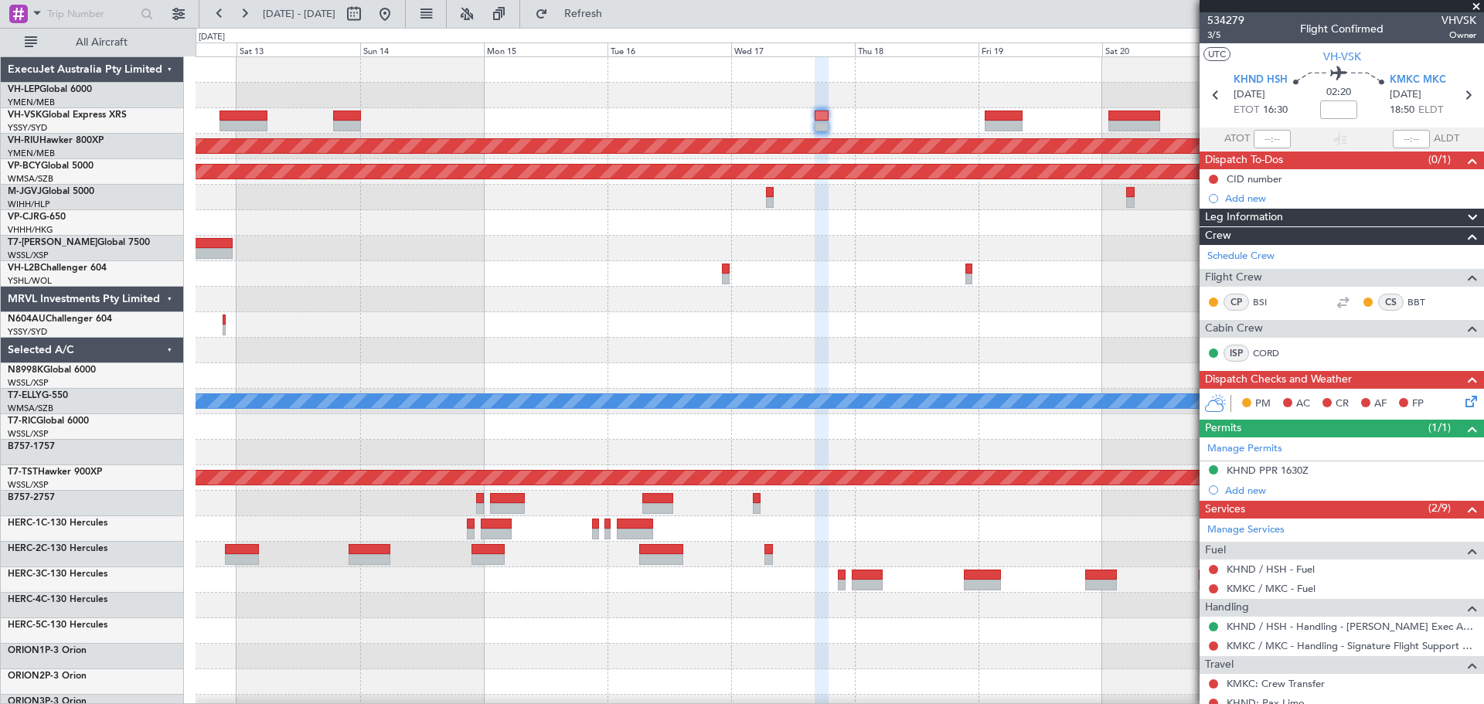
click at [556, 134] on div "Unplanned Maint Sydney ([PERSON_NAME] Intl) Planned Maint [GEOGRAPHIC_DATA] ([G…" at bounding box center [838, 477] width 1287 height 841
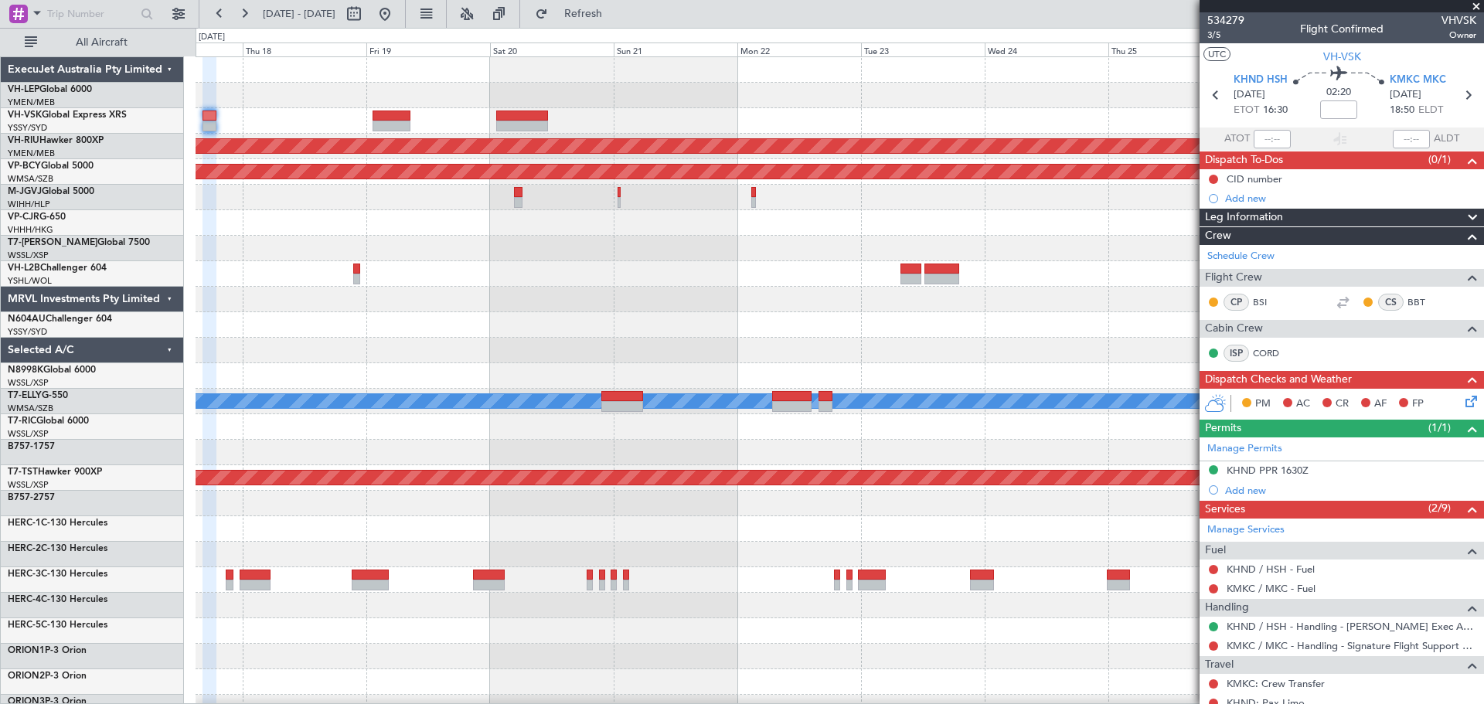
click at [102, 234] on div "Planned Maint [GEOGRAPHIC_DATA] ([GEOGRAPHIC_DATA]) Unplanned Maint [GEOGRAPHIC…" at bounding box center [742, 366] width 1484 height 676
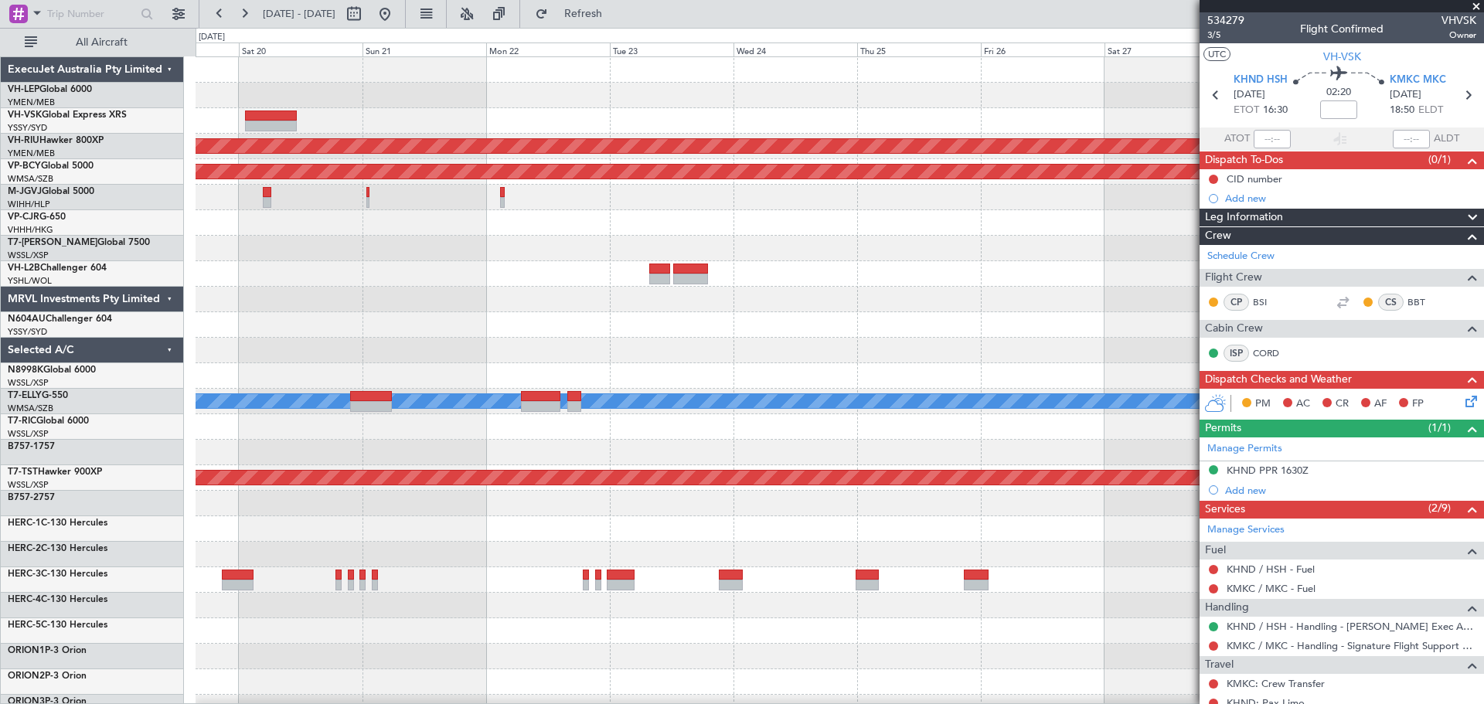
click at [388, 236] on div "Planned Maint [GEOGRAPHIC_DATA] ([GEOGRAPHIC_DATA]) Unplanned Maint [GEOGRAPHIC…" at bounding box center [838, 477] width 1287 height 841
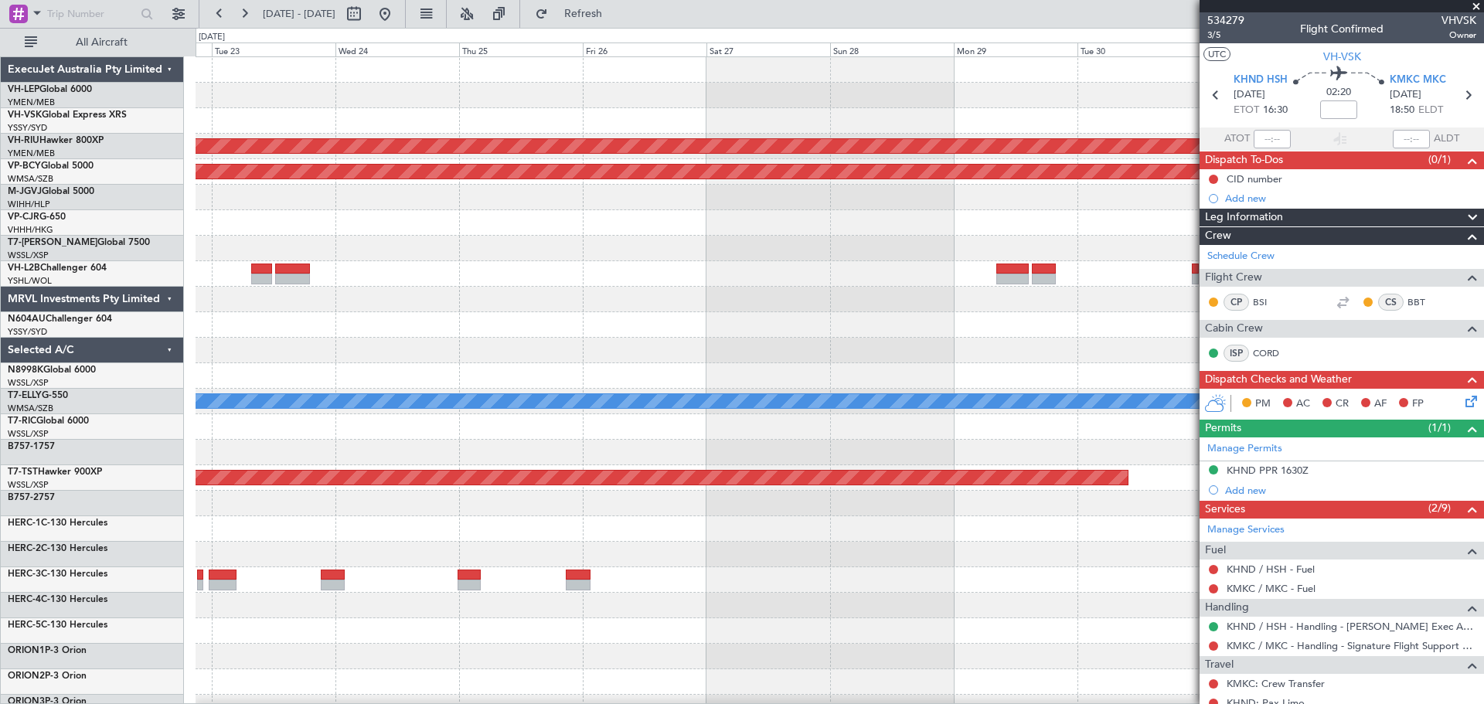
click at [395, 257] on div "Planned Maint [GEOGRAPHIC_DATA] ([GEOGRAPHIC_DATA]) Unplanned Maint [GEOGRAPHIC…" at bounding box center [838, 477] width 1287 height 841
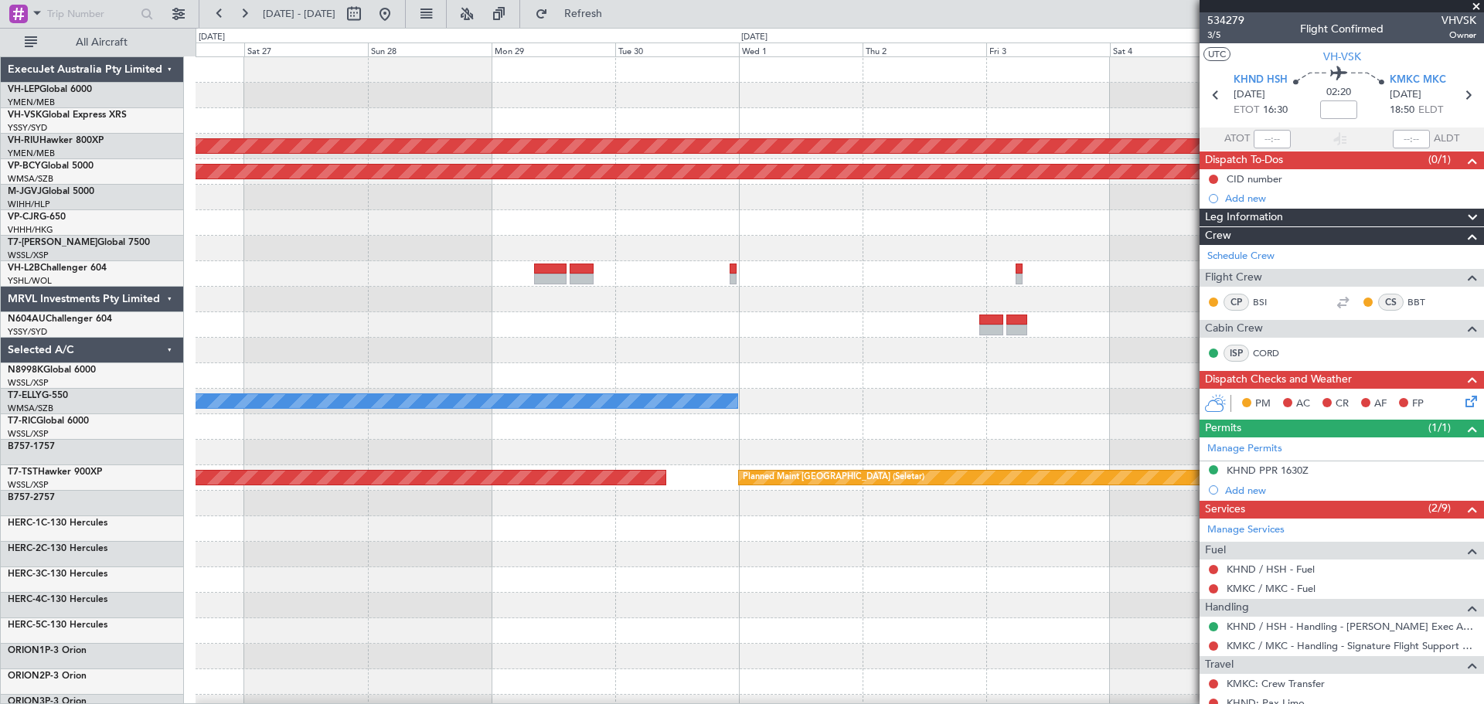
click at [243, 279] on div "Planned Maint [GEOGRAPHIC_DATA] ([GEOGRAPHIC_DATA]) Unplanned Maint [GEOGRAPHIC…" at bounding box center [838, 477] width 1287 height 841
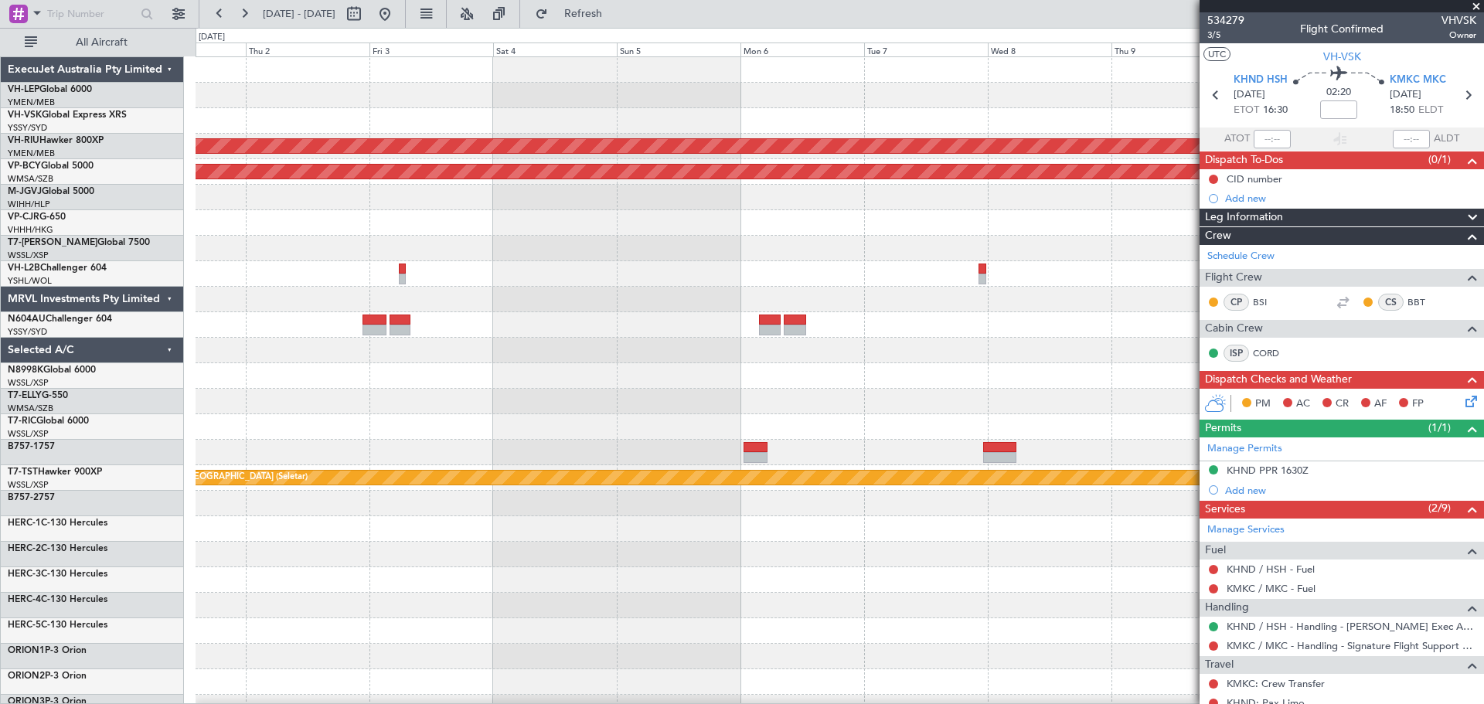
click at [314, 249] on div "Planned Maint [GEOGRAPHIC_DATA] ([GEOGRAPHIC_DATA]) Unplanned Maint [GEOGRAPHIC…" at bounding box center [838, 477] width 1287 height 841
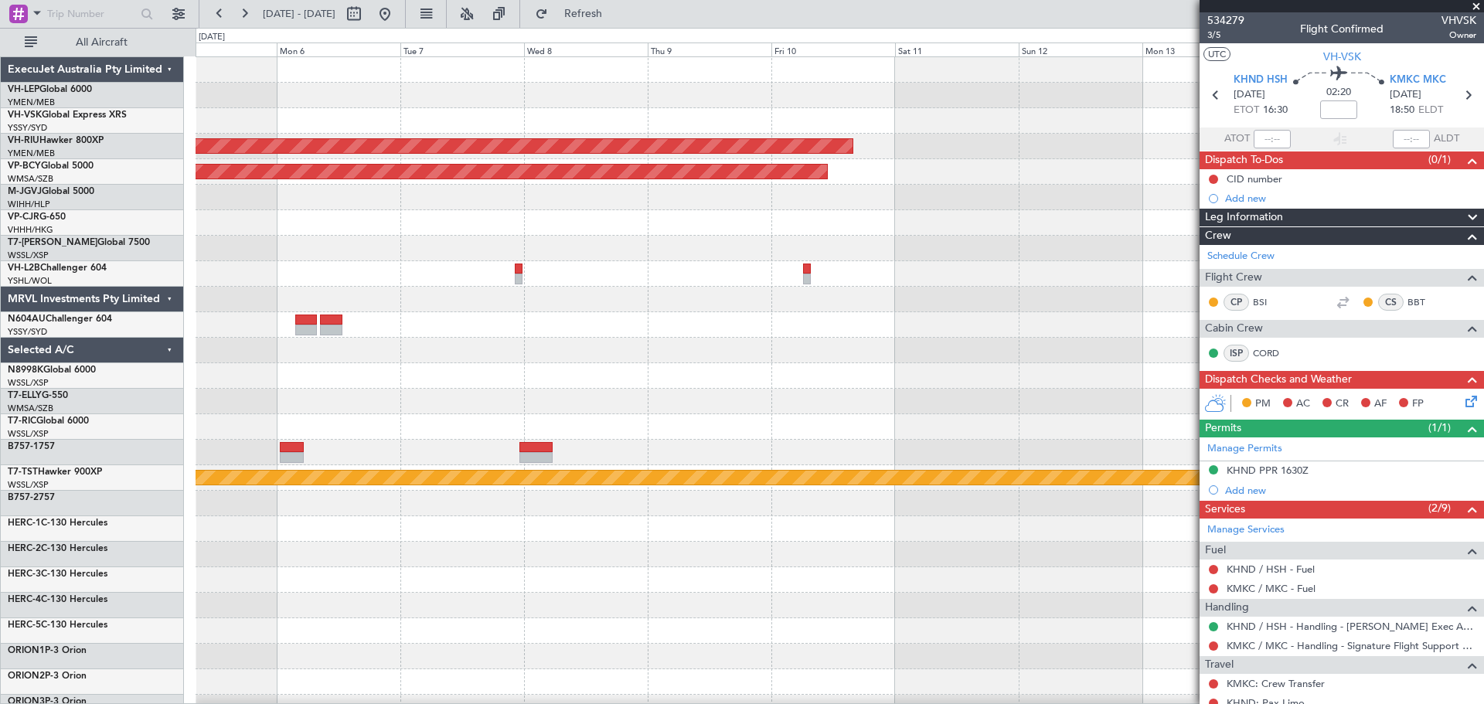
click at [351, 219] on div "Planned Maint [GEOGRAPHIC_DATA] ([GEOGRAPHIC_DATA]) Unplanned Maint [GEOGRAPHIC…" at bounding box center [838, 477] width 1287 height 841
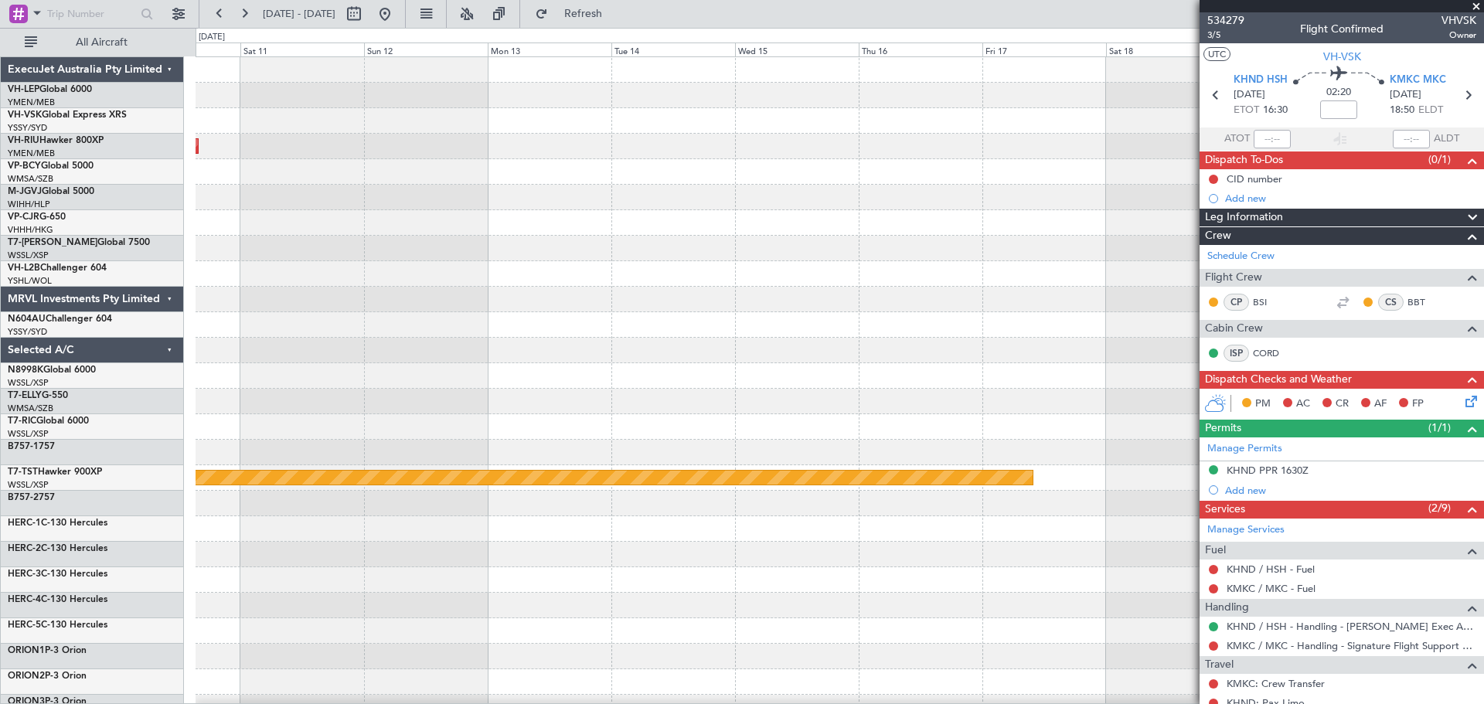
click at [192, 217] on div "Planned Maint [GEOGRAPHIC_DATA] ([GEOGRAPHIC_DATA]) Unplanned Maint [GEOGRAPHIC…" at bounding box center [742, 366] width 1484 height 676
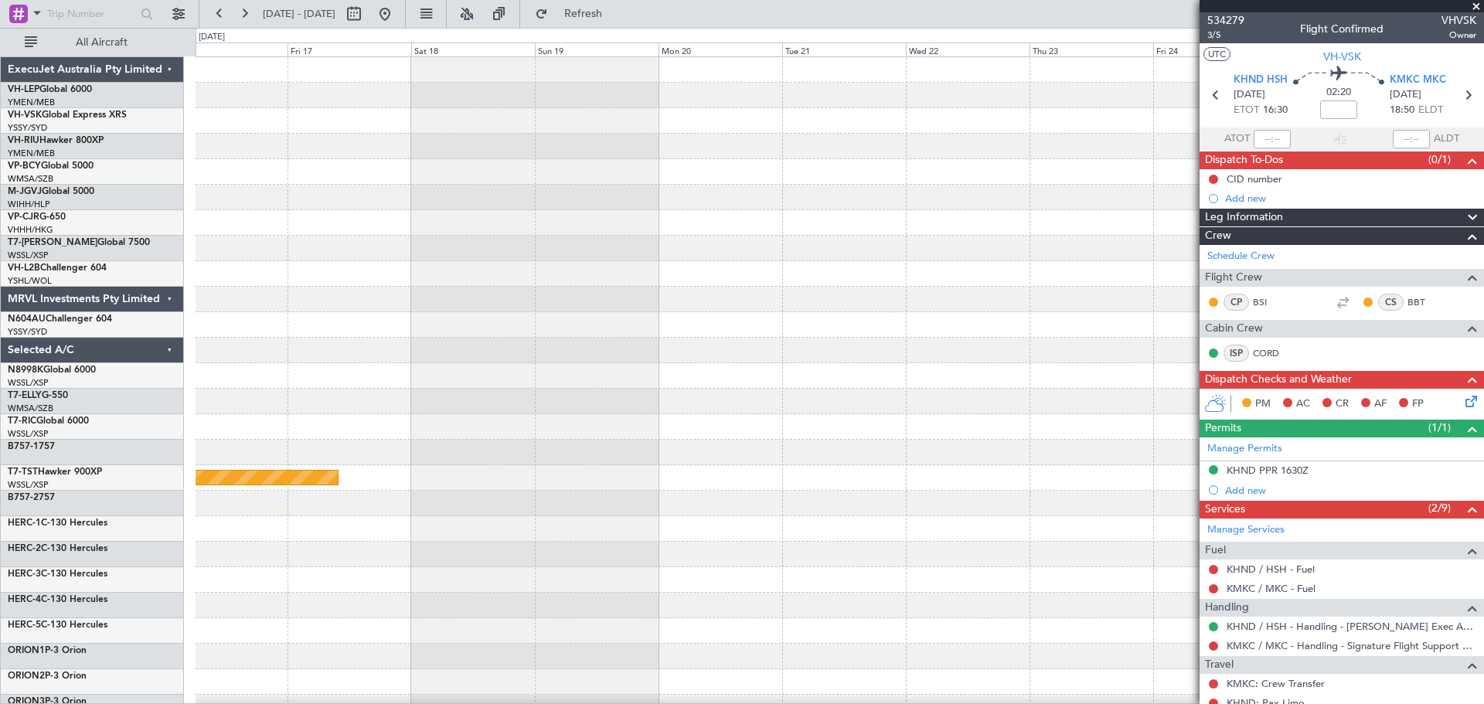
click at [171, 233] on div "Planned Maint [GEOGRAPHIC_DATA] (Seletar) ExecuJet Australia Pty Limited VH-LEP…" at bounding box center [742, 366] width 1484 height 676
click at [245, 226] on div "Planned Maint [GEOGRAPHIC_DATA] (Seletar)" at bounding box center [838, 477] width 1287 height 841
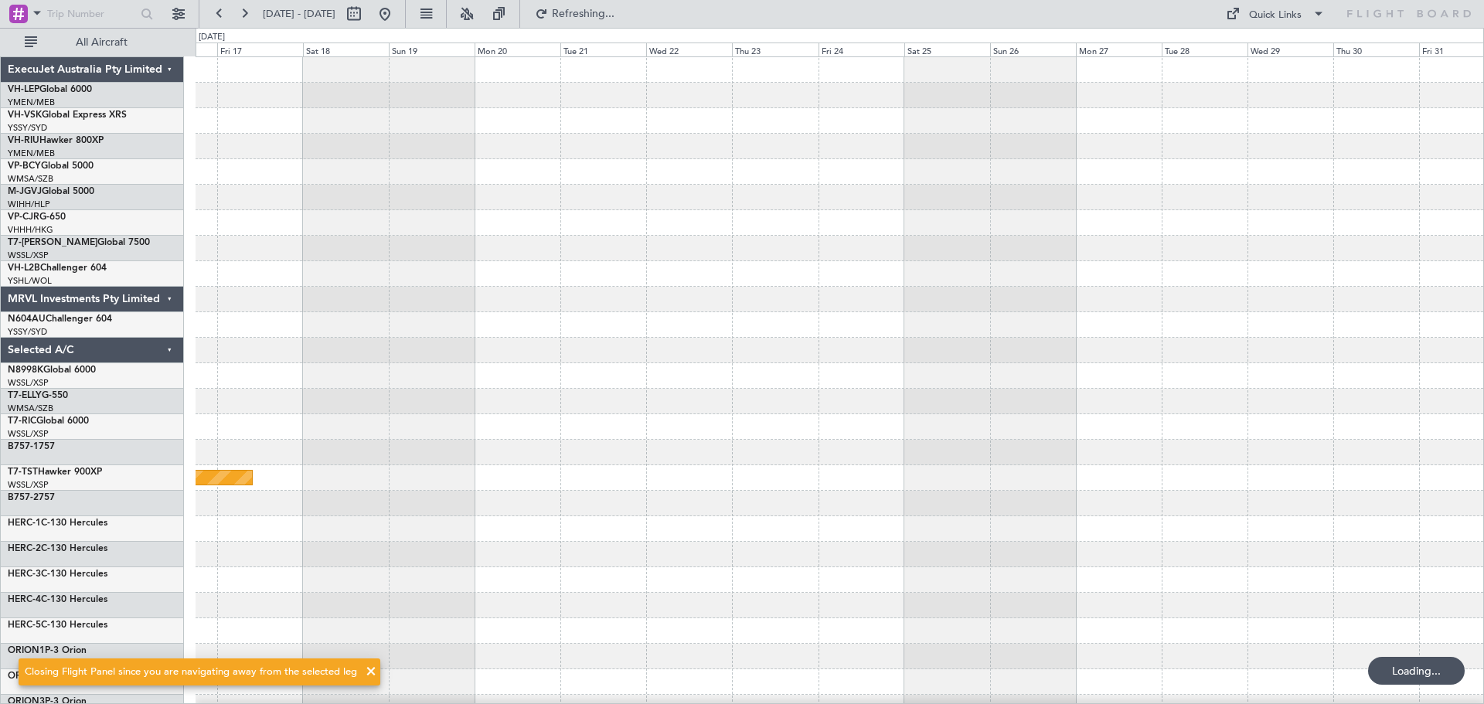
click at [753, 202] on div at bounding box center [838, 197] width 1287 height 25
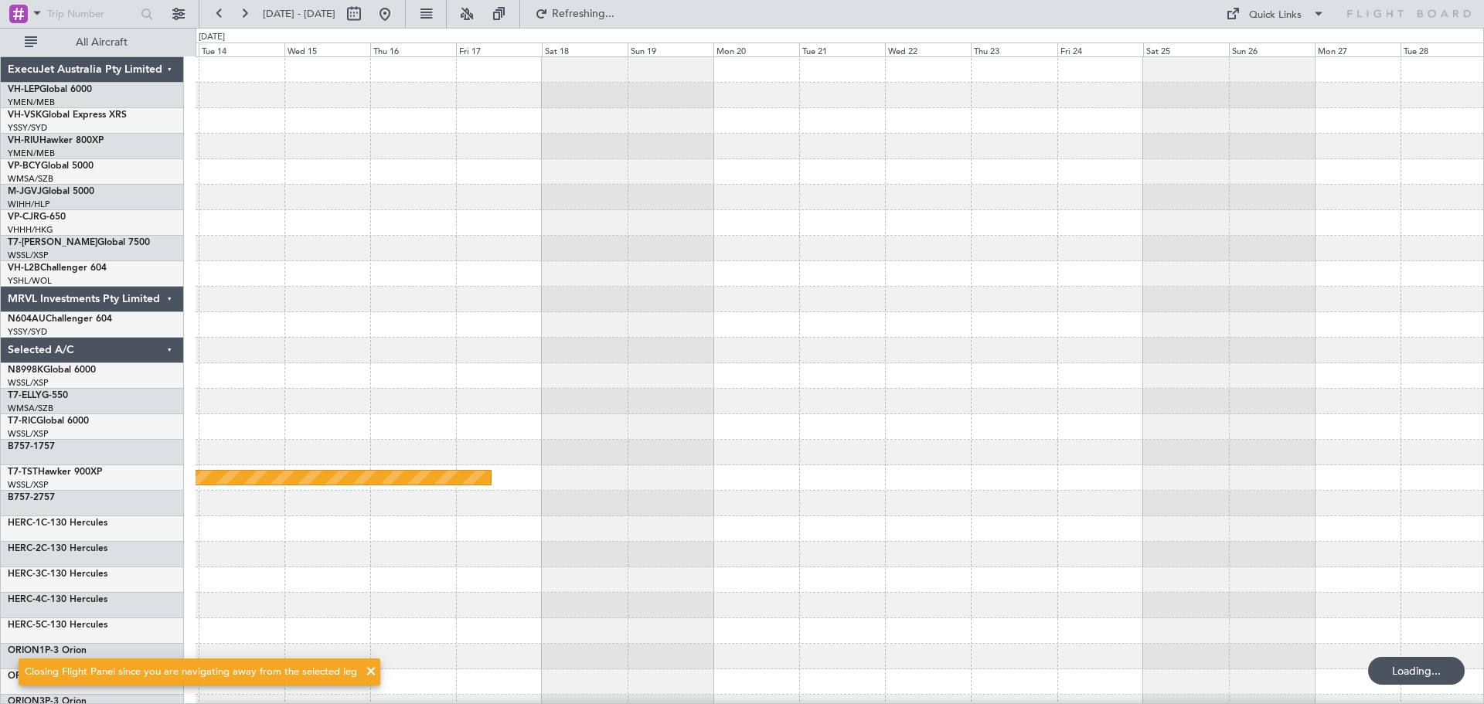
click at [637, 197] on div at bounding box center [838, 197] width 1287 height 25
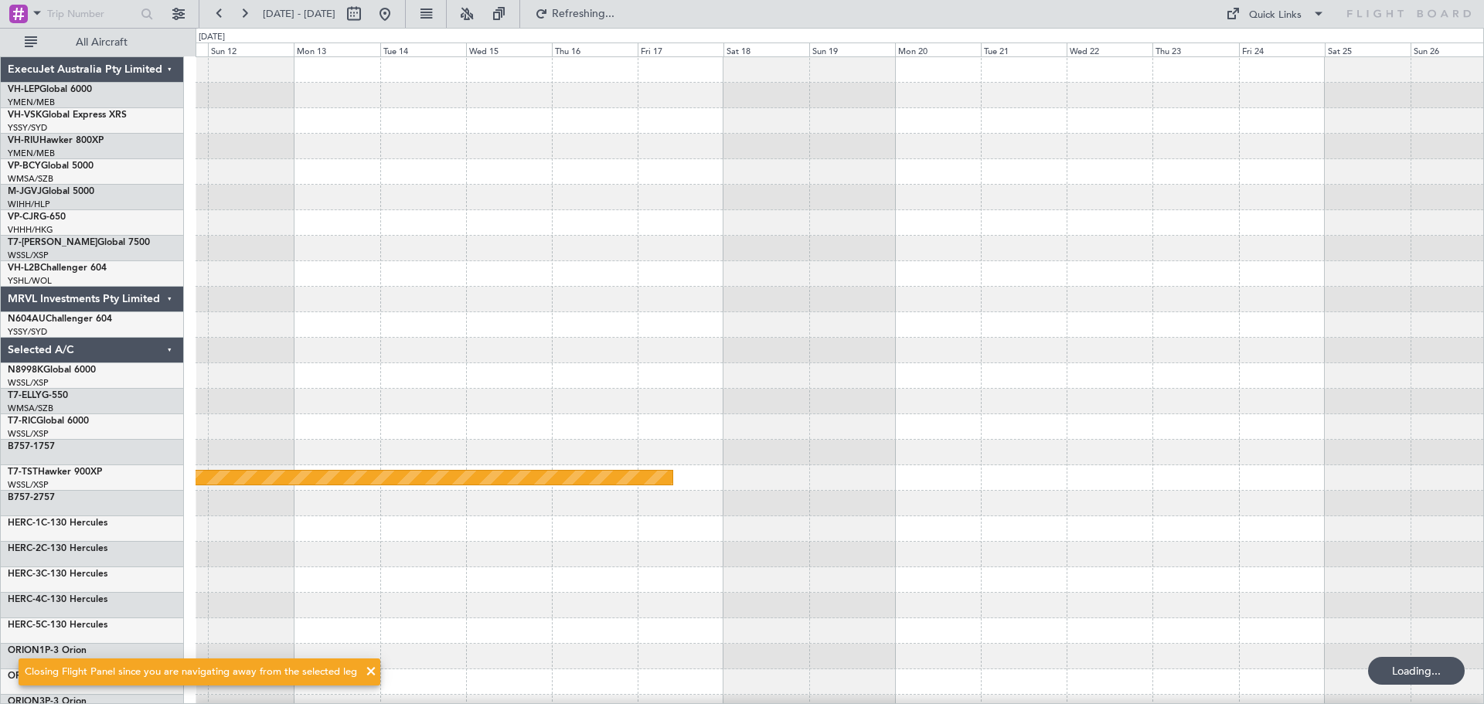
click at [725, 195] on div at bounding box center [838, 197] width 1287 height 25
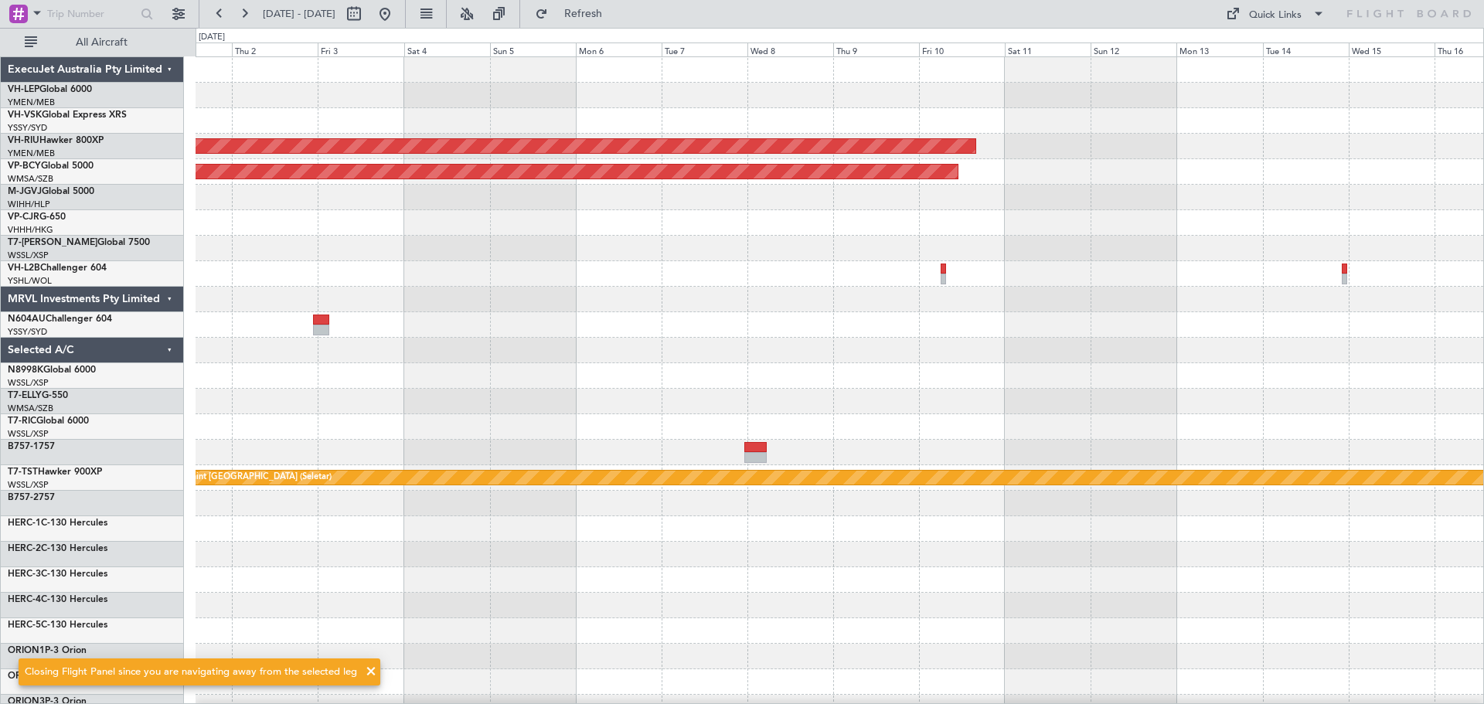
click at [861, 212] on div "Planned Maint [GEOGRAPHIC_DATA] ([GEOGRAPHIC_DATA]) Unplanned Maint [GEOGRAPHIC…" at bounding box center [838, 477] width 1287 height 841
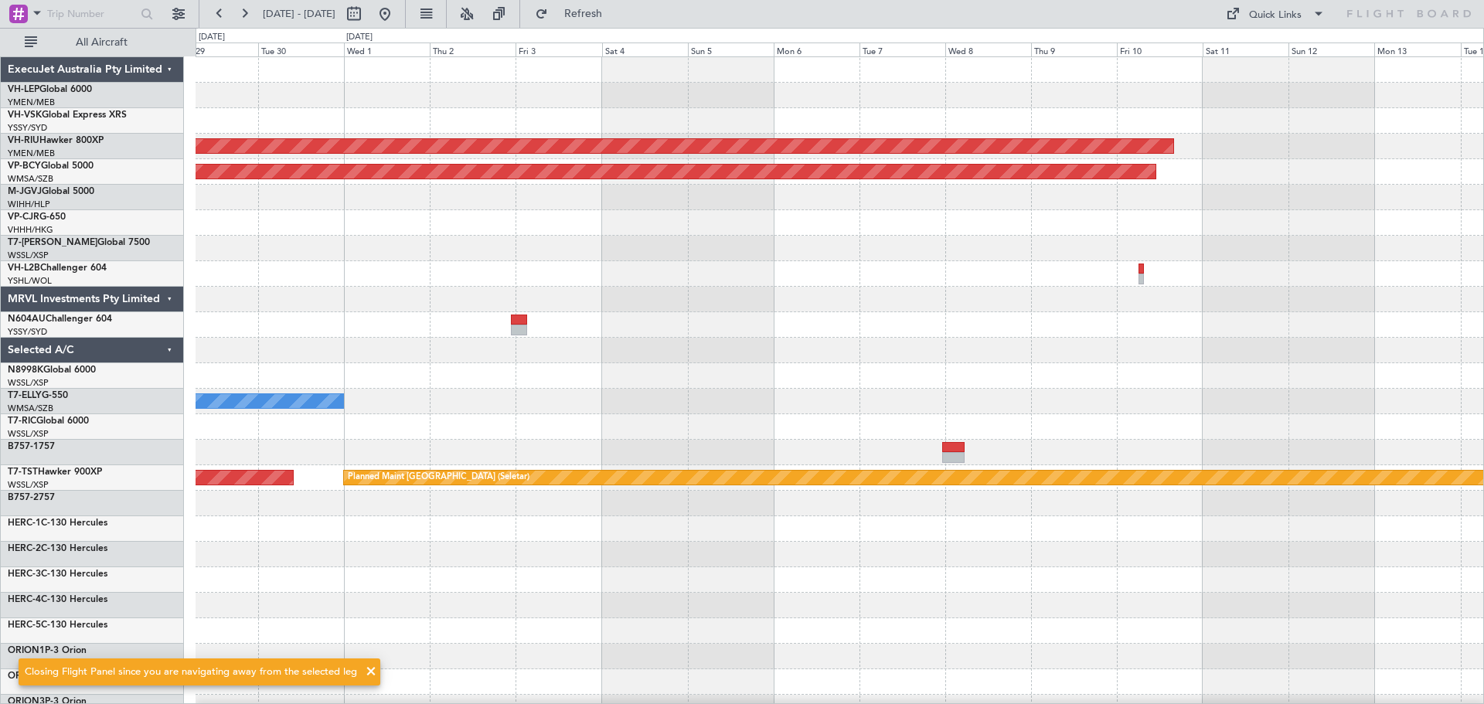
click at [720, 180] on div "Unplanned Maint [GEOGRAPHIC_DATA] (Sultan [PERSON_NAME] [PERSON_NAME] - Subang)" at bounding box center [838, 171] width 1287 height 25
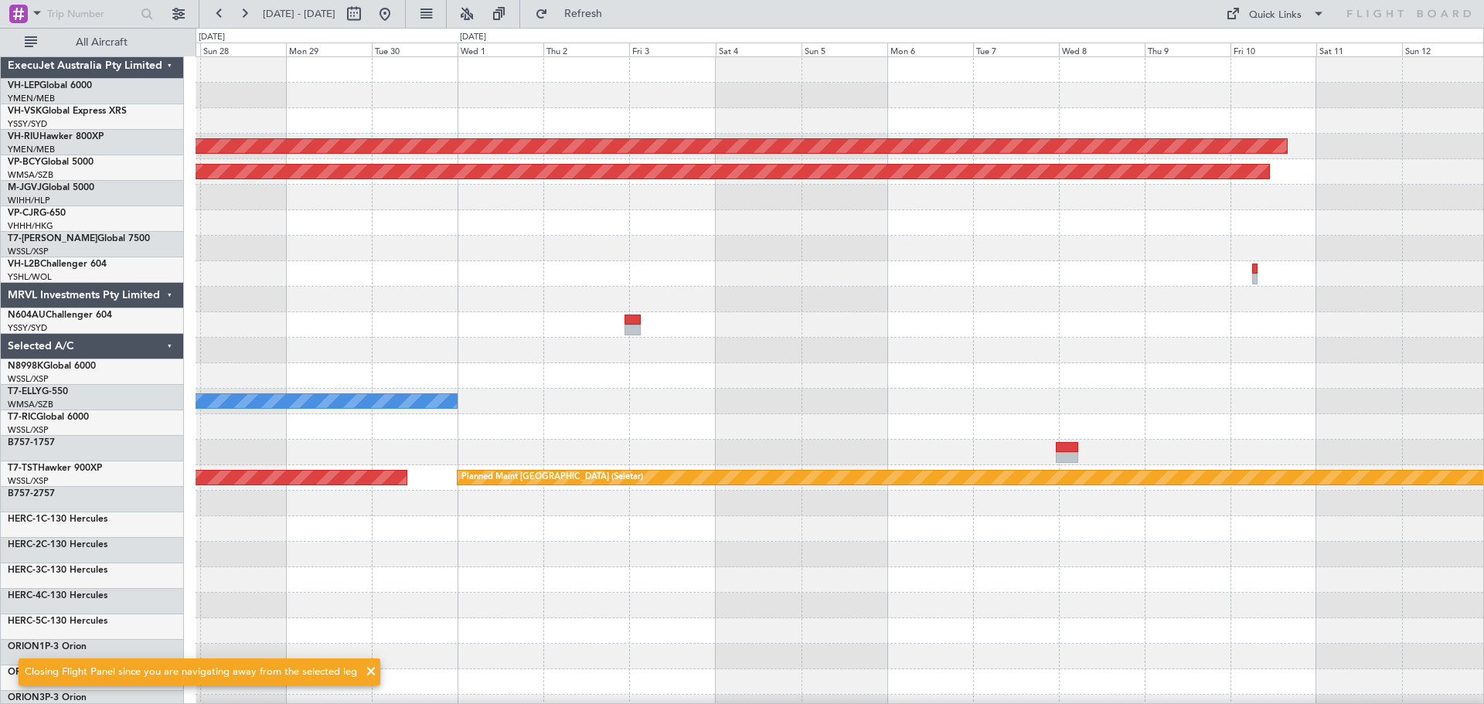
click at [606, 132] on div at bounding box center [838, 120] width 1287 height 25
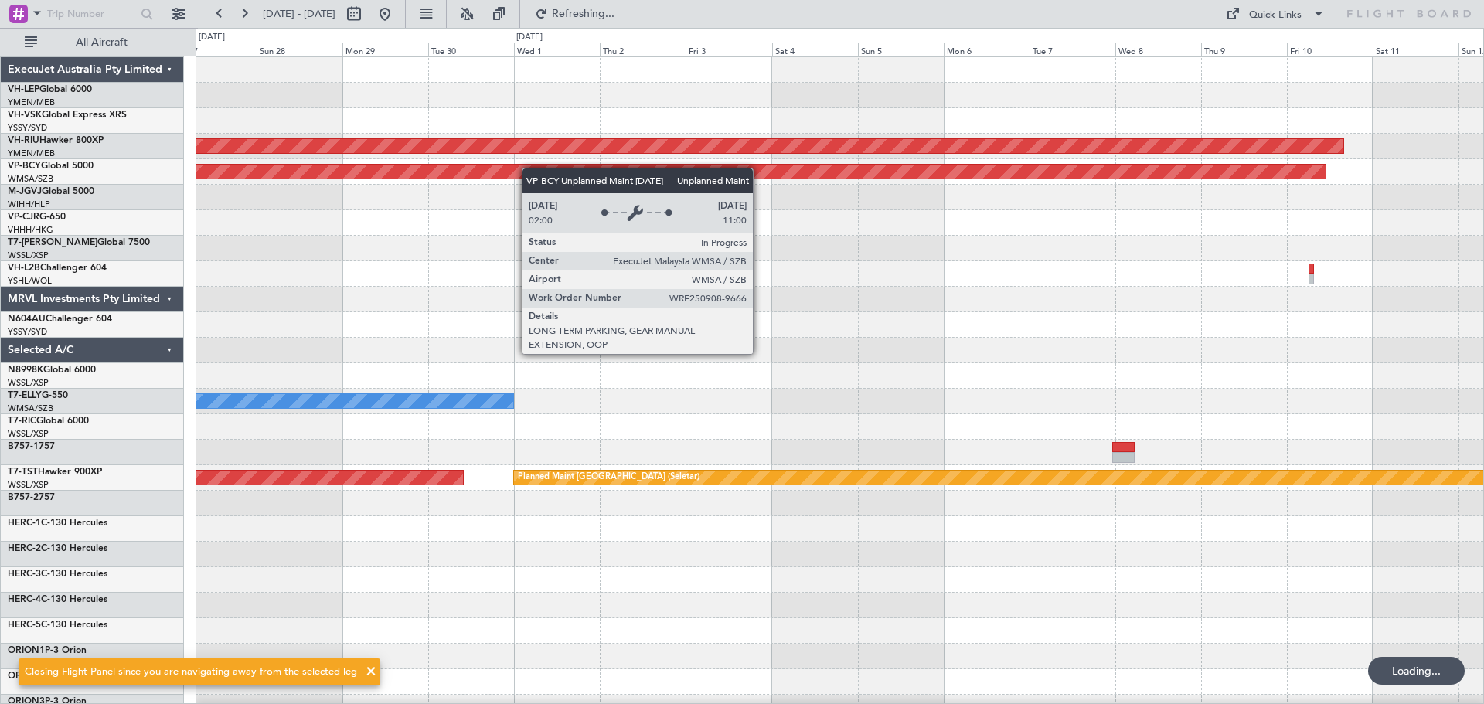
click at [393, 176] on div "Planned Maint [GEOGRAPHIC_DATA] ([GEOGRAPHIC_DATA]) Unplanned Maint [GEOGRAPHIC…" at bounding box center [838, 477] width 1287 height 841
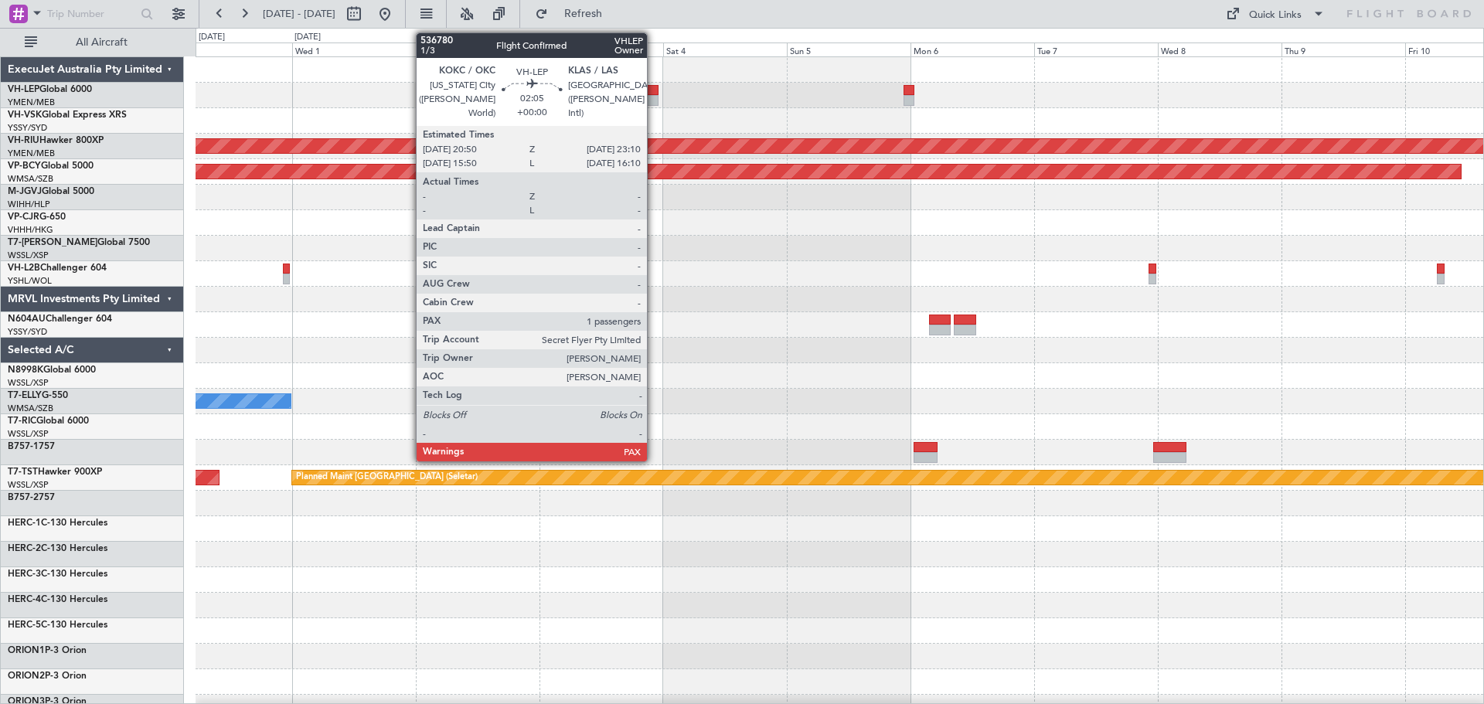
click at [654, 93] on div at bounding box center [652, 90] width 12 height 11
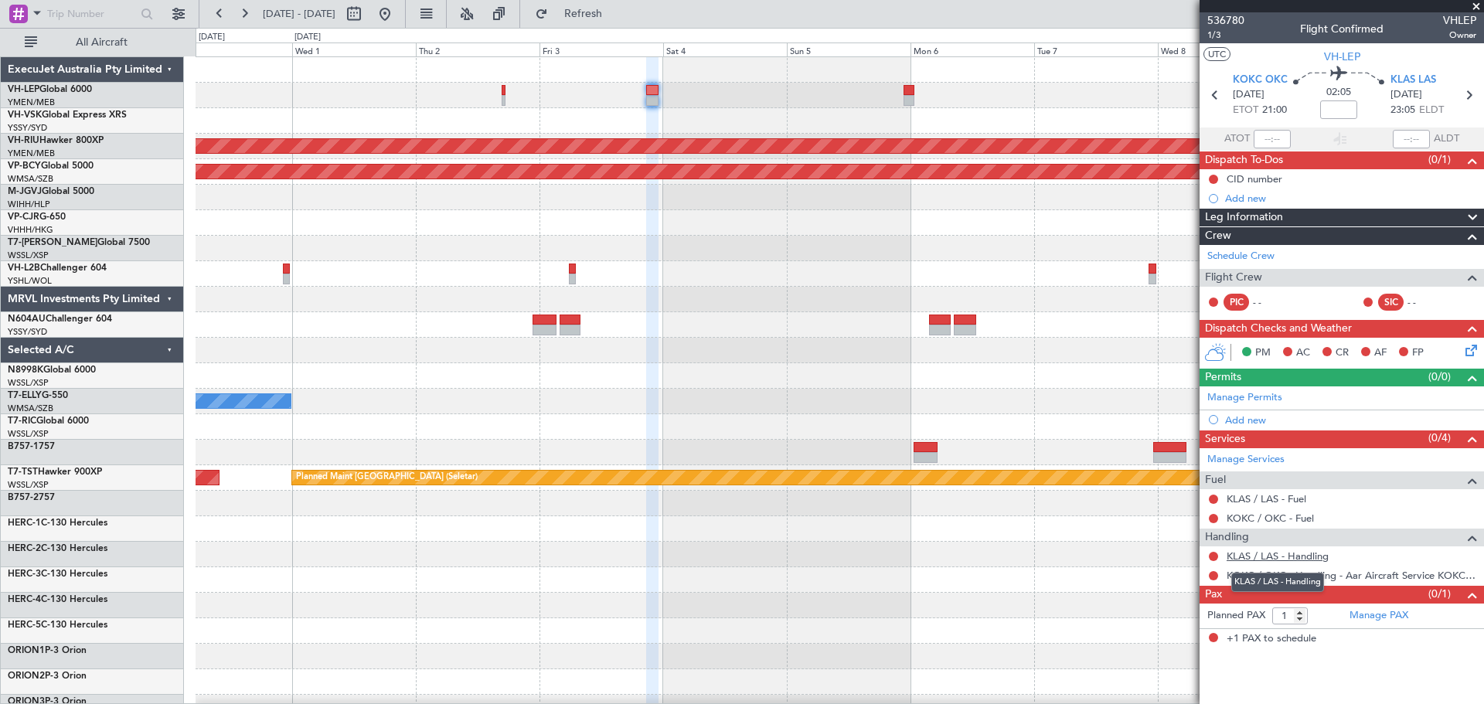
click at [1263, 556] on link "KLAS / LAS - Handling" at bounding box center [1277, 555] width 102 height 13
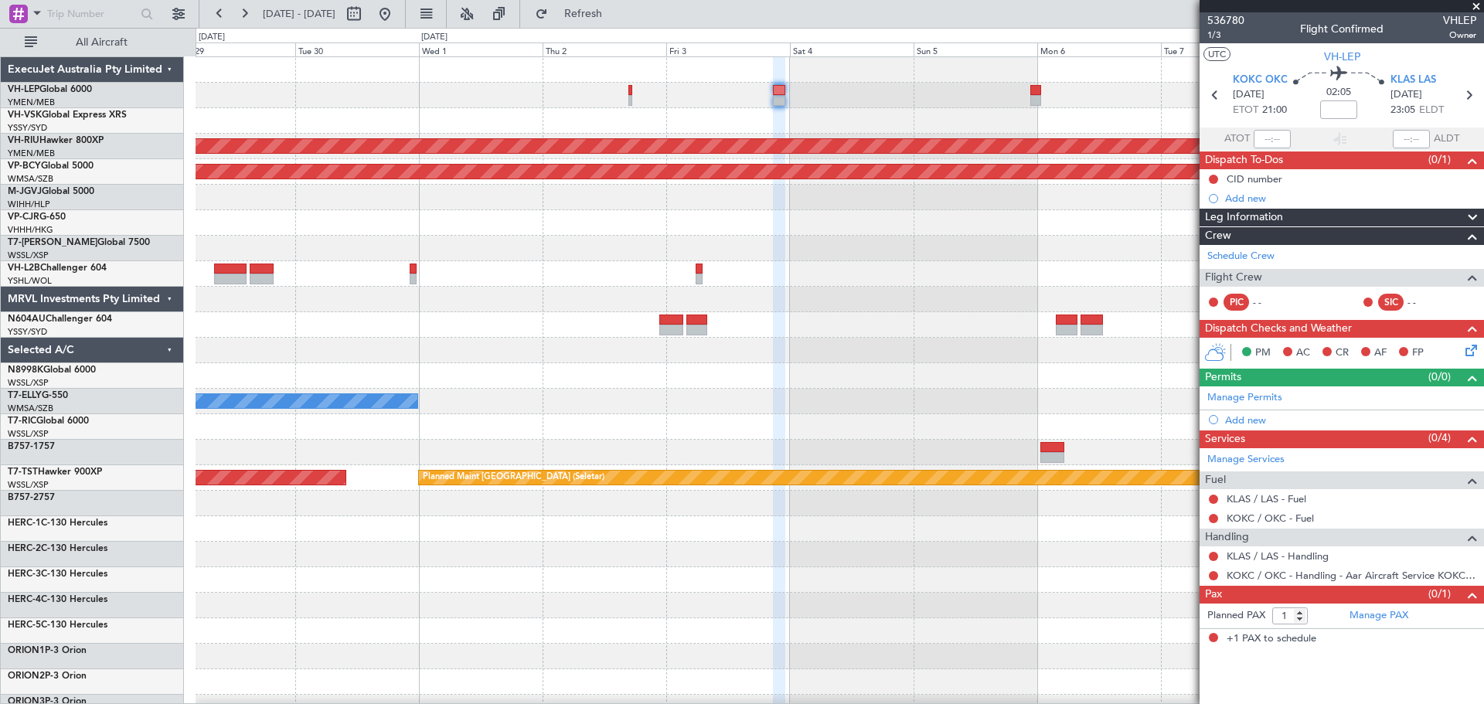
click at [484, 114] on div "Planned Maint [GEOGRAPHIC_DATA] ([GEOGRAPHIC_DATA]) Unplanned Maint [GEOGRAPHIC…" at bounding box center [838, 477] width 1287 height 841
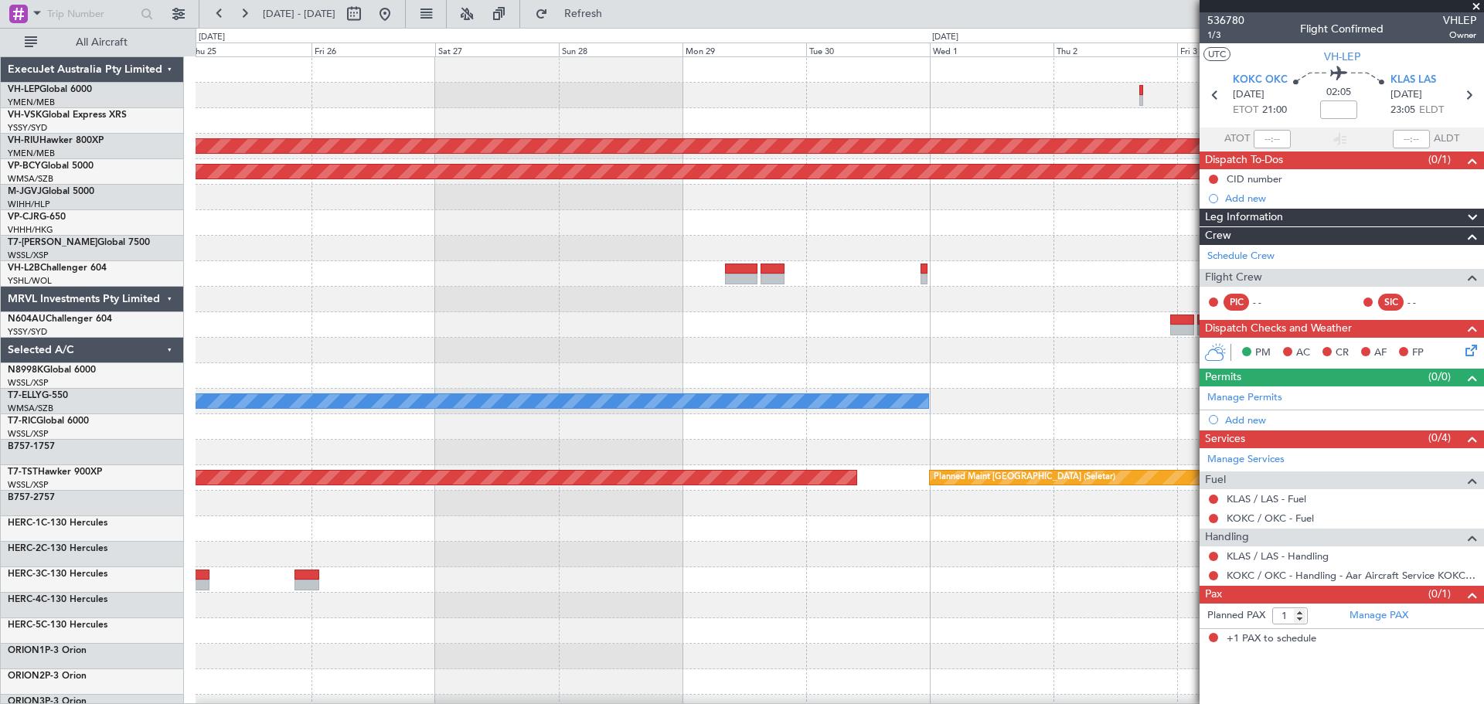
click at [1021, 118] on div "Planned Maint [GEOGRAPHIC_DATA] ([GEOGRAPHIC_DATA]) Unplanned Maint [GEOGRAPHIC…" at bounding box center [838, 477] width 1287 height 841
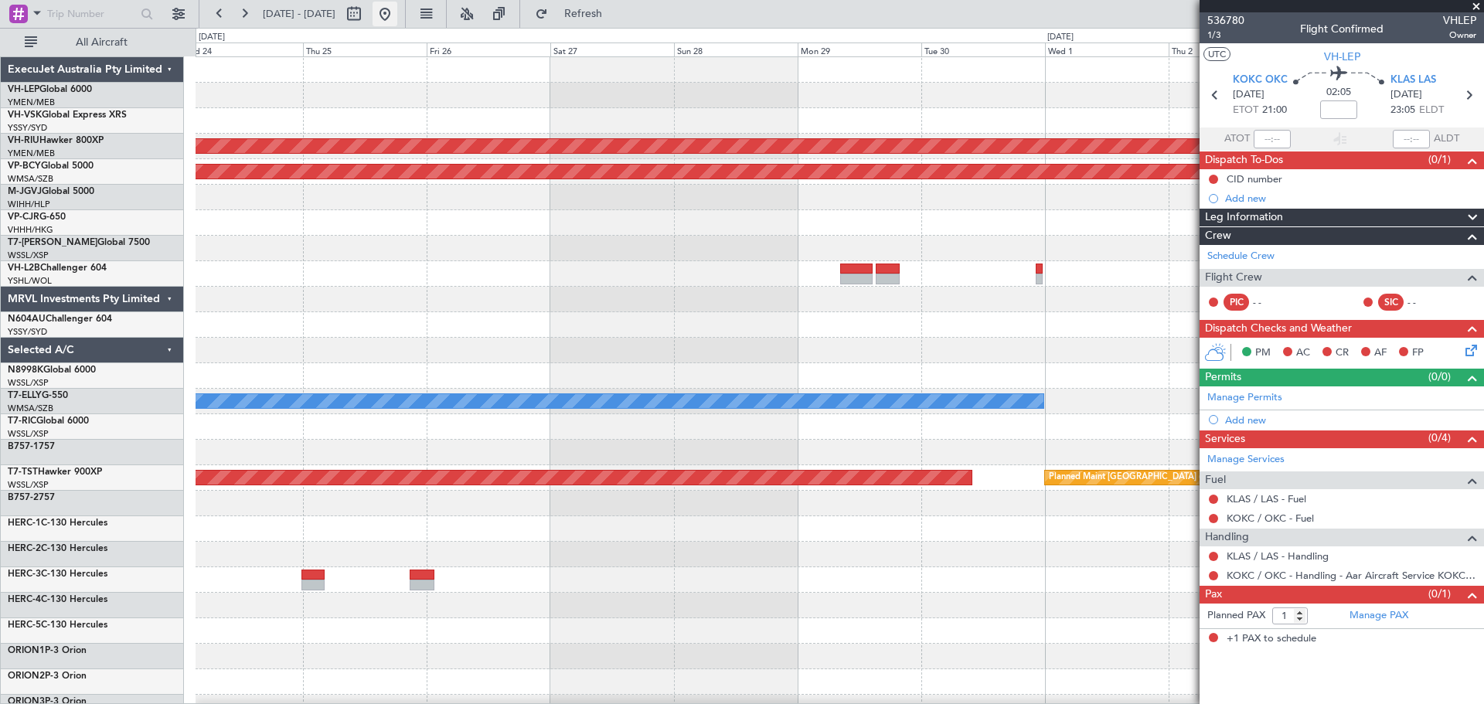
click at [397, 21] on button at bounding box center [384, 14] width 25 height 25
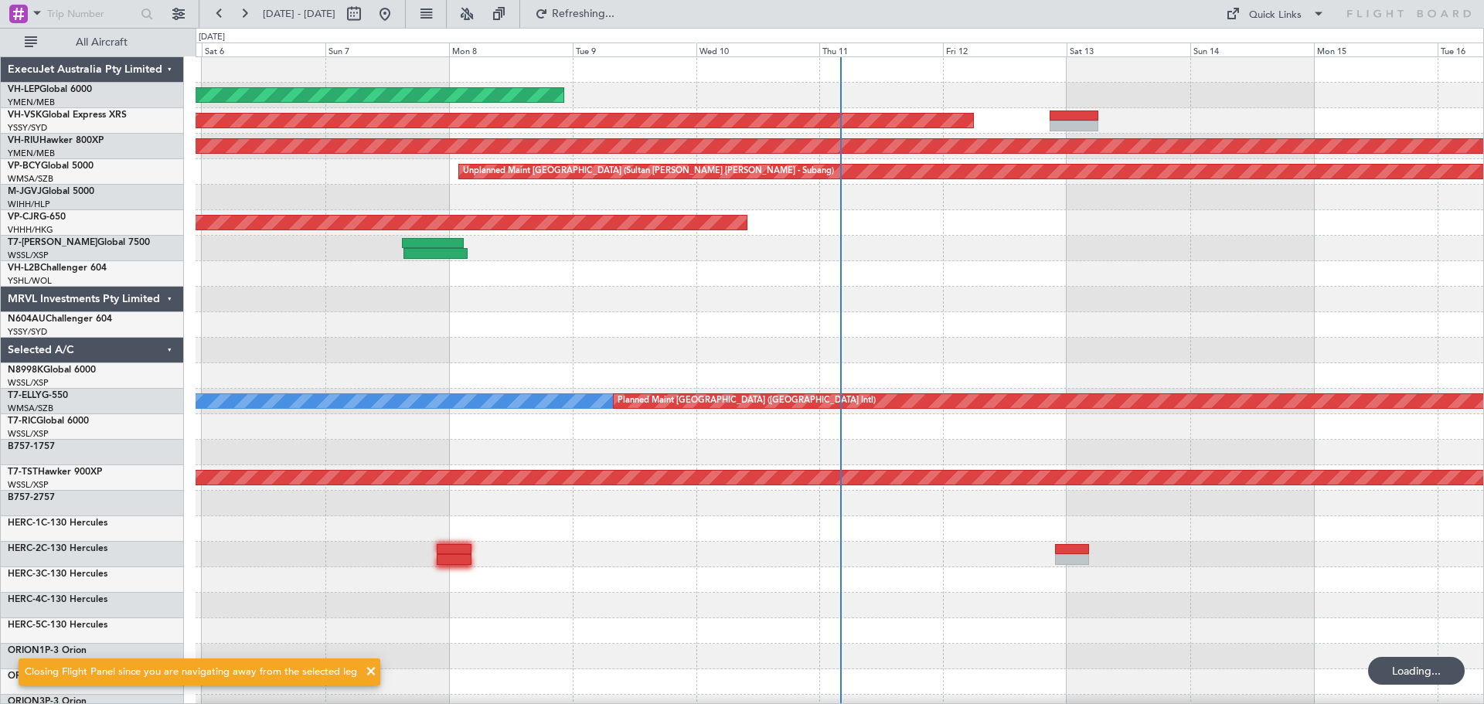
click at [321, 229] on div "Unplanned Maint Wichita (Wichita Mid-continent) Unplanned Maint Sydney ([PERSON…" at bounding box center [838, 477] width 1287 height 841
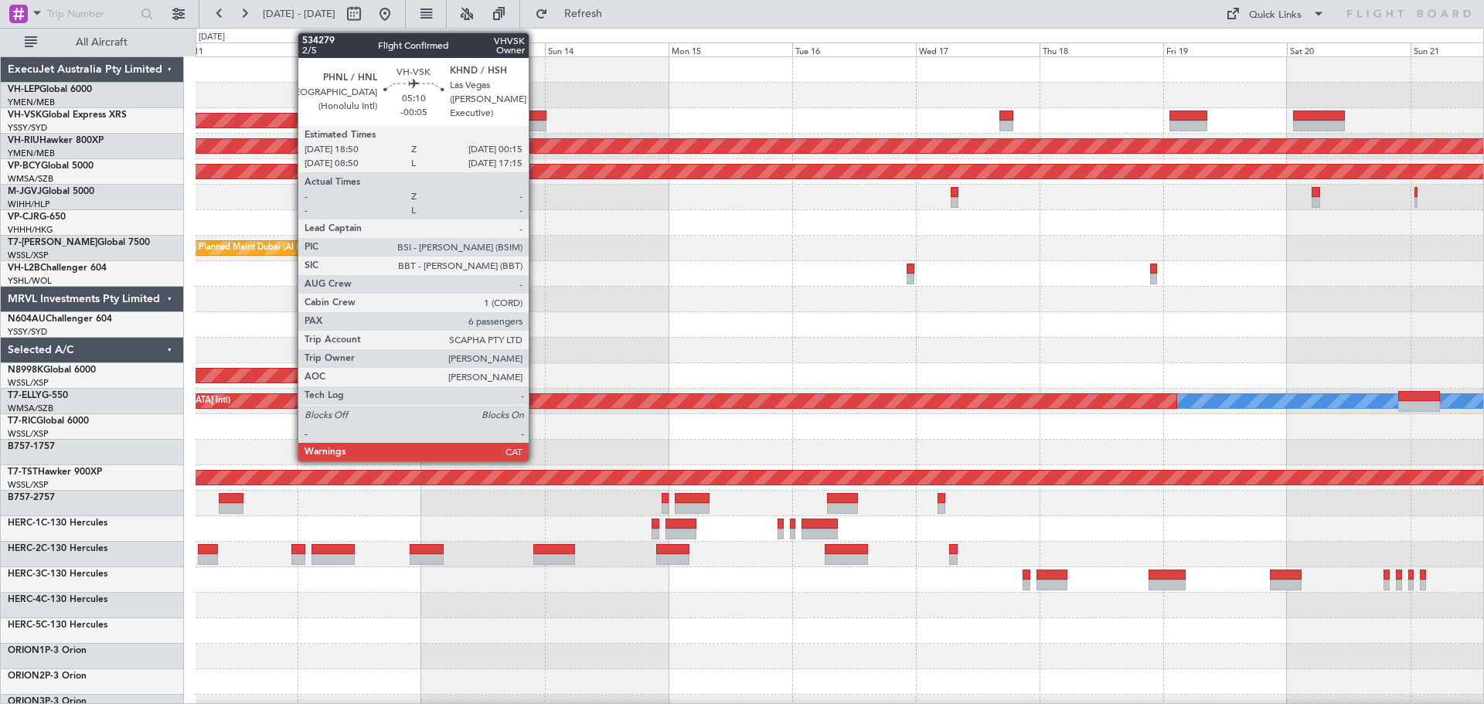
click at [535, 114] on div at bounding box center [532, 115] width 29 height 11
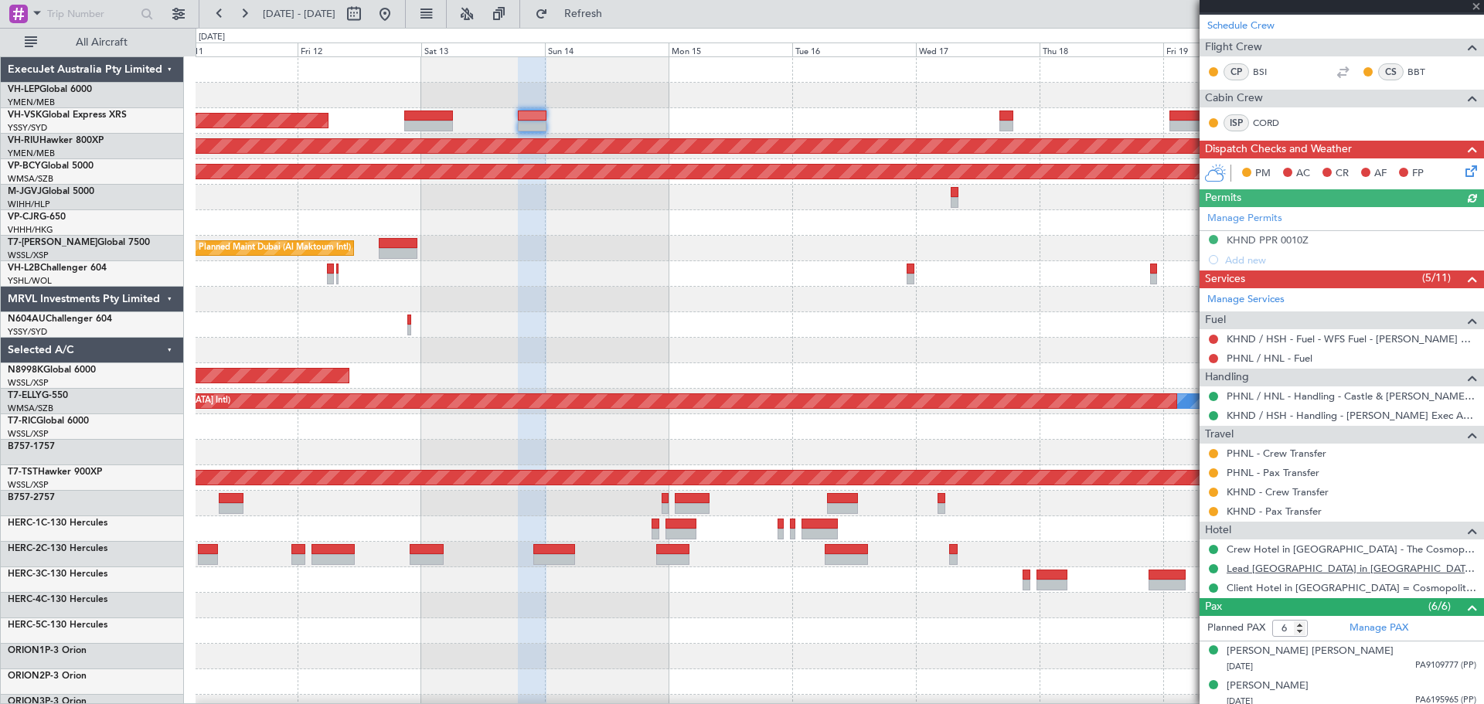
scroll to position [309, 0]
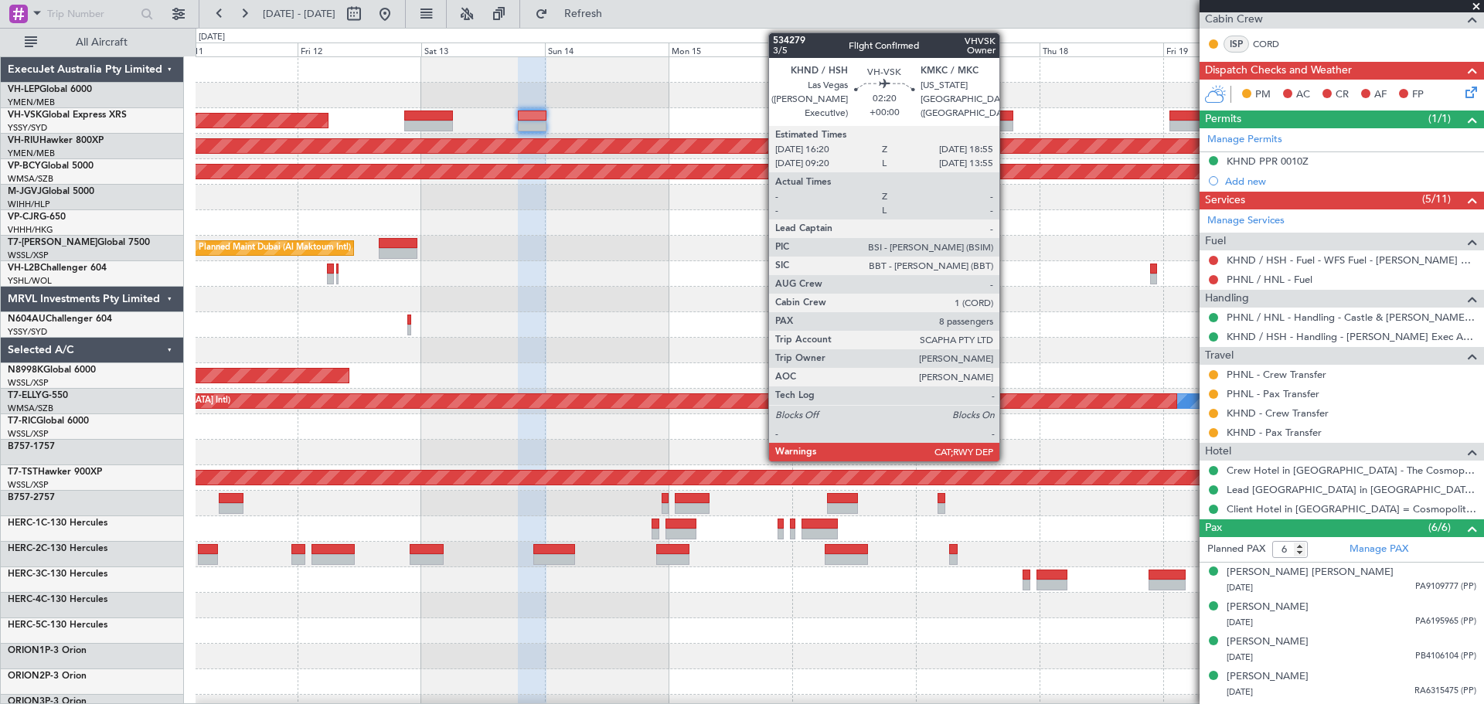
click at [1006, 123] on div at bounding box center [1006, 126] width 14 height 11
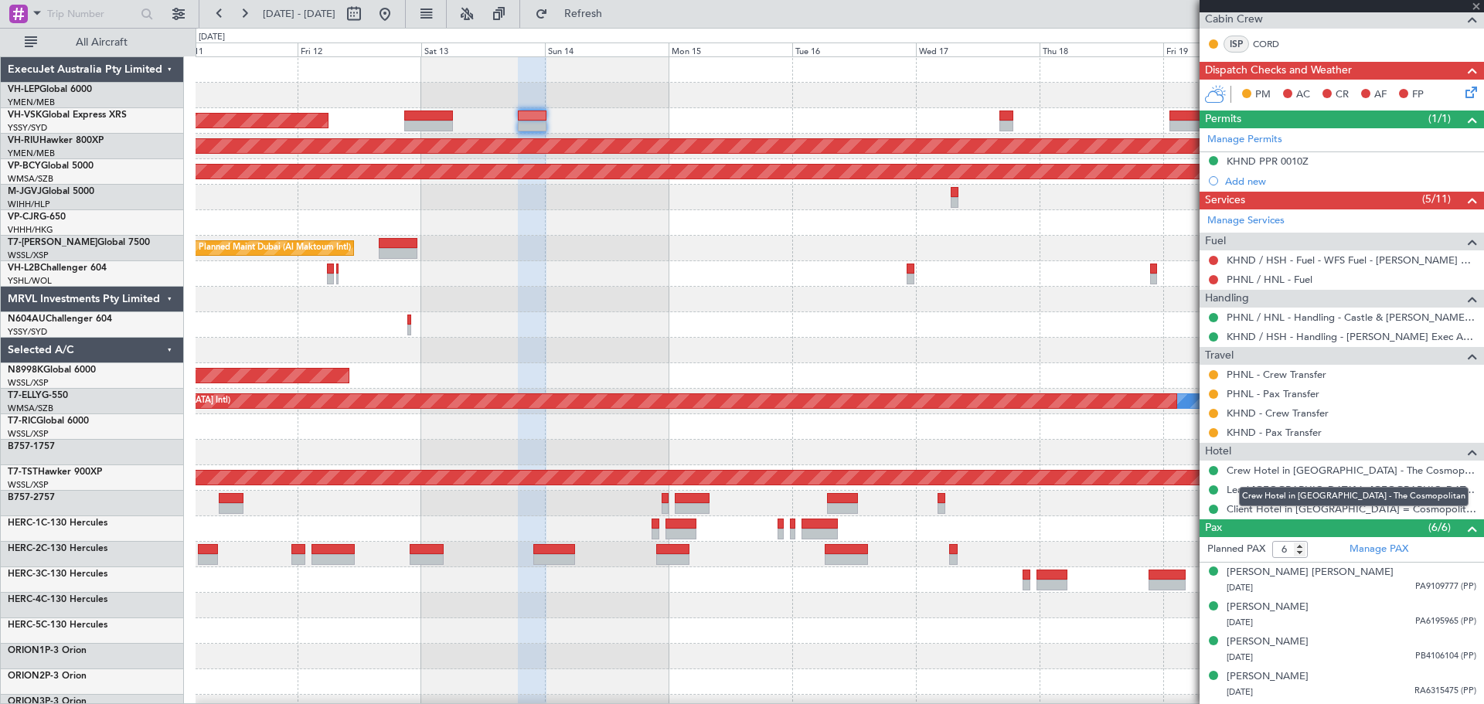
type input "8"
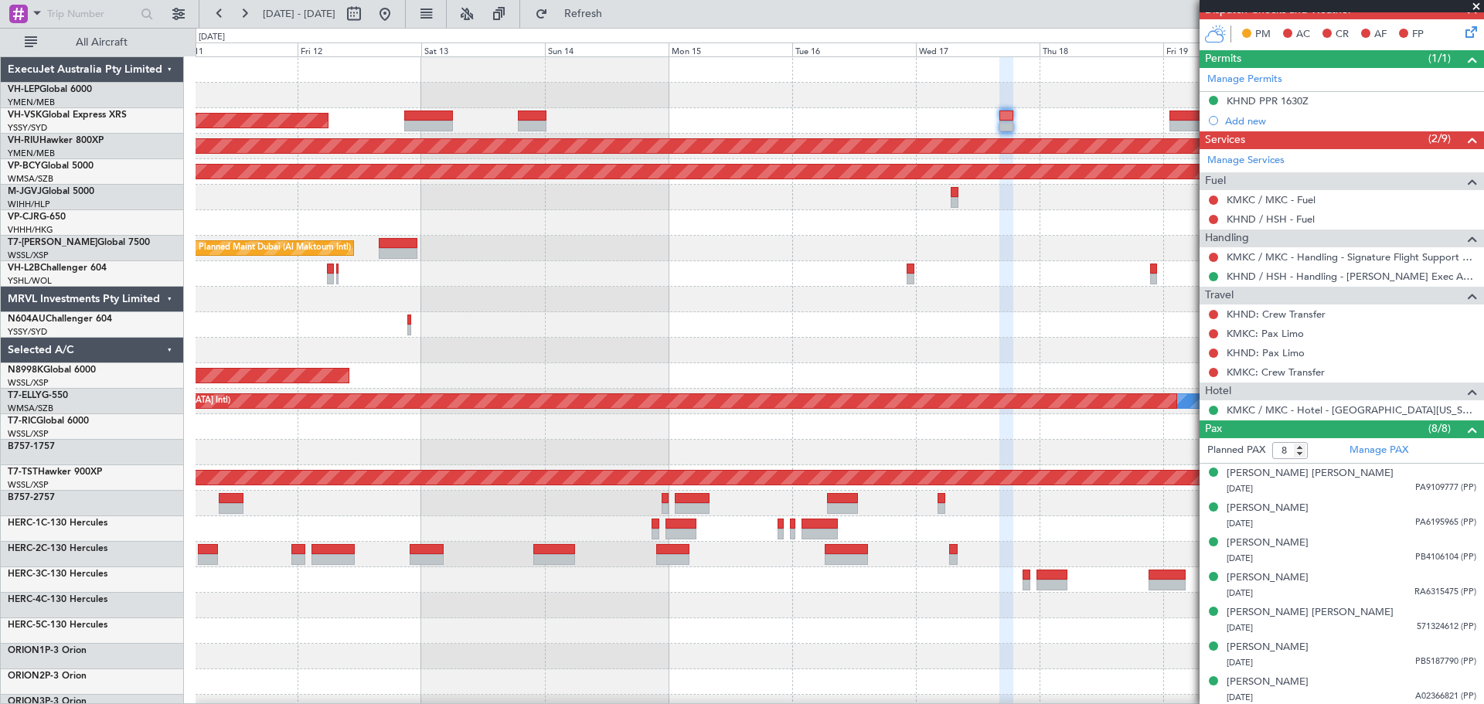
scroll to position [386, 0]
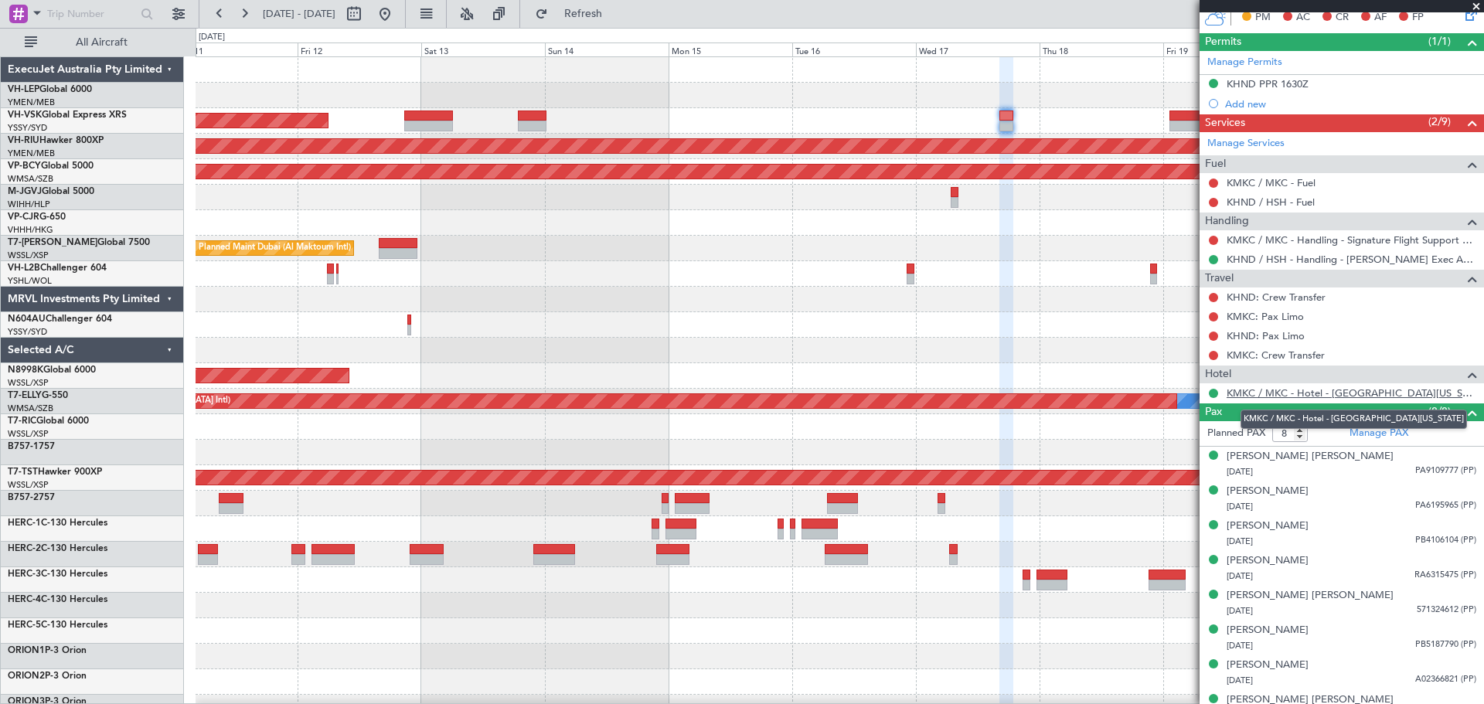
click at [1315, 390] on link "KMKC / MKC - Hotel - [GEOGRAPHIC_DATA][US_STATE]" at bounding box center [1351, 392] width 250 height 13
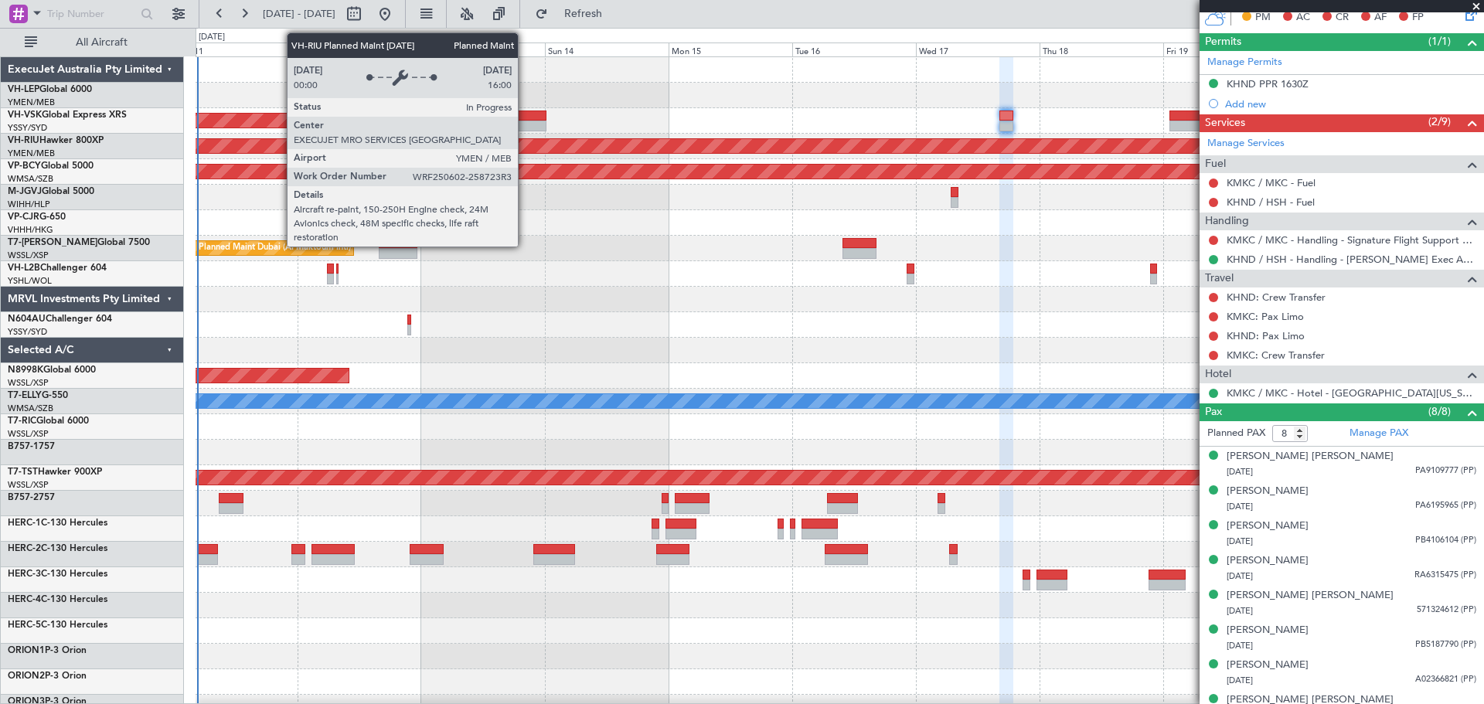
click at [525, 139] on div "Planned Maint [GEOGRAPHIC_DATA] ([GEOGRAPHIC_DATA])" at bounding box center [854, 146] width 3832 height 14
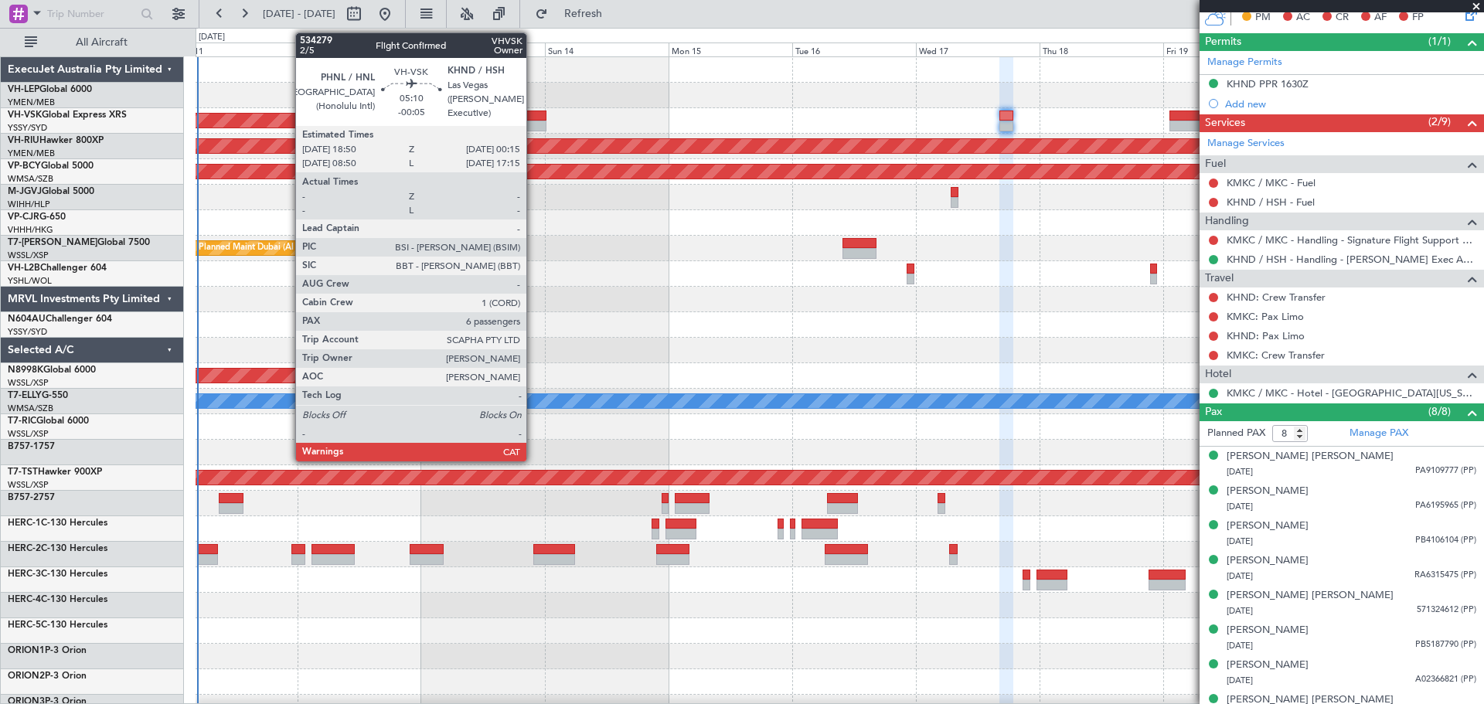
click at [533, 126] on div at bounding box center [532, 126] width 29 height 11
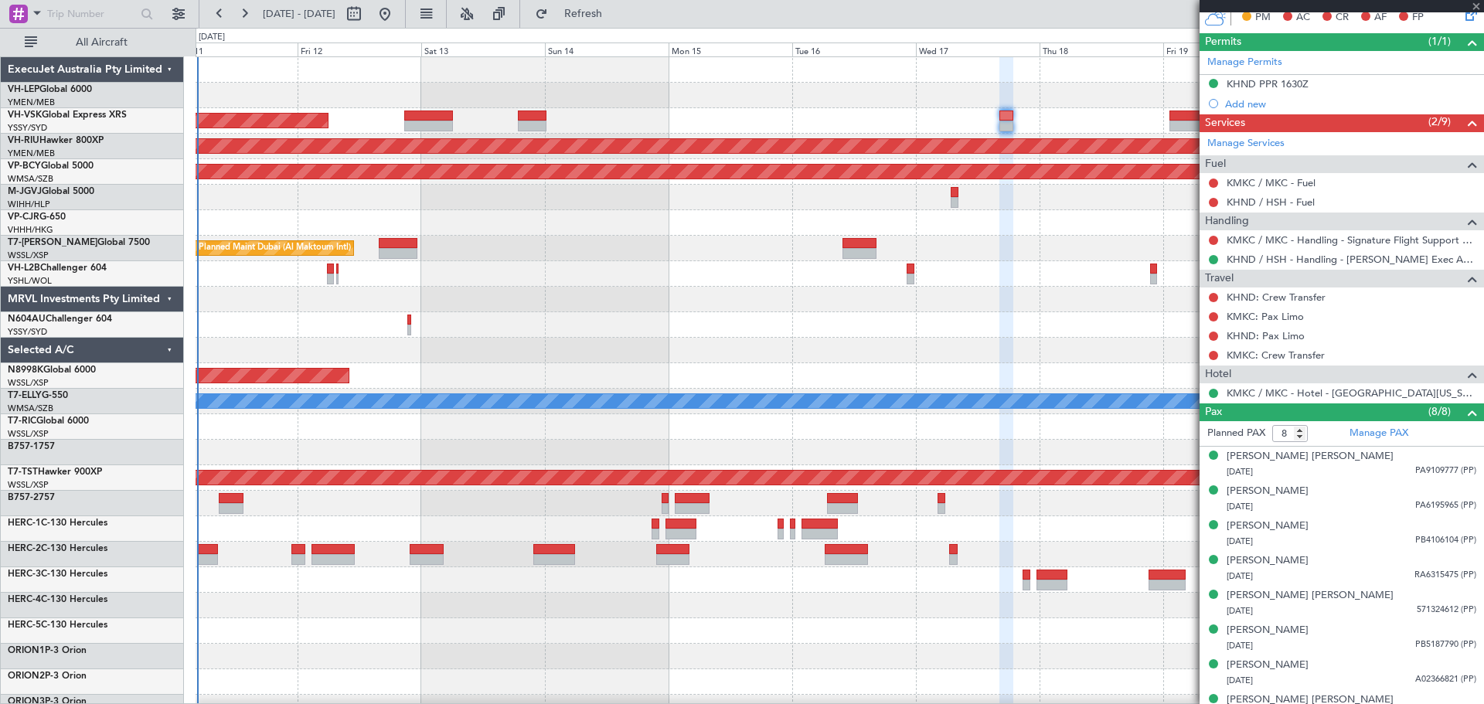
type input "-00:05"
type input "6"
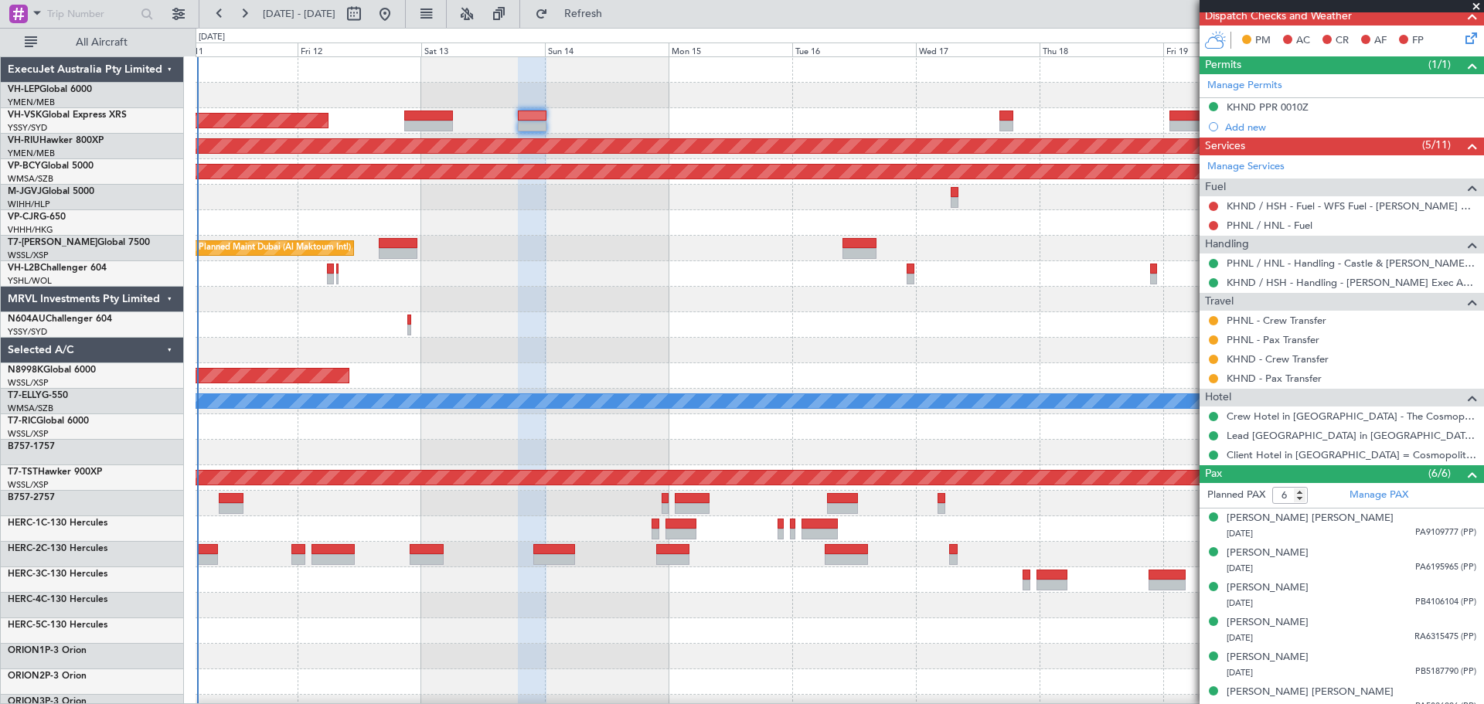
scroll to position [376, 0]
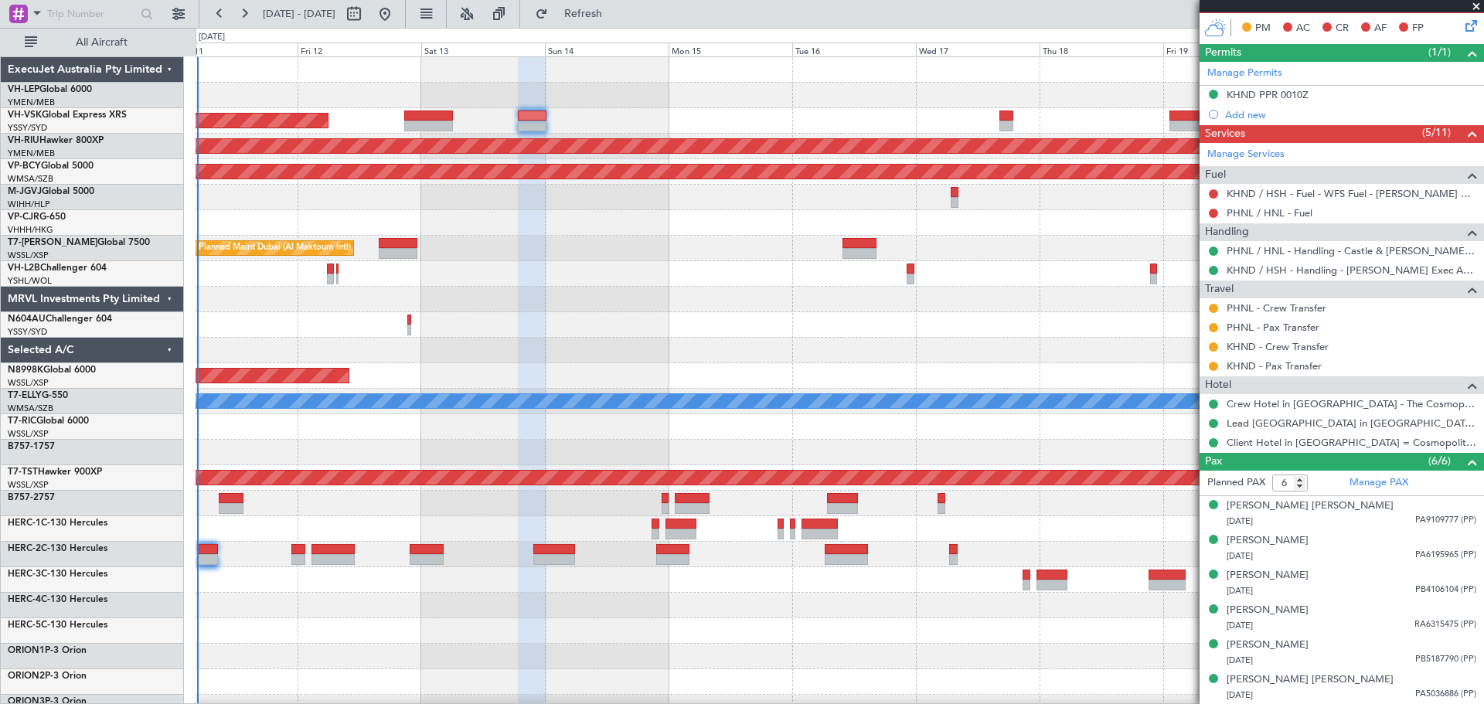
click at [641, 190] on div "Unplanned Maint Wichita (Wichita Mid-continent) Unplanned Maint Sydney ([PERSON…" at bounding box center [838, 477] width 1287 height 841
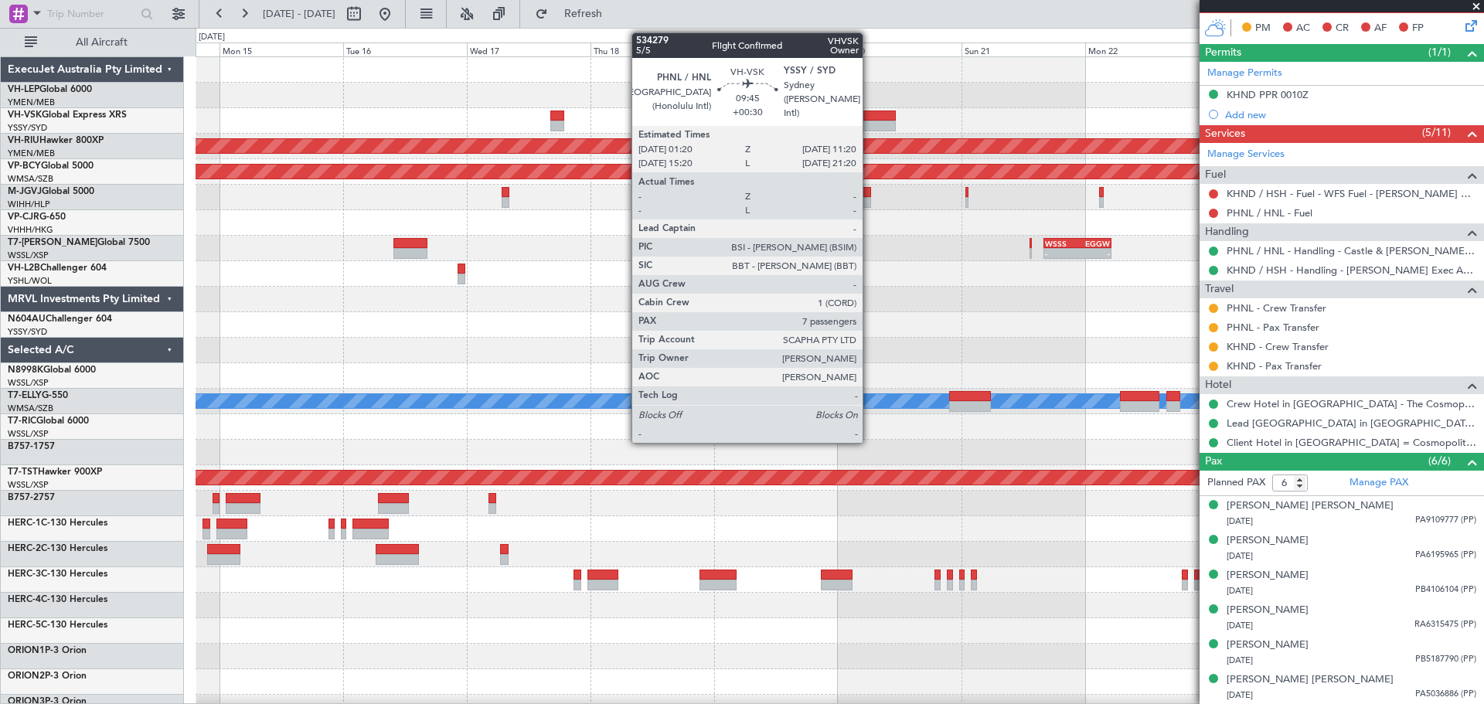
click at [869, 124] on div at bounding box center [870, 126] width 52 height 11
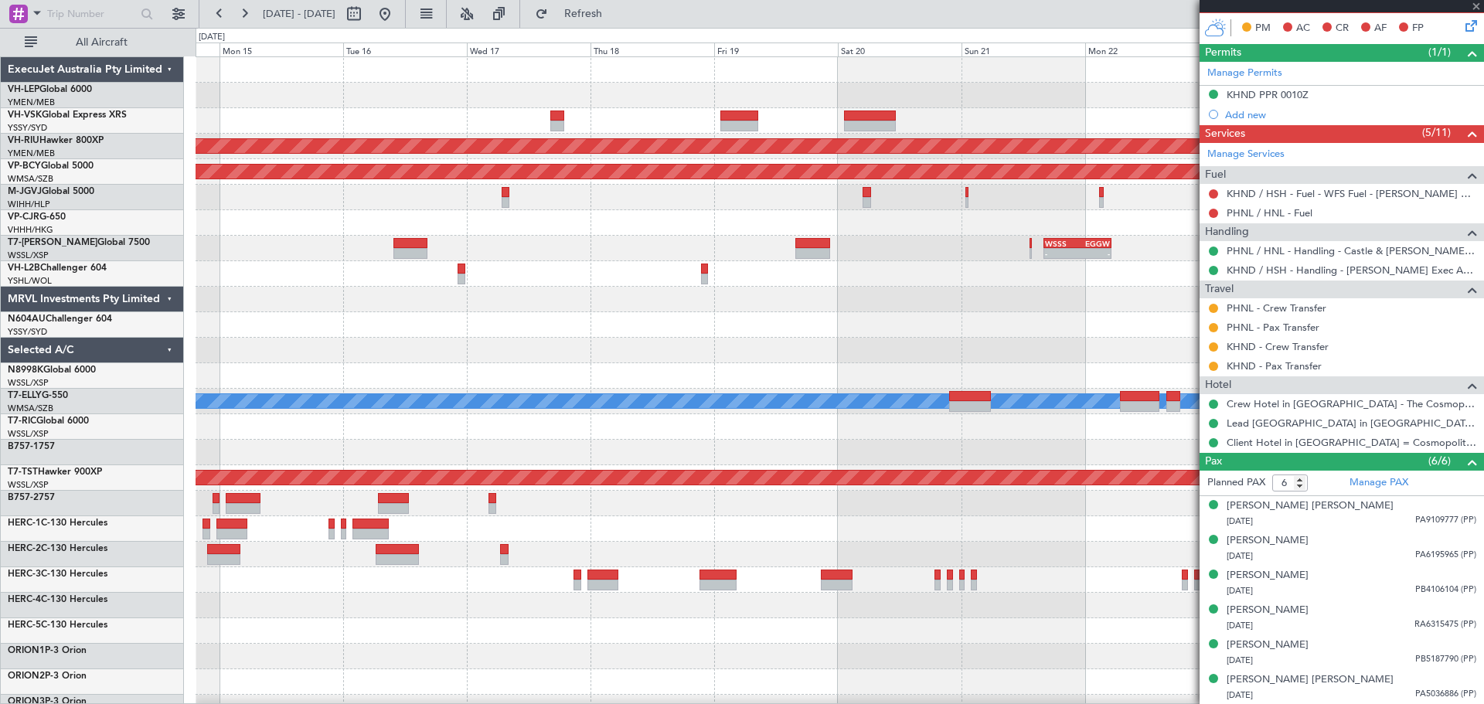
type input "+00:30"
type input "7"
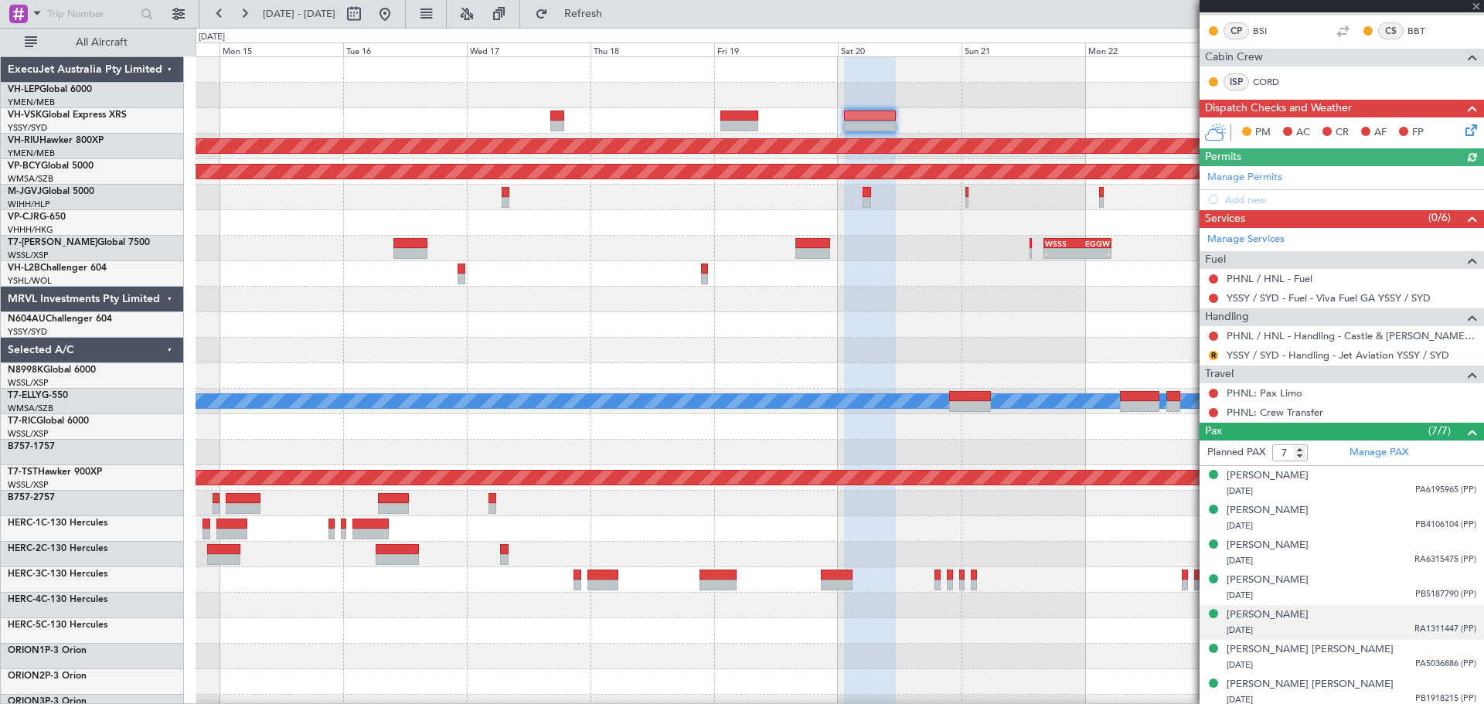
scroll to position [276, 0]
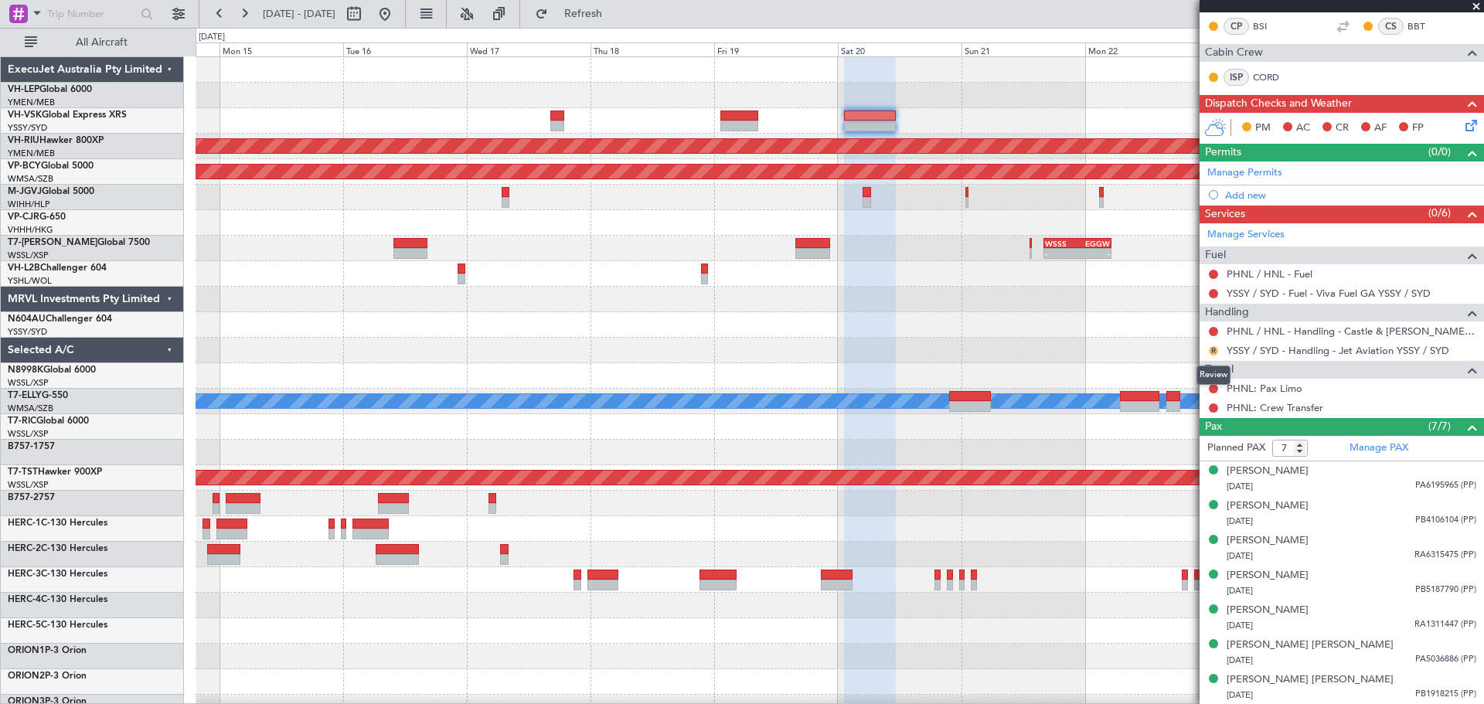
click at [1209, 347] on button "R" at bounding box center [1212, 350] width 9 height 9
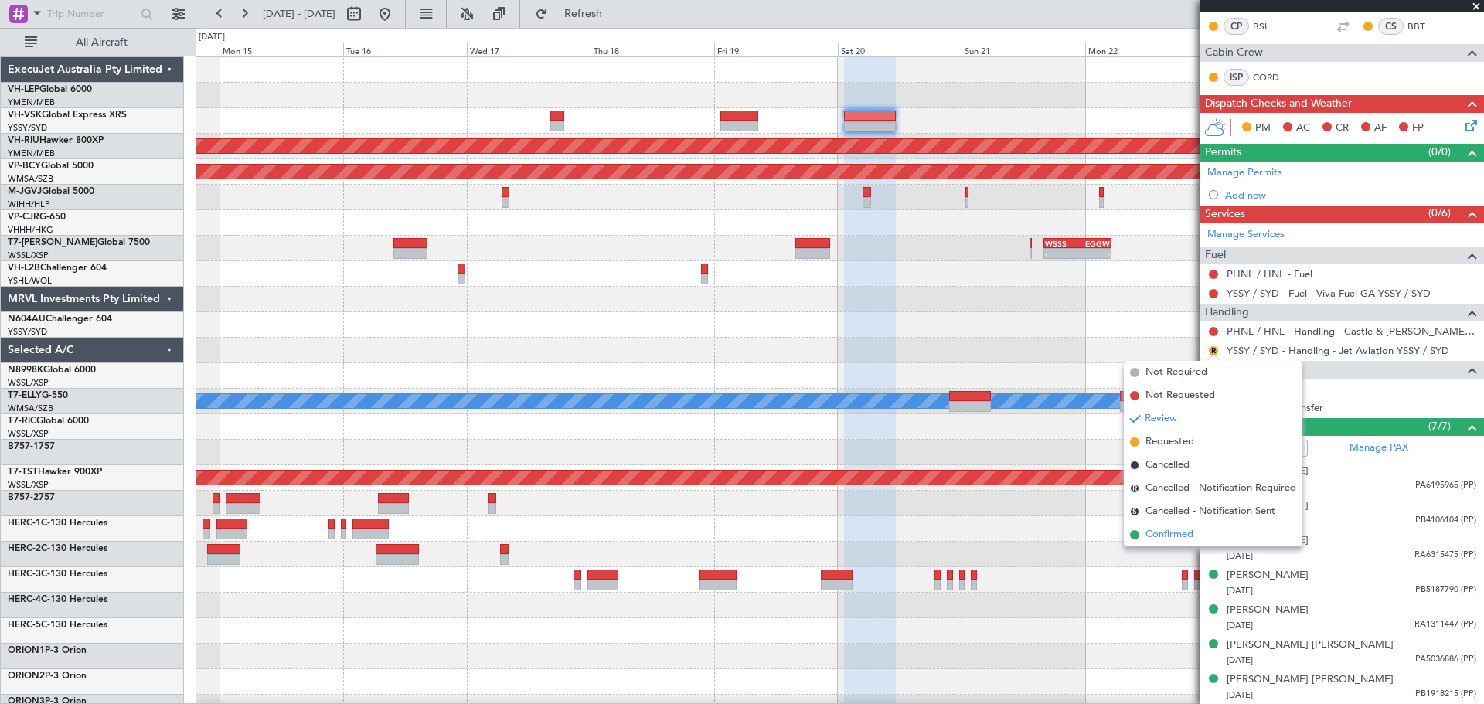
click at [1165, 533] on span "Confirmed" at bounding box center [1169, 534] width 48 height 15
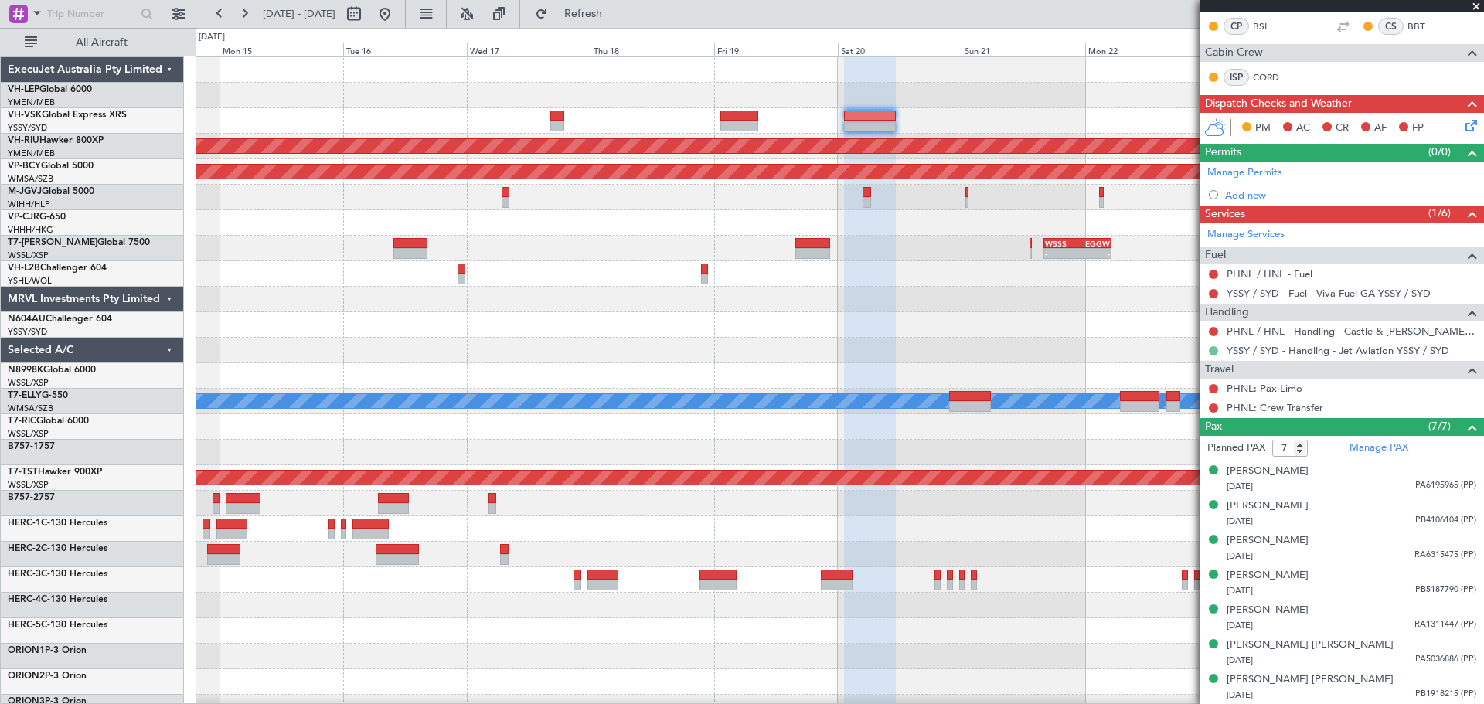
click at [1212, 347] on button at bounding box center [1212, 350] width 9 height 9
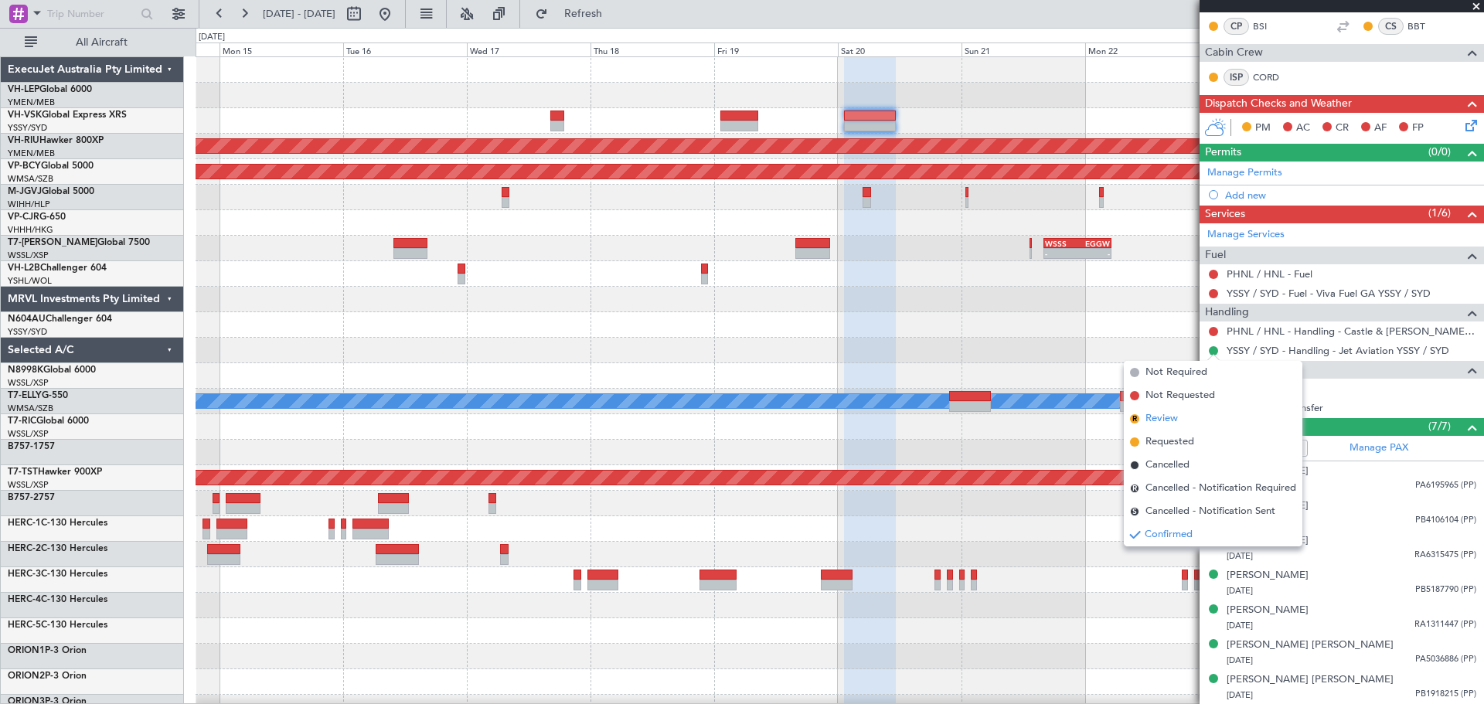
click at [1168, 422] on span "Review" at bounding box center [1161, 418] width 32 height 15
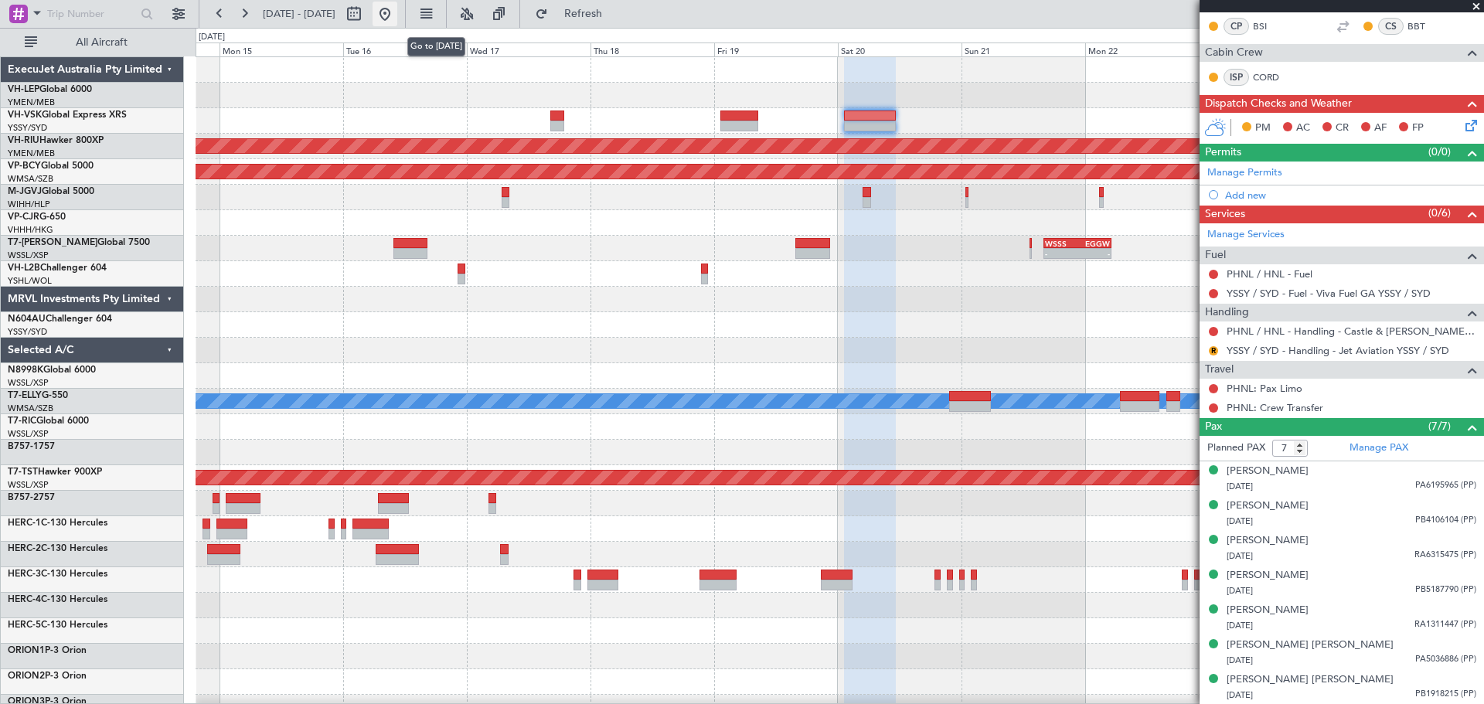
click at [397, 12] on button at bounding box center [384, 14] width 25 height 25
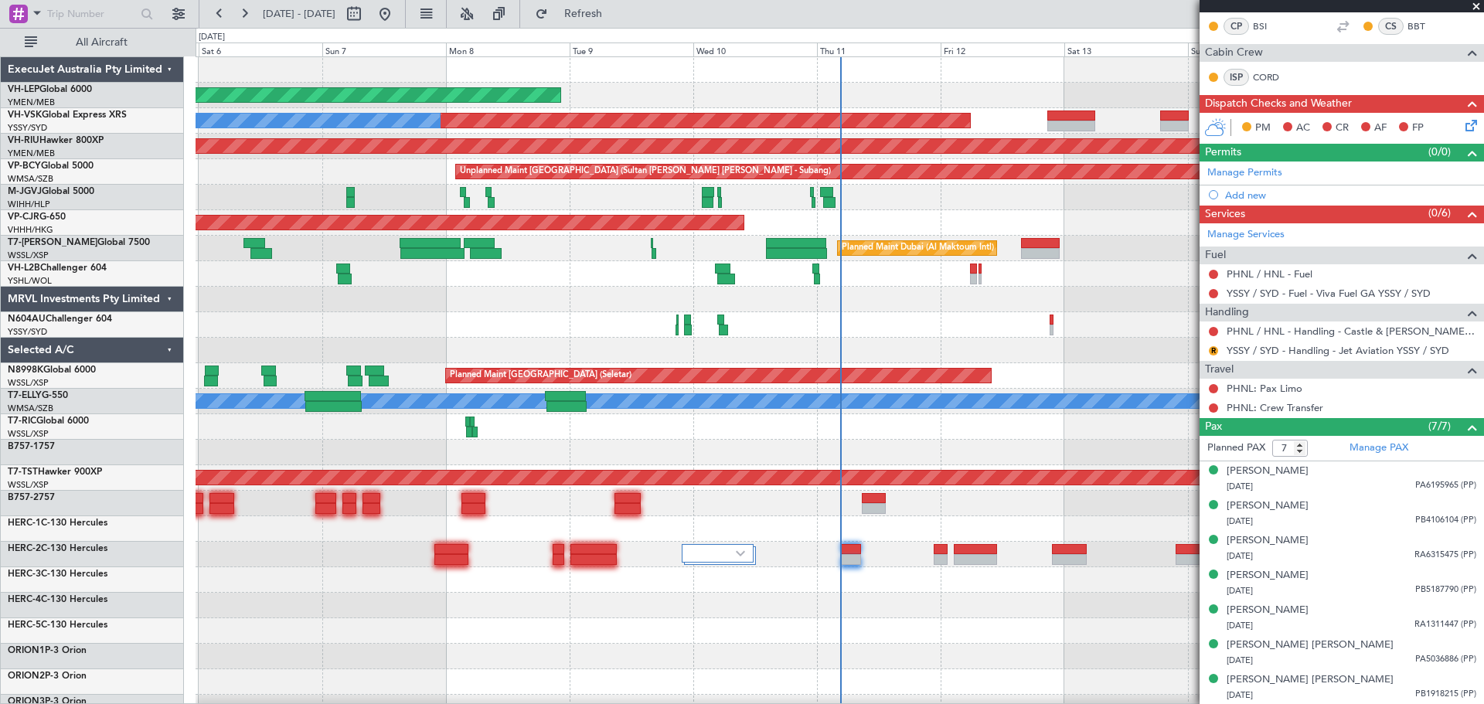
click at [550, 362] on div "Unplanned Maint Wichita (Wichita Mid-continent) Unplanned Maint Sydney ([PERSON…" at bounding box center [838, 477] width 1287 height 841
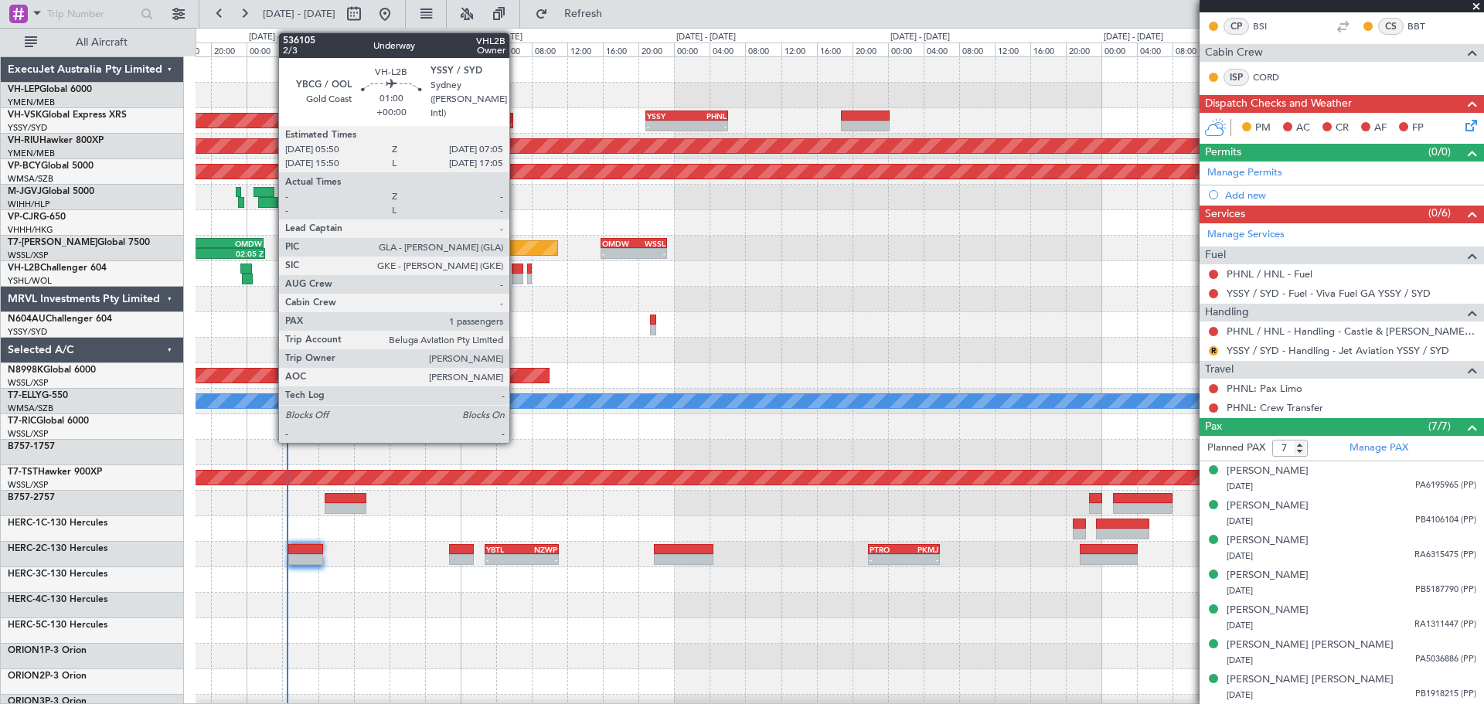
click at [516, 269] on div at bounding box center [518, 268] width 12 height 11
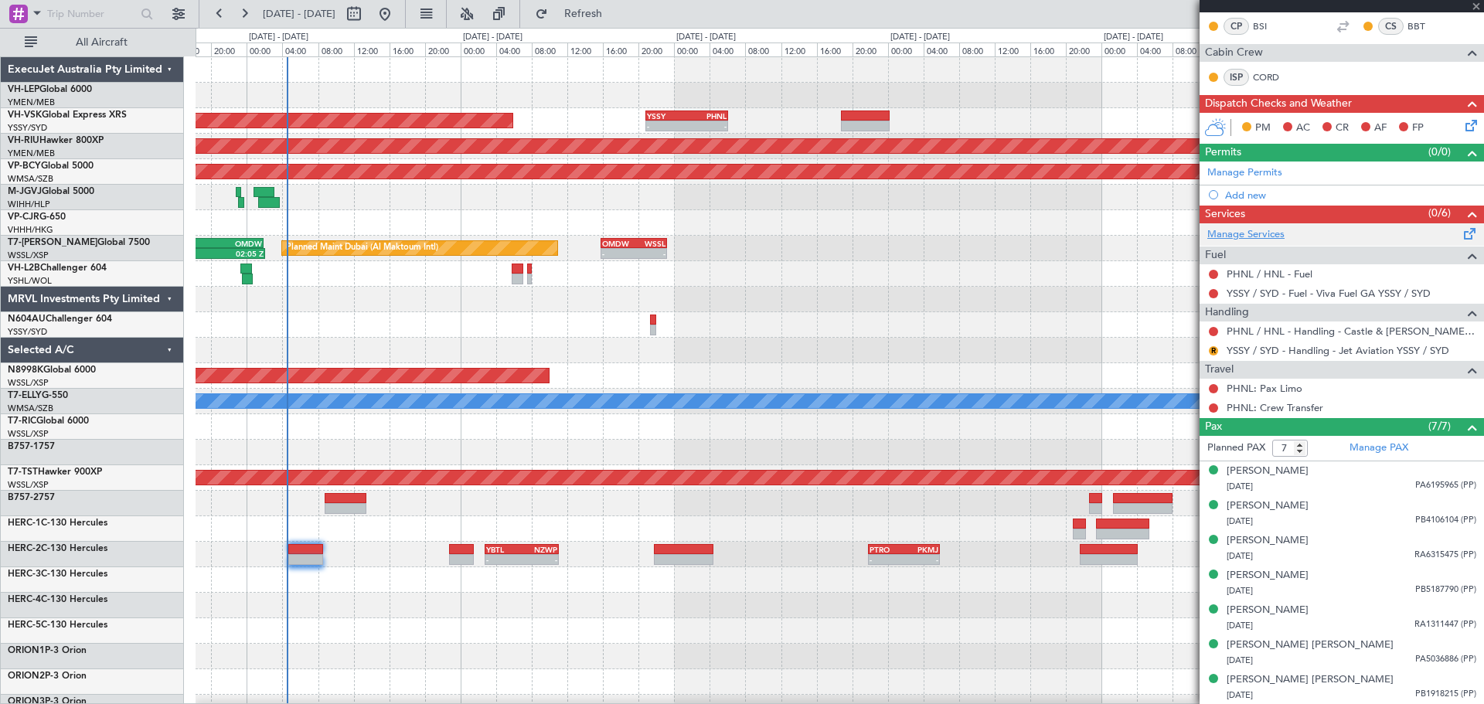
scroll to position [0, 0]
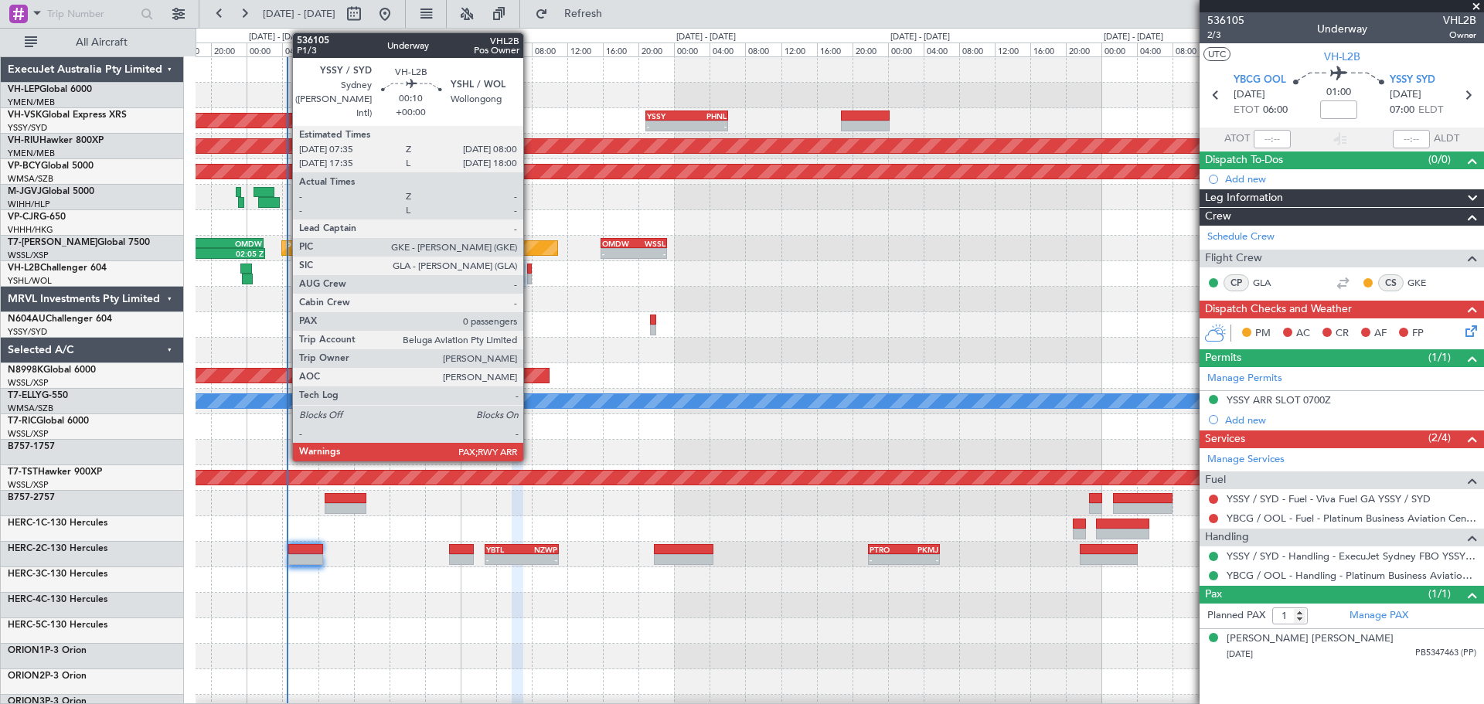
click at [530, 276] on div at bounding box center [529, 279] width 4 height 11
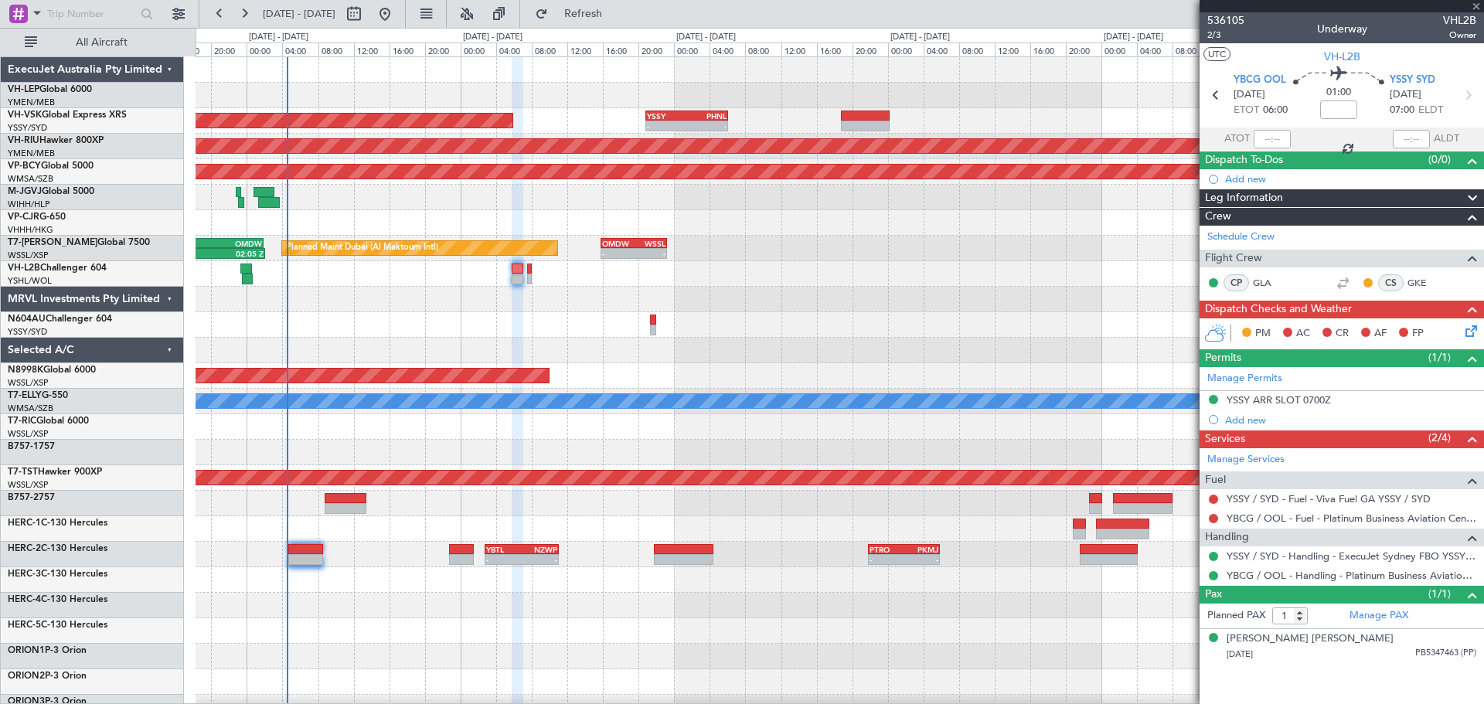
type input "0"
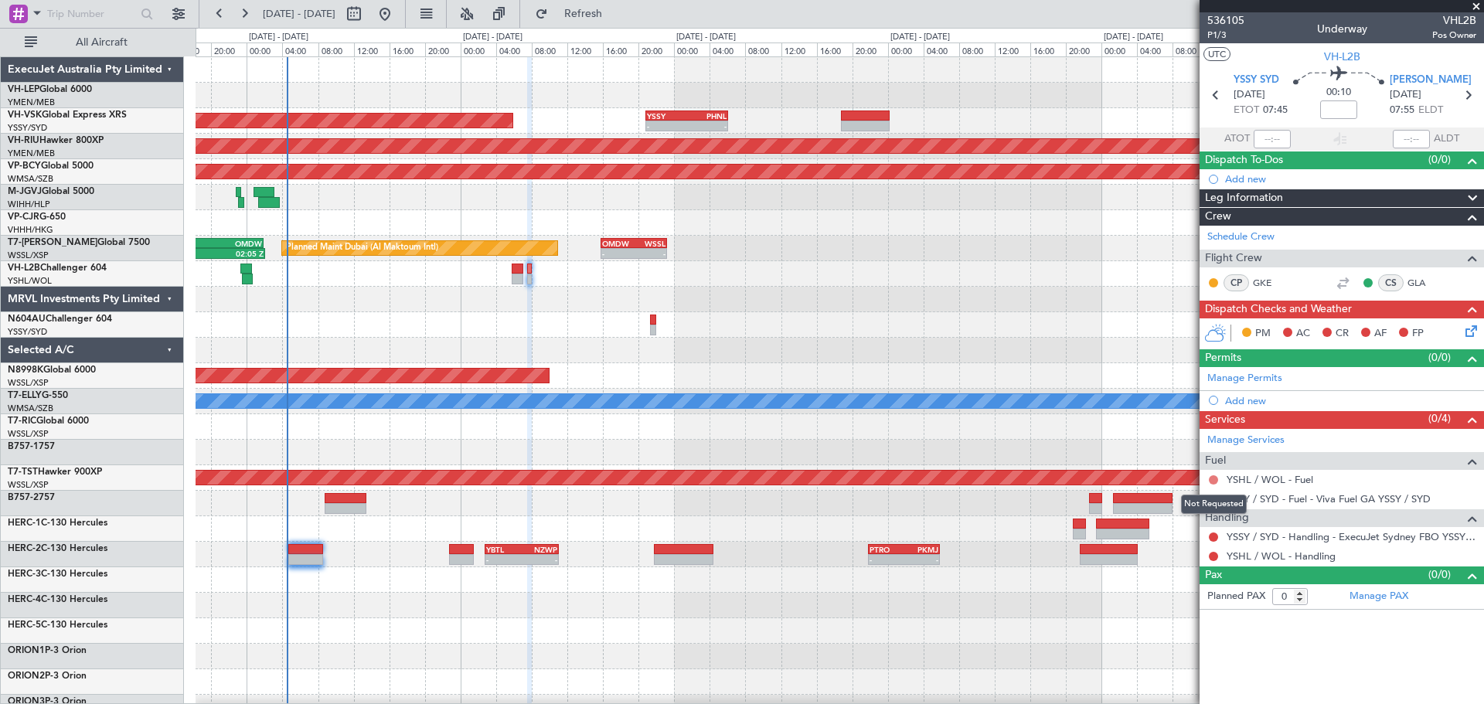
click at [1210, 479] on button at bounding box center [1212, 479] width 9 height 9
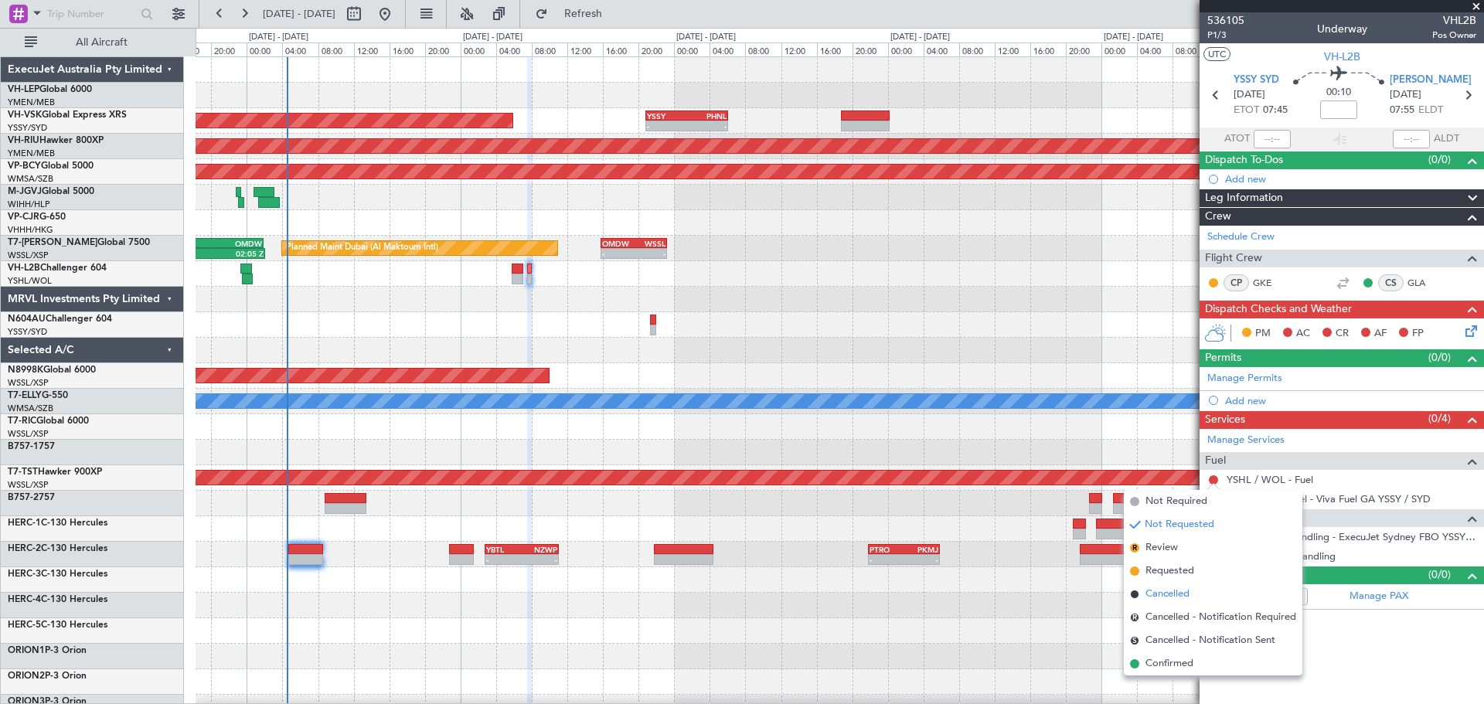
click at [1134, 598] on span at bounding box center [1134, 594] width 9 height 9
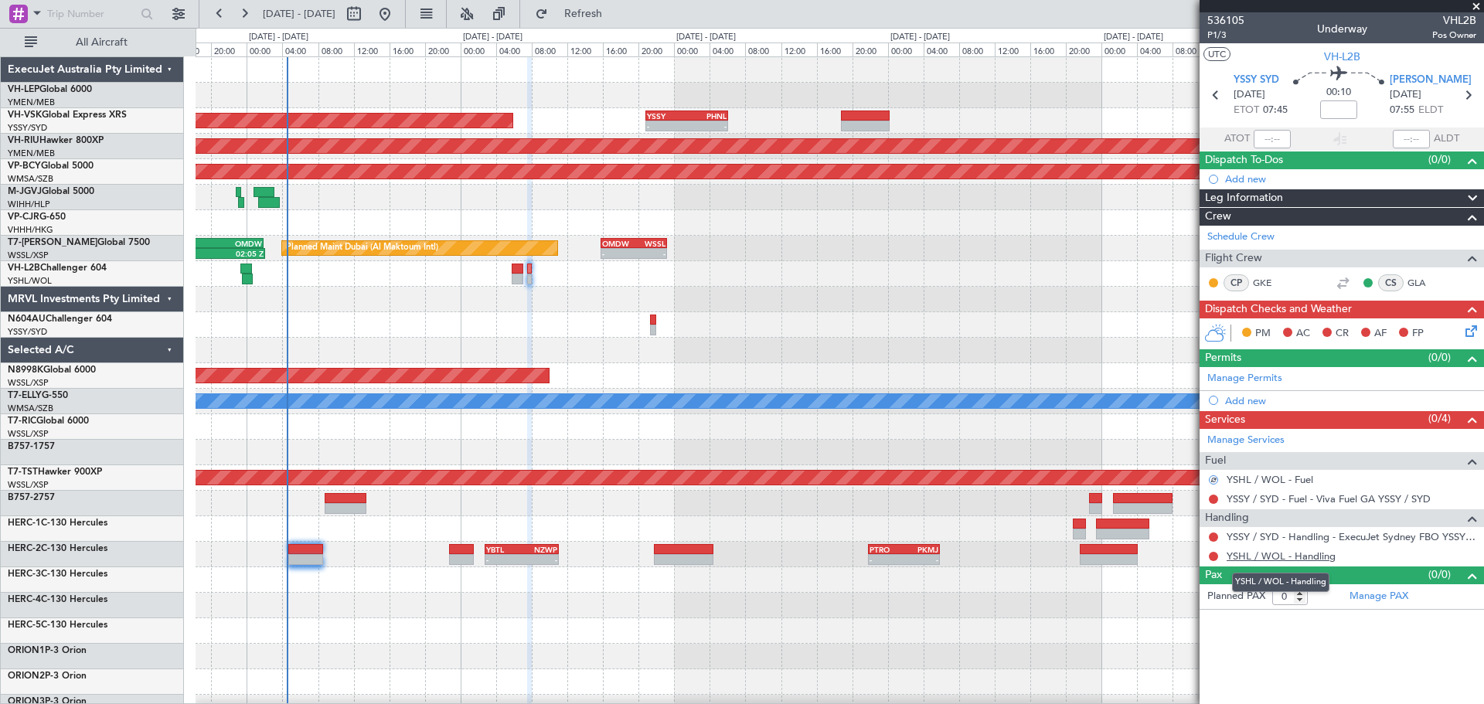
click at [1257, 556] on link "YSHL / WOL - Handling" at bounding box center [1280, 555] width 109 height 13
click at [366, 15] on button at bounding box center [354, 14] width 25 height 25
select select "9"
select select "2025"
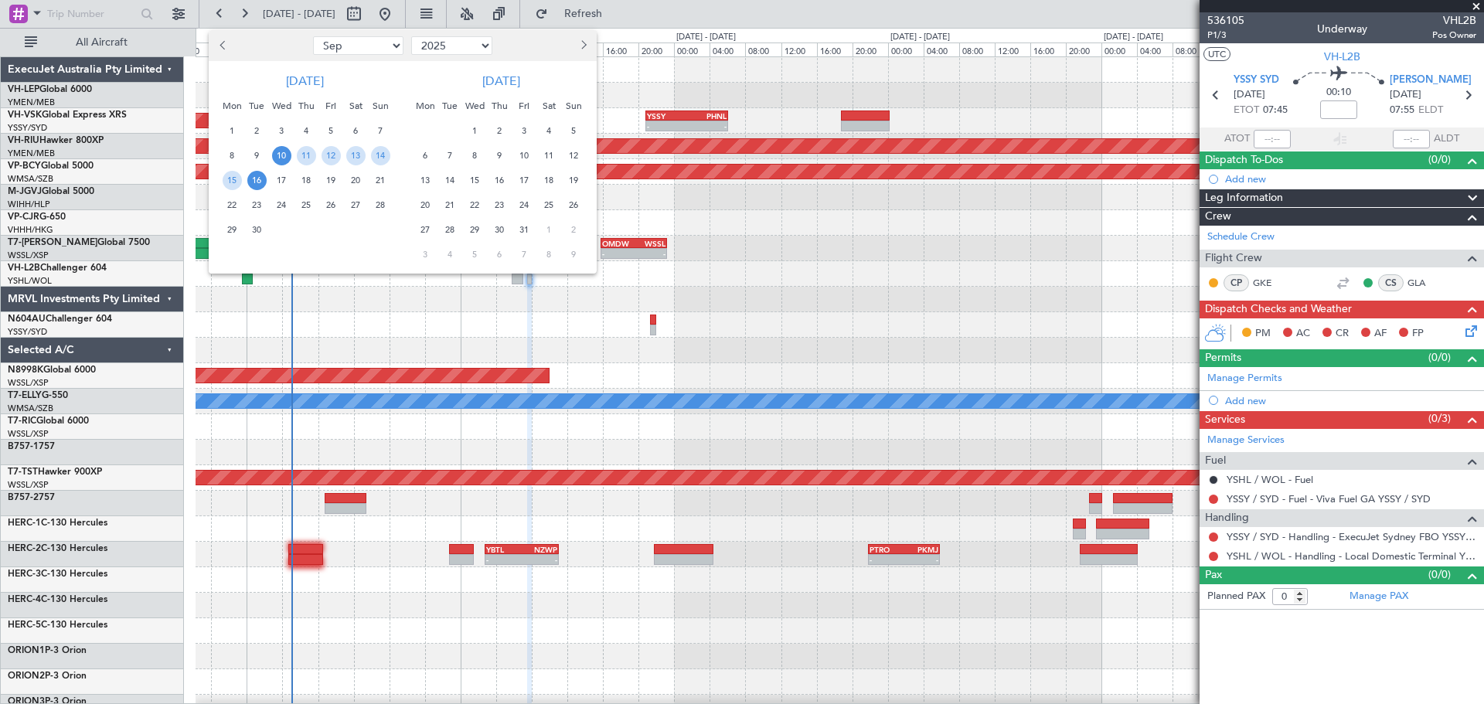
click at [492, 136] on span "2" at bounding box center [499, 130] width 19 height 19
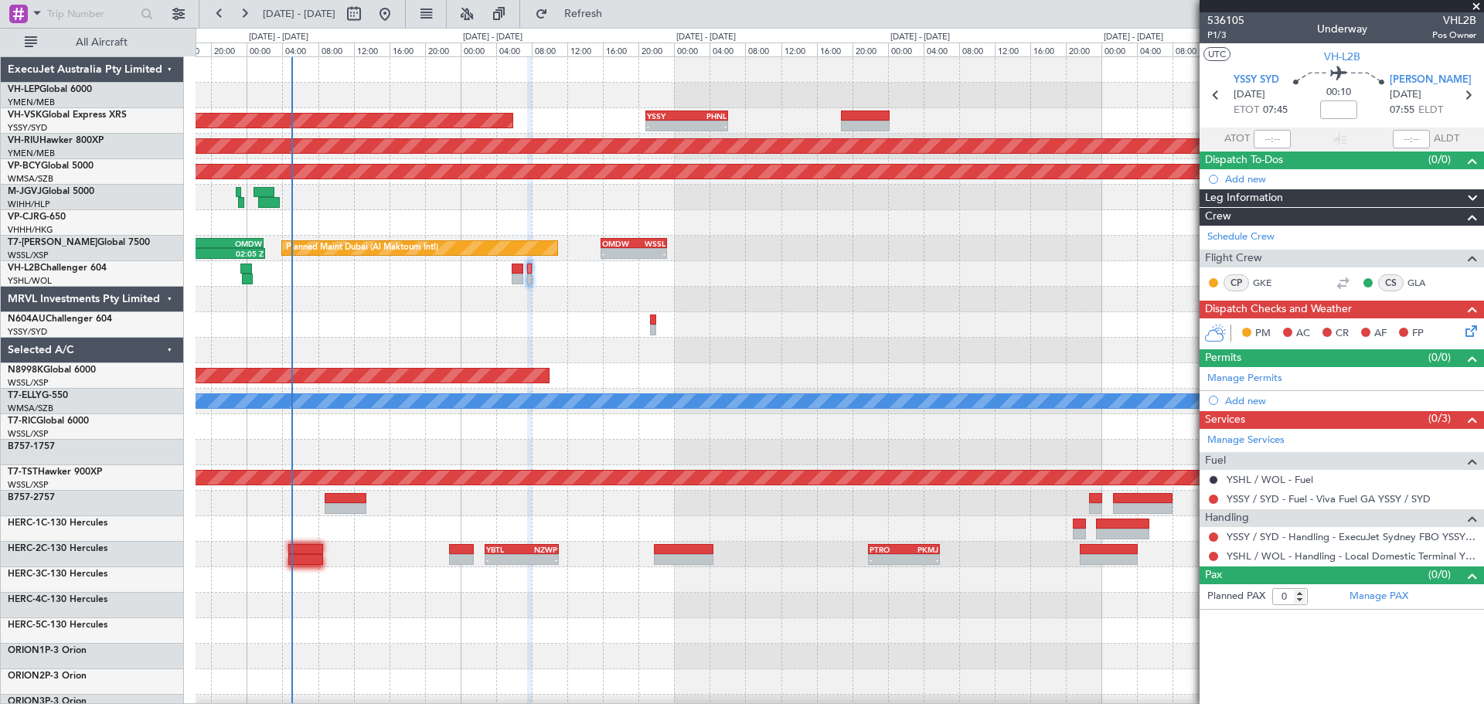
select select "10"
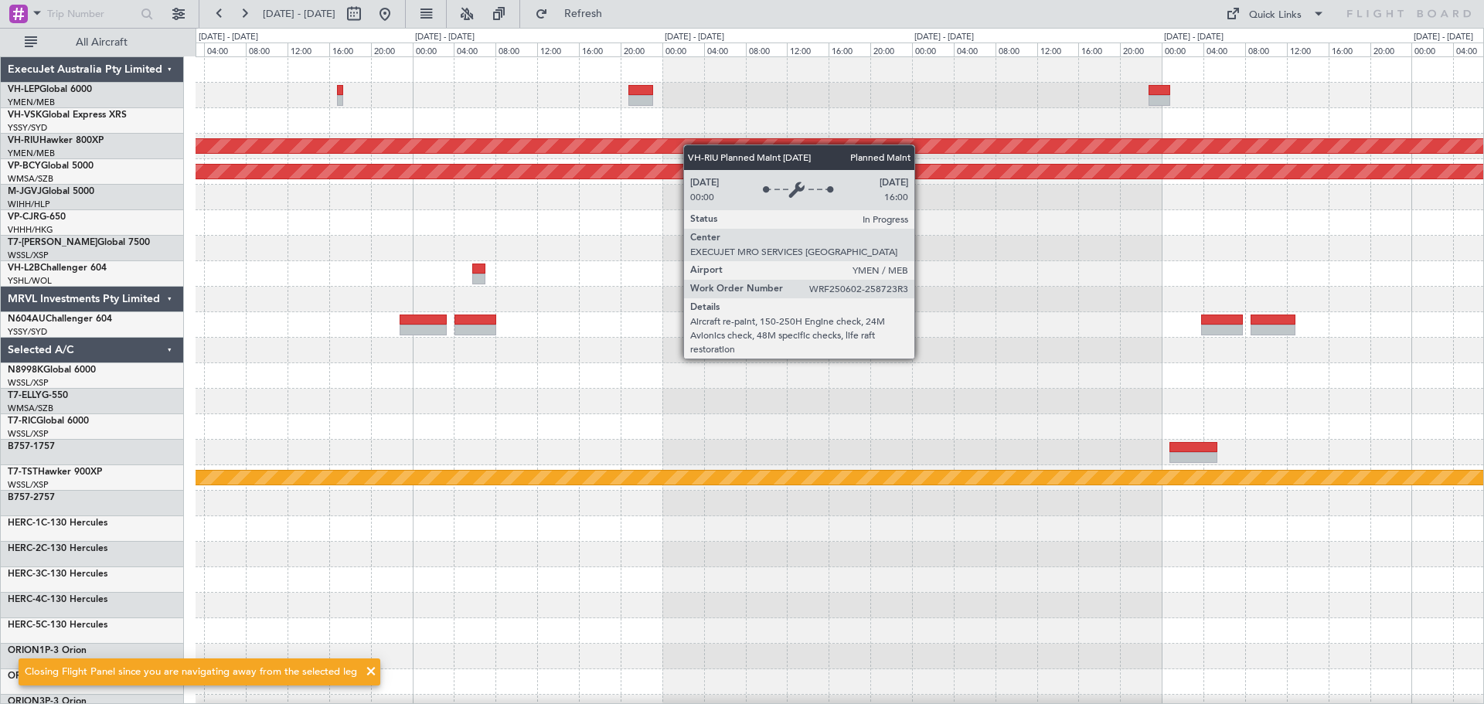
click at [545, 148] on div "Planned Maint [GEOGRAPHIC_DATA] ([GEOGRAPHIC_DATA]) Unplanned Maint [GEOGRAPHIC…" at bounding box center [838, 477] width 1287 height 841
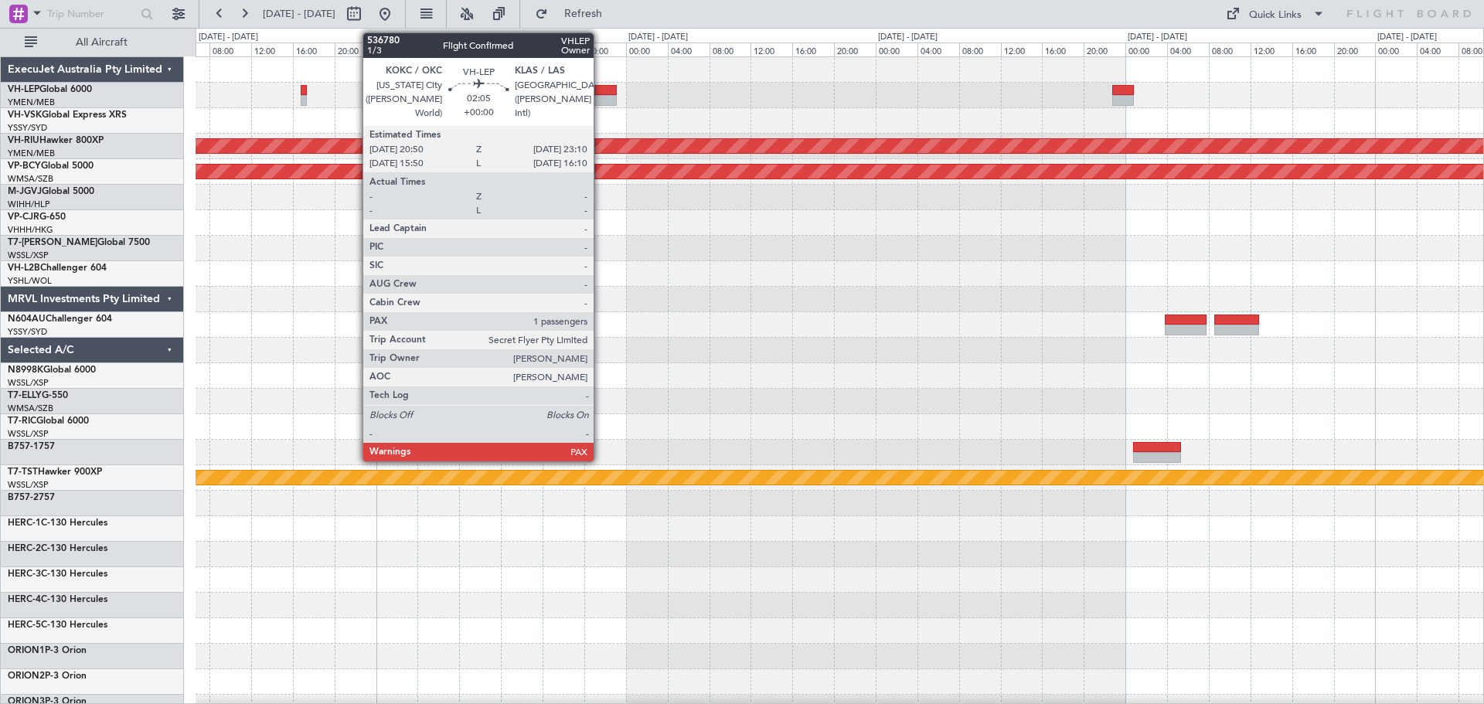
click at [600, 87] on div at bounding box center [604, 90] width 25 height 11
